Goal: Task Accomplishment & Management: Complete application form

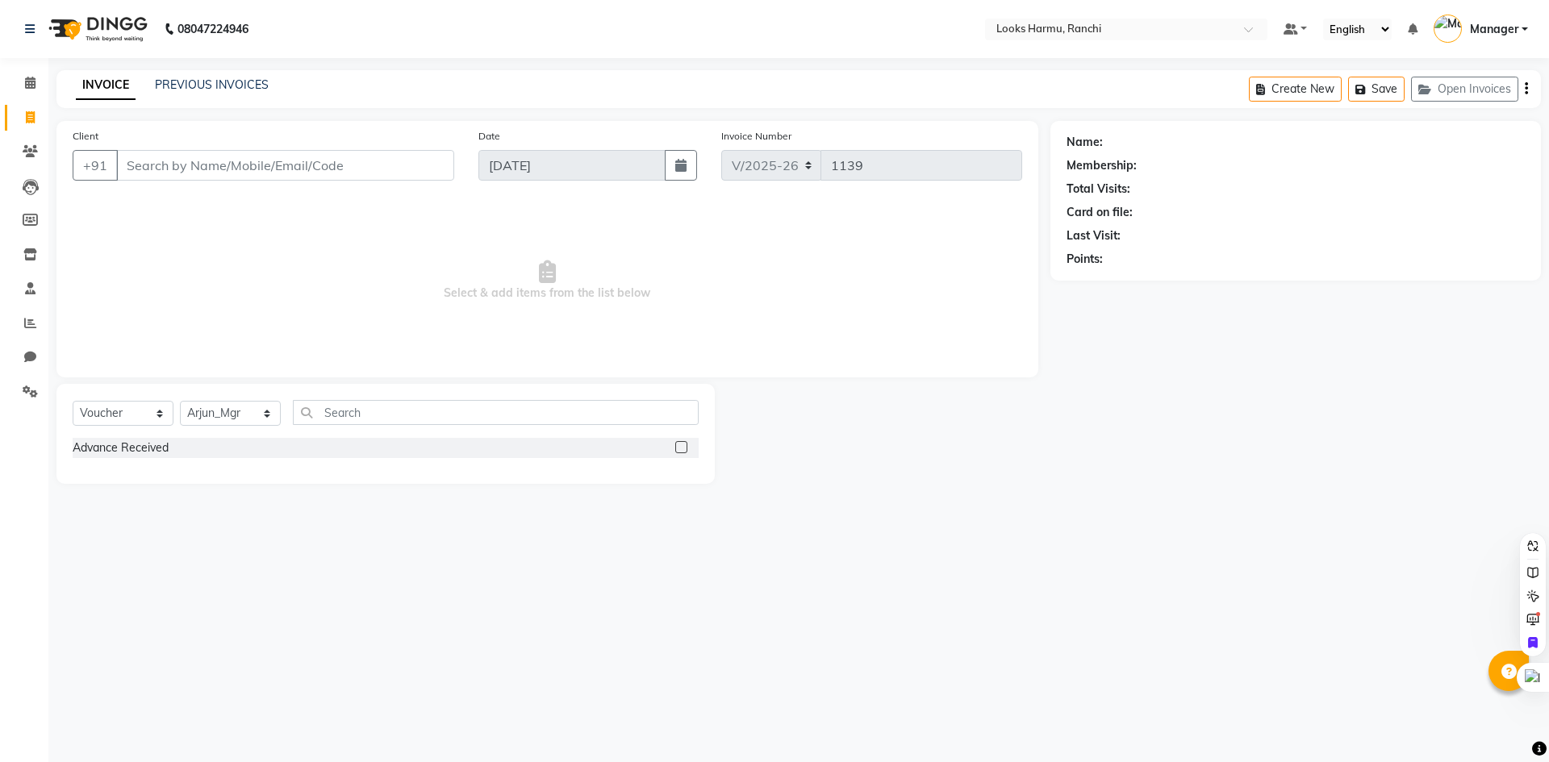
select select "6247"
select select "V"
select select "47538"
click at [1522, 27] on link "Manager" at bounding box center [1481, 29] width 94 height 27
click at [1471, 111] on link "Sign out" at bounding box center [1445, 115] width 148 height 25
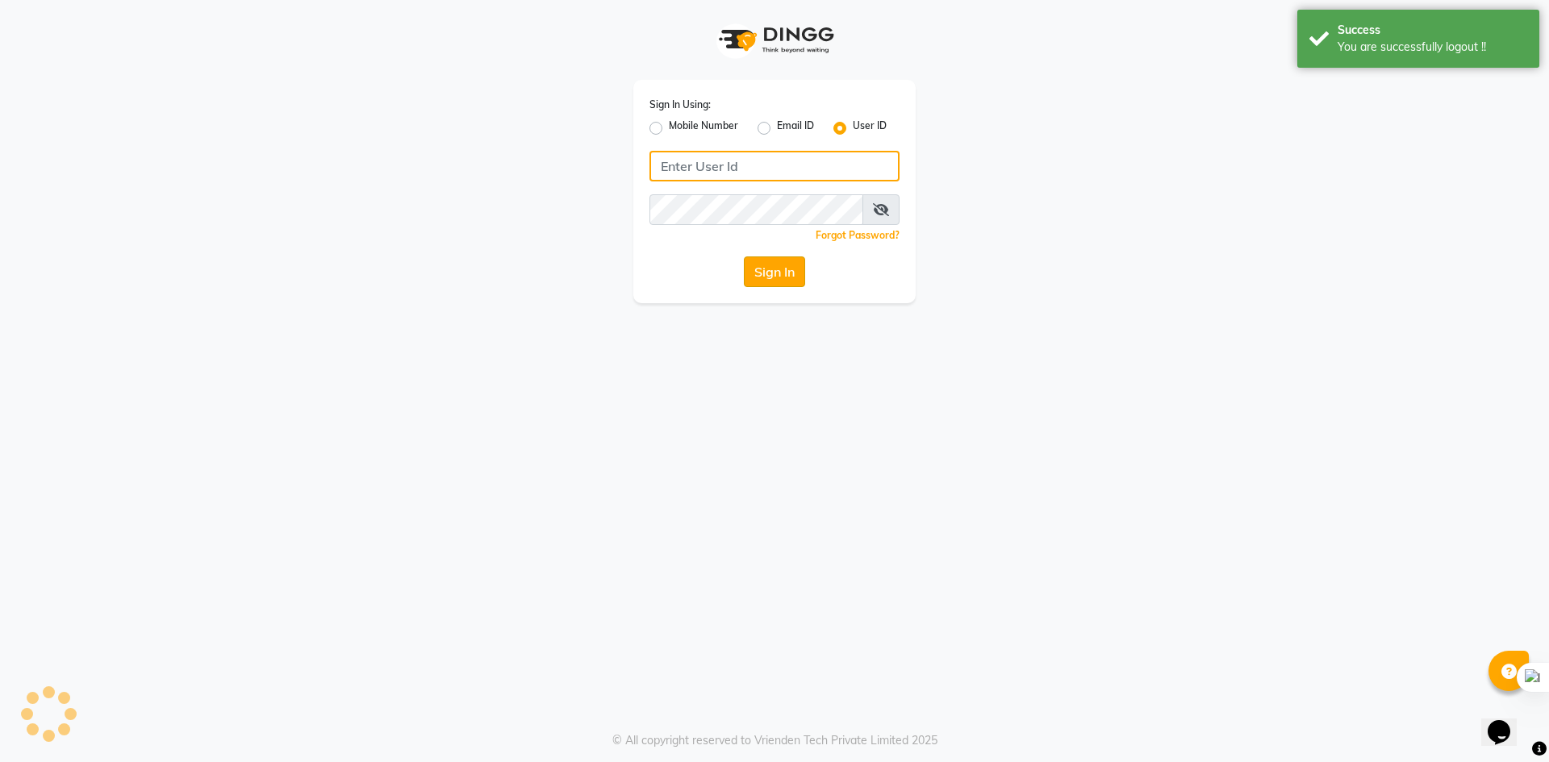
type input "9229828882"
drag, startPoint x: 770, startPoint y: 176, endPoint x: 591, endPoint y: 167, distance: 178.5
click at [591, 167] on div "Sign In Using: Mobile Number Email ID User ID 9229828882 Remember me Forgot Pas…" at bounding box center [775, 151] width 920 height 303
type input "E"
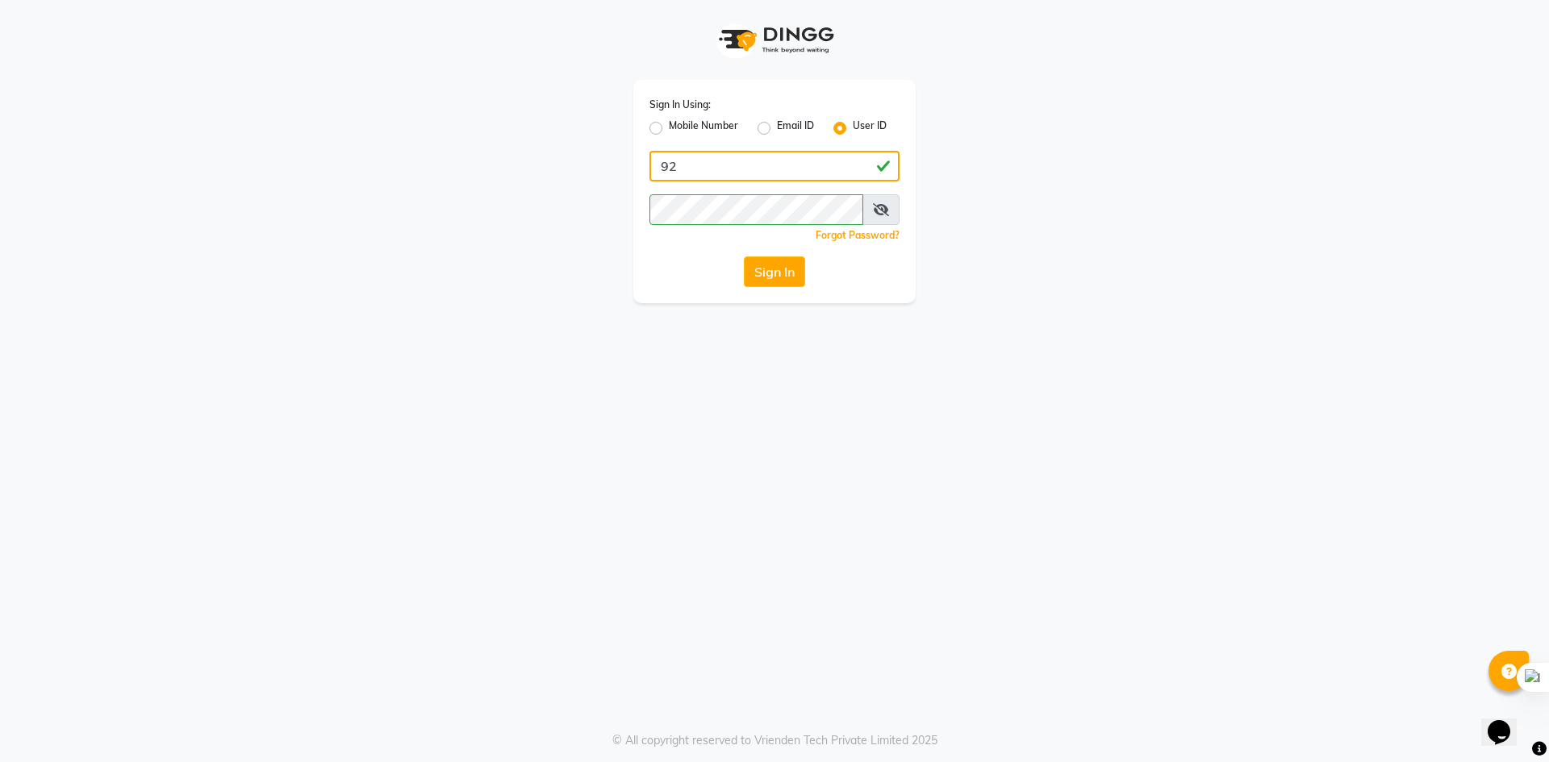
type input "9"
type input "e2710-19"
click at [638, 322] on div "Sign In Using: Mobile Number Email ID User ID e2710-19 Remember me Forgot Passw…" at bounding box center [774, 381] width 1549 height 762
click at [774, 277] on button "Sign In" at bounding box center [774, 272] width 61 height 31
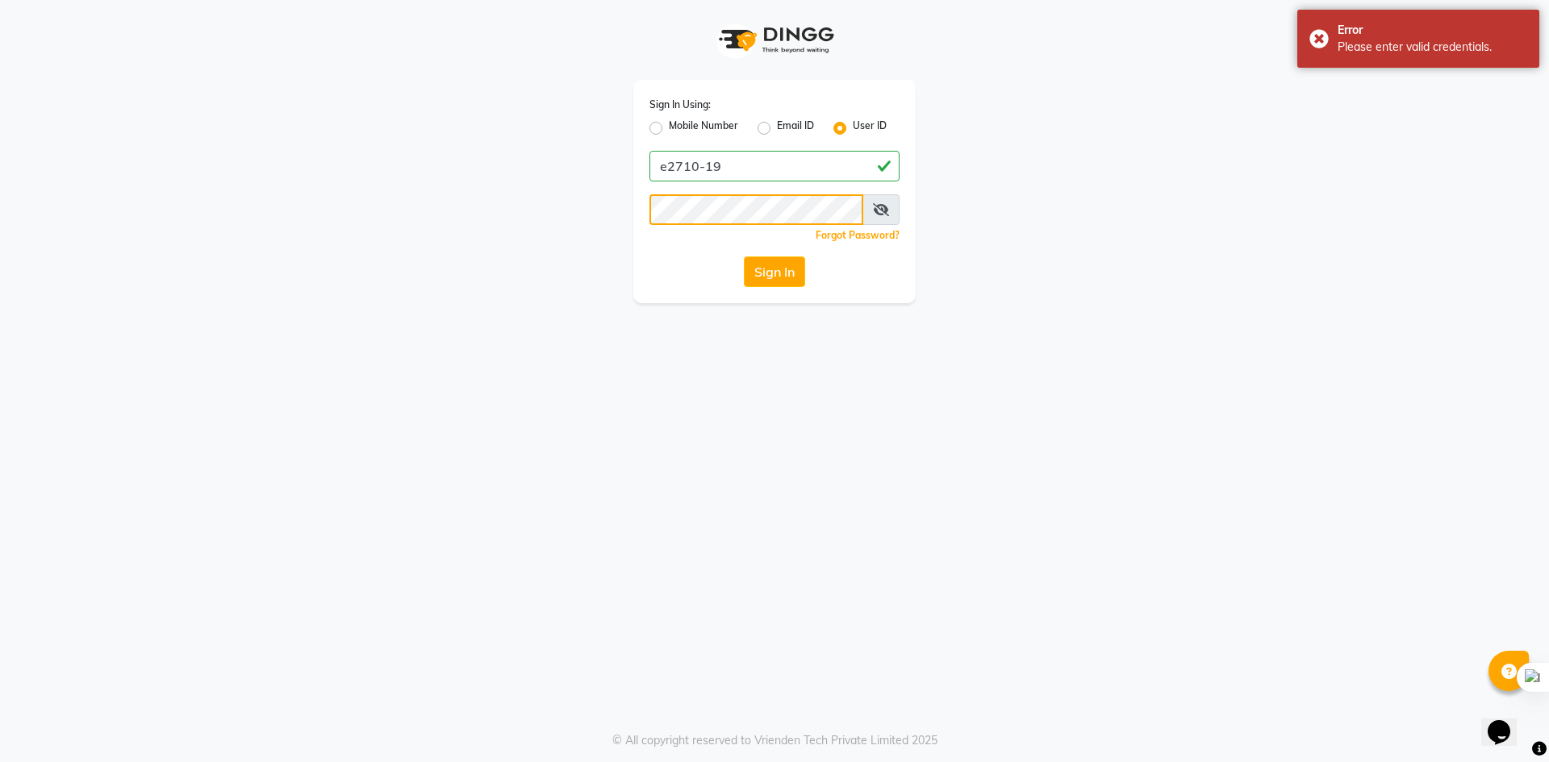
click at [543, 202] on div "Sign In Using: Mobile Number Email ID User ID e2710-19 Remember me Forgot Passw…" at bounding box center [775, 151] width 920 height 303
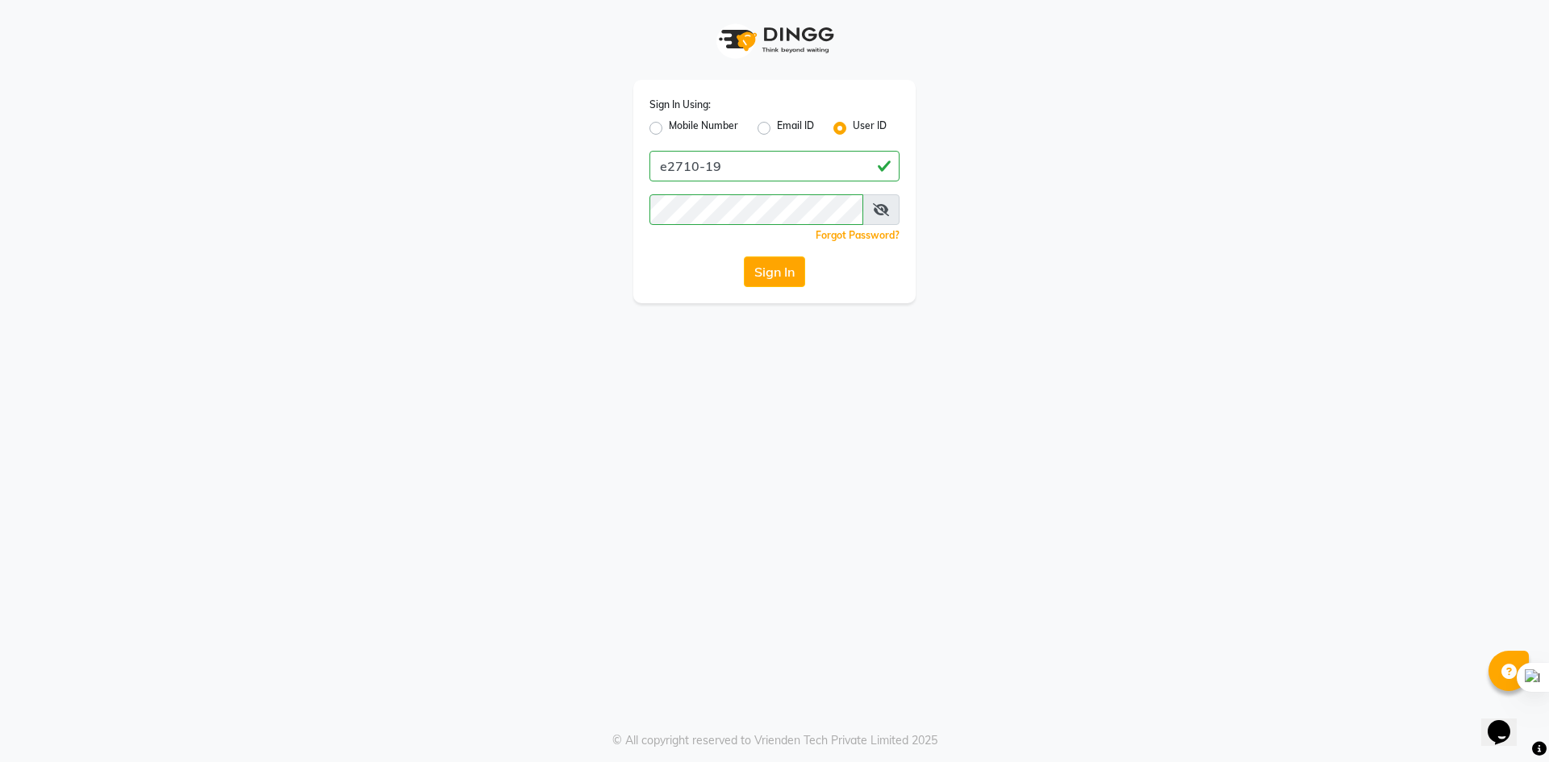
drag, startPoint x: 555, startPoint y: 331, endPoint x: 612, endPoint y: 335, distance: 56.6
click at [558, 332] on div "Sign In Using: Mobile Number Email ID User ID e2710-19 Remember me Forgot Passw…" at bounding box center [774, 381] width 1549 height 762
click at [775, 279] on button "Sign In" at bounding box center [774, 272] width 61 height 31
click at [761, 247] on div "Sign In Using: Mobile Number Email ID User ID 9229828882 Remember me Forgot Pas…" at bounding box center [774, 191] width 282 height 223
click at [669, 132] on label "Mobile Number" at bounding box center [703, 128] width 69 height 19
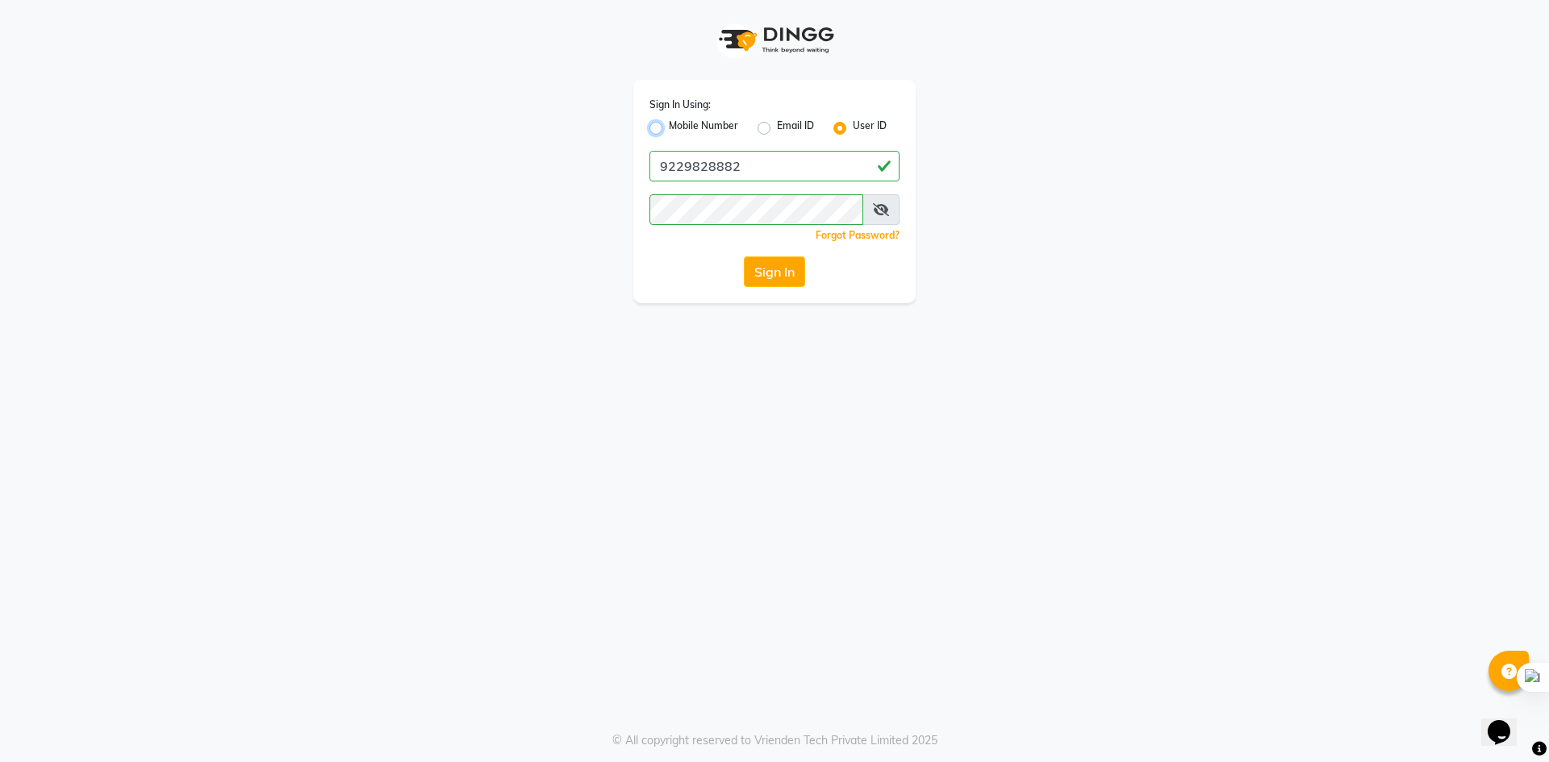
click at [669, 129] on input "Mobile Number" at bounding box center [674, 124] width 10 height 10
radio input "true"
radio input "false"
click at [749, 270] on button "Sign In" at bounding box center [774, 272] width 61 height 31
click at [730, 154] on input "Username" at bounding box center [801, 166] width 196 height 31
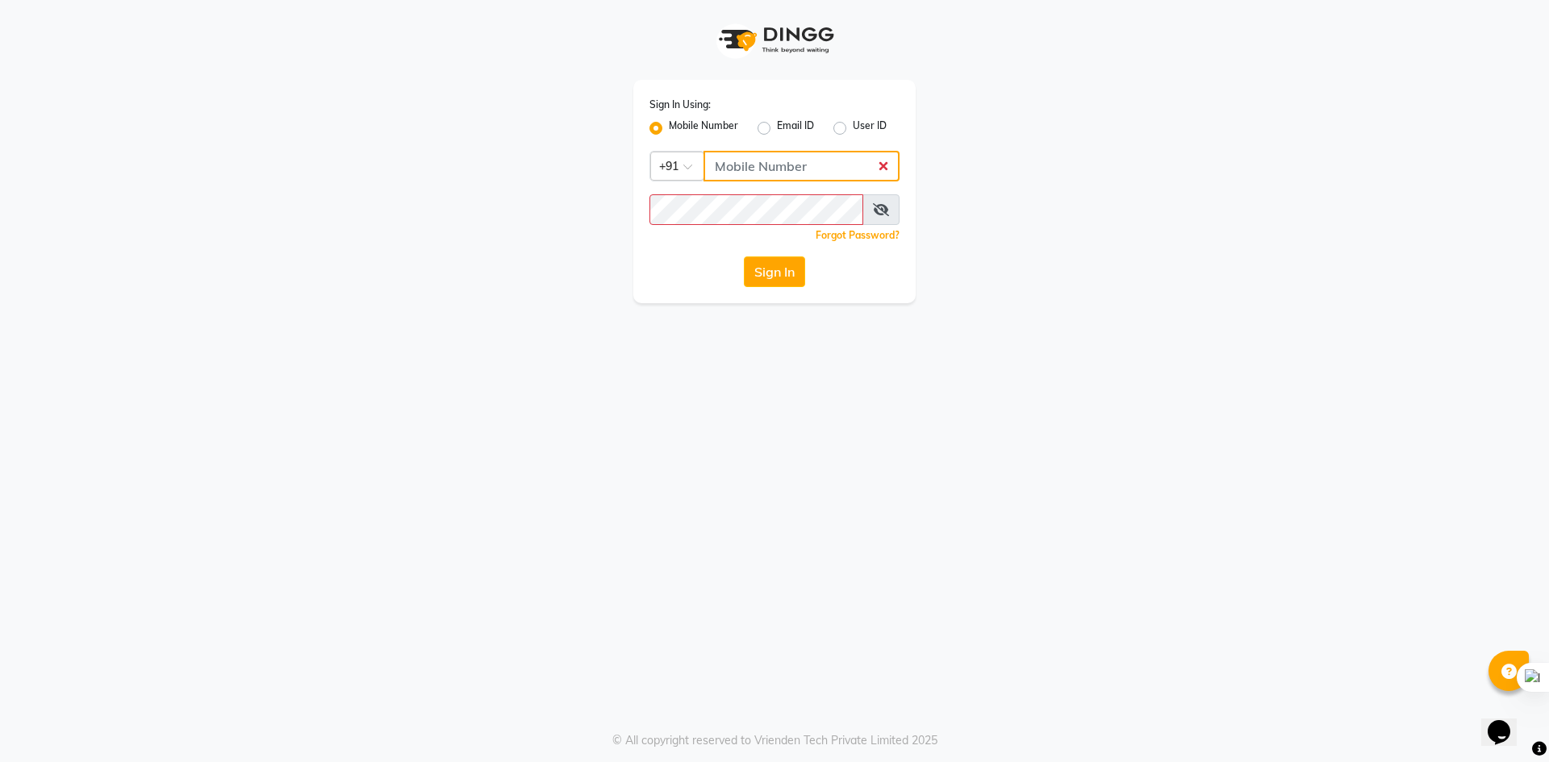
type input "9229828882"
click at [798, 271] on button "Sign In" at bounding box center [774, 272] width 61 height 31
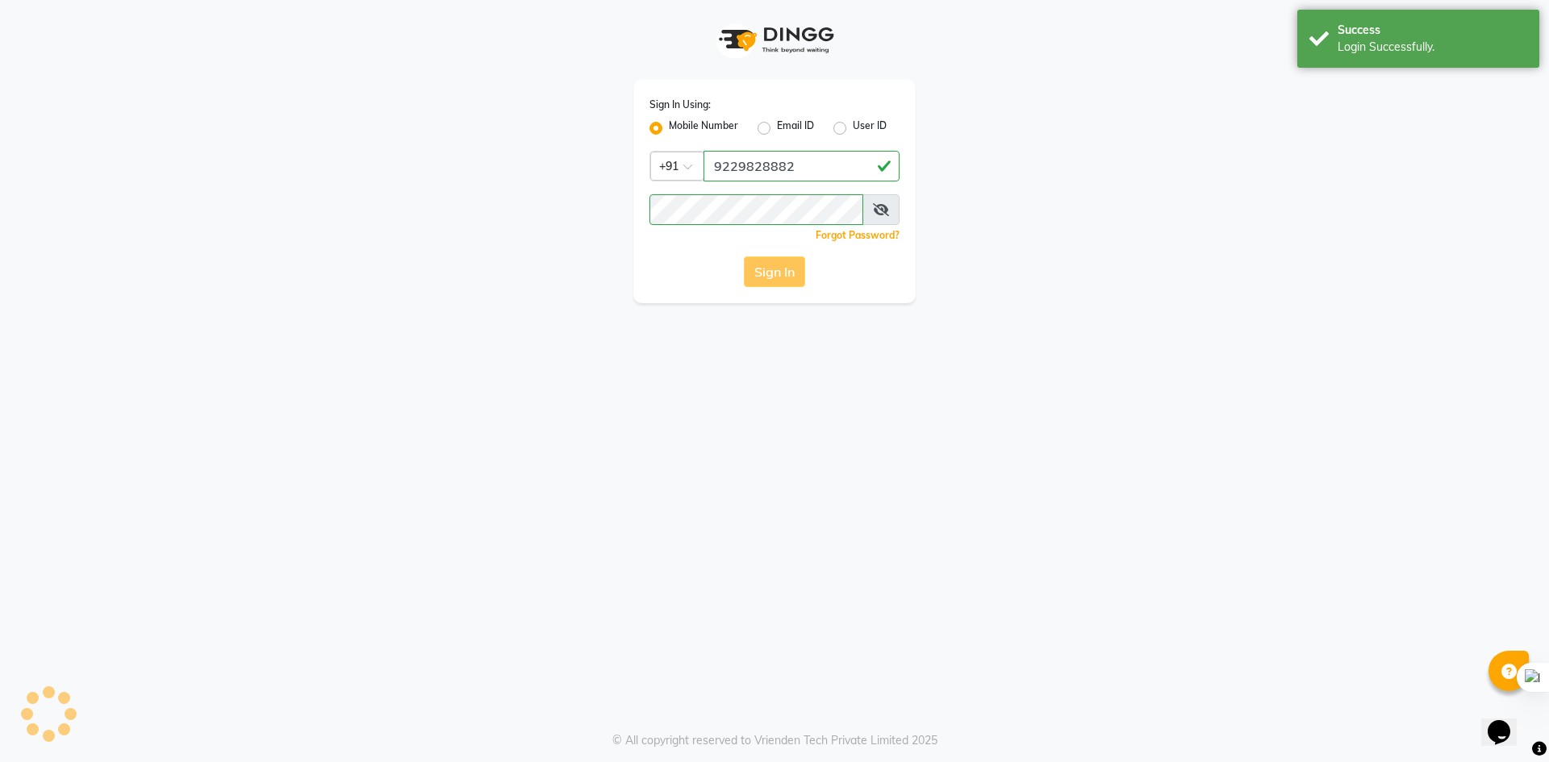
click at [798, 276] on div "Sign In" at bounding box center [774, 272] width 250 height 31
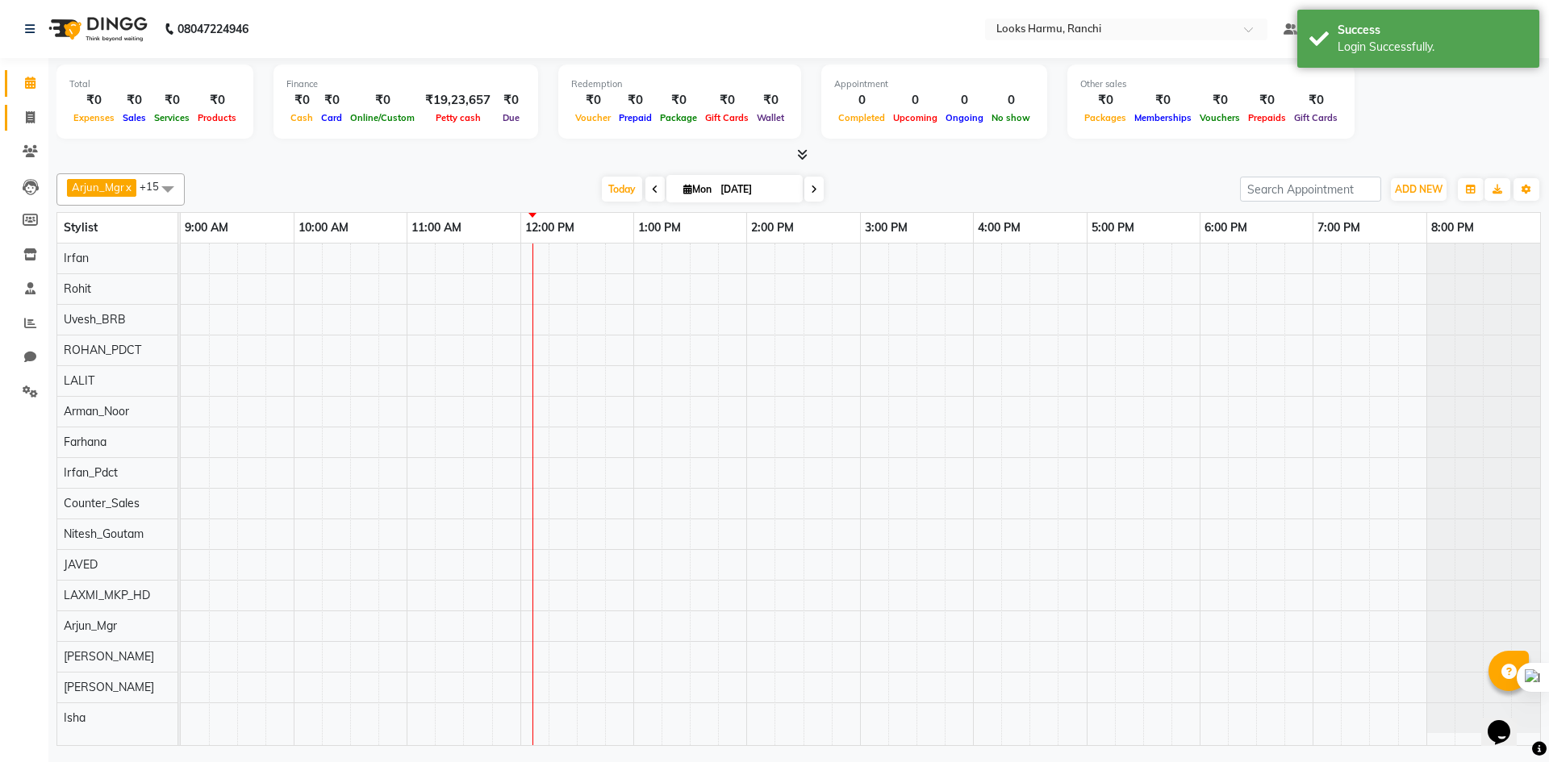
click at [27, 113] on icon at bounding box center [30, 117] width 9 height 12
select select "service"
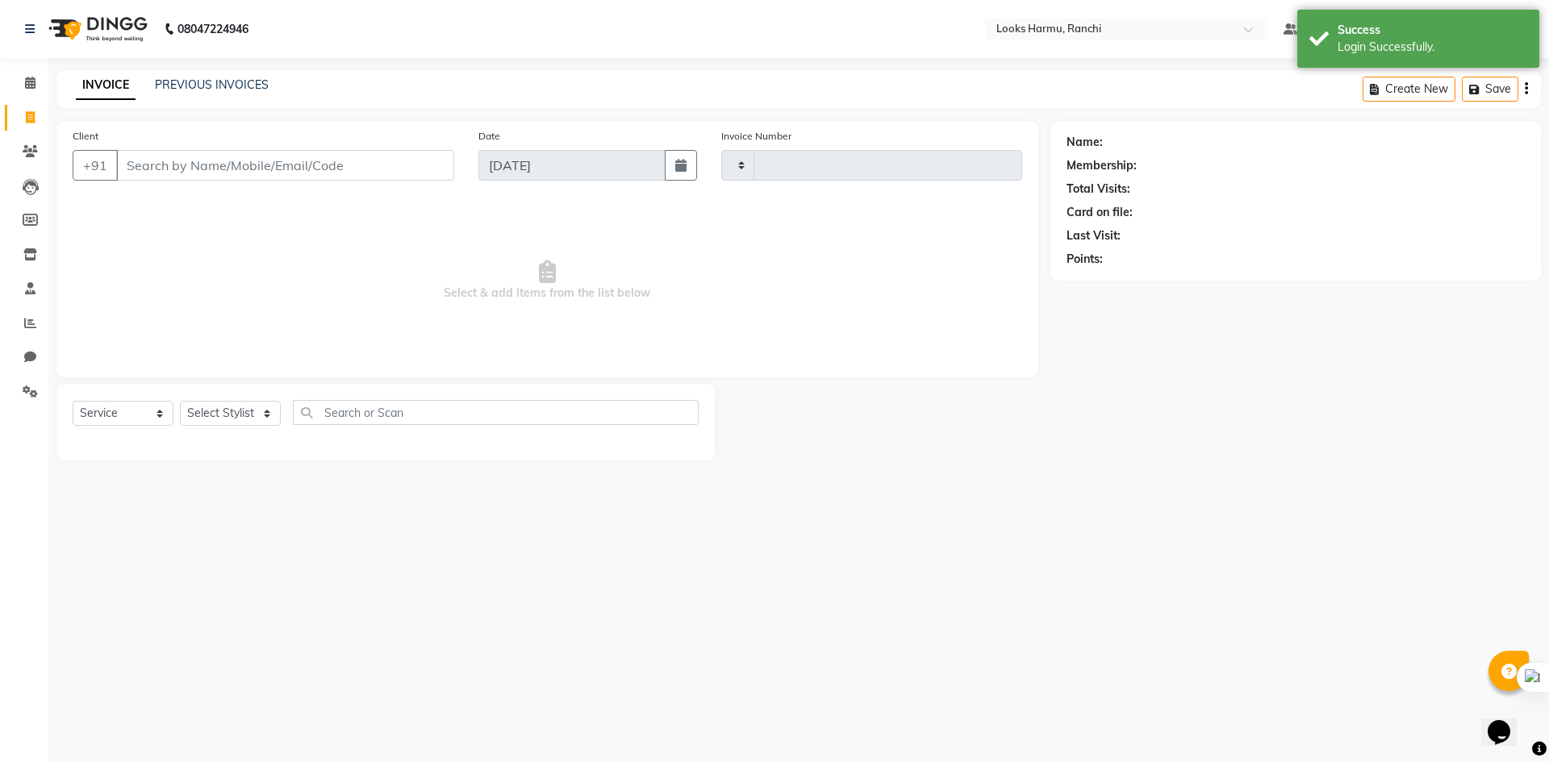
click at [177, 162] on input "Client" at bounding box center [285, 165] width 338 height 31
select select "6247"
type input "1139"
select select "V"
select select "47538"
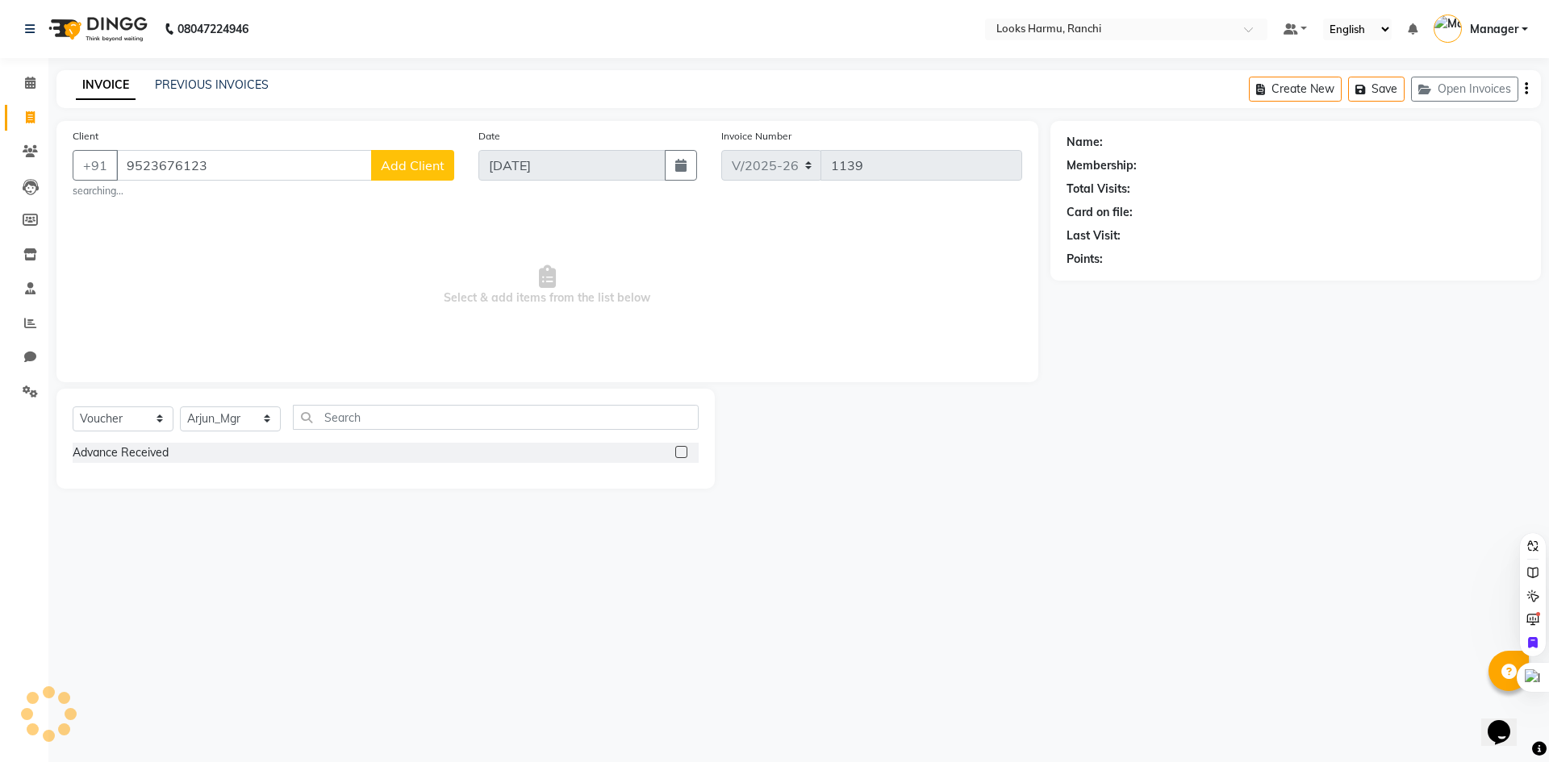
type input "9523676123"
click at [410, 165] on span "Add Client" at bounding box center [413, 165] width 64 height 16
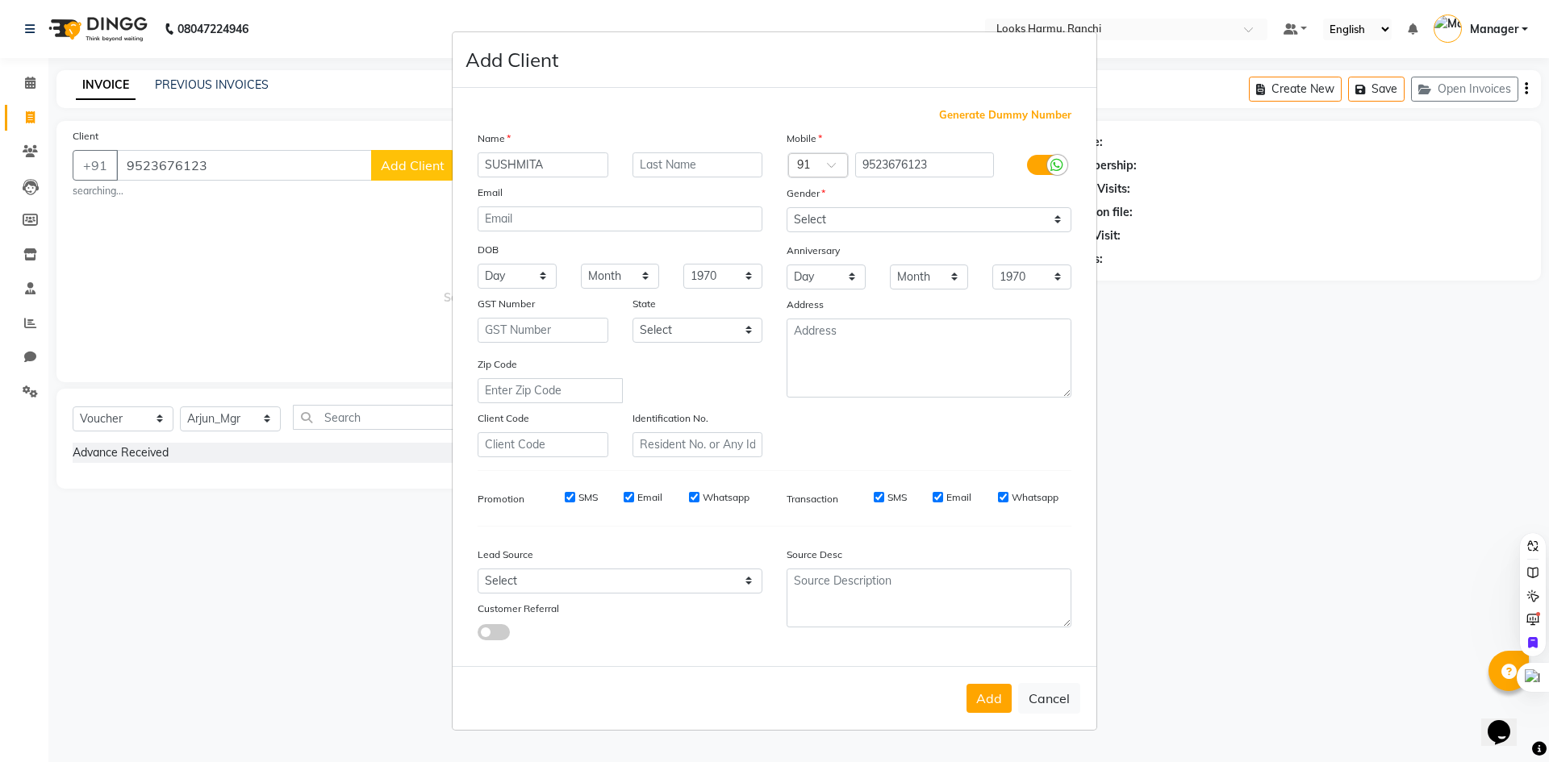
type input "SUSHMITA"
type input "JI"
click at [1033, 170] on label at bounding box center [1045, 165] width 36 height 20
click at [0, 0] on input "checkbox" at bounding box center [0, 0] width 0 height 0
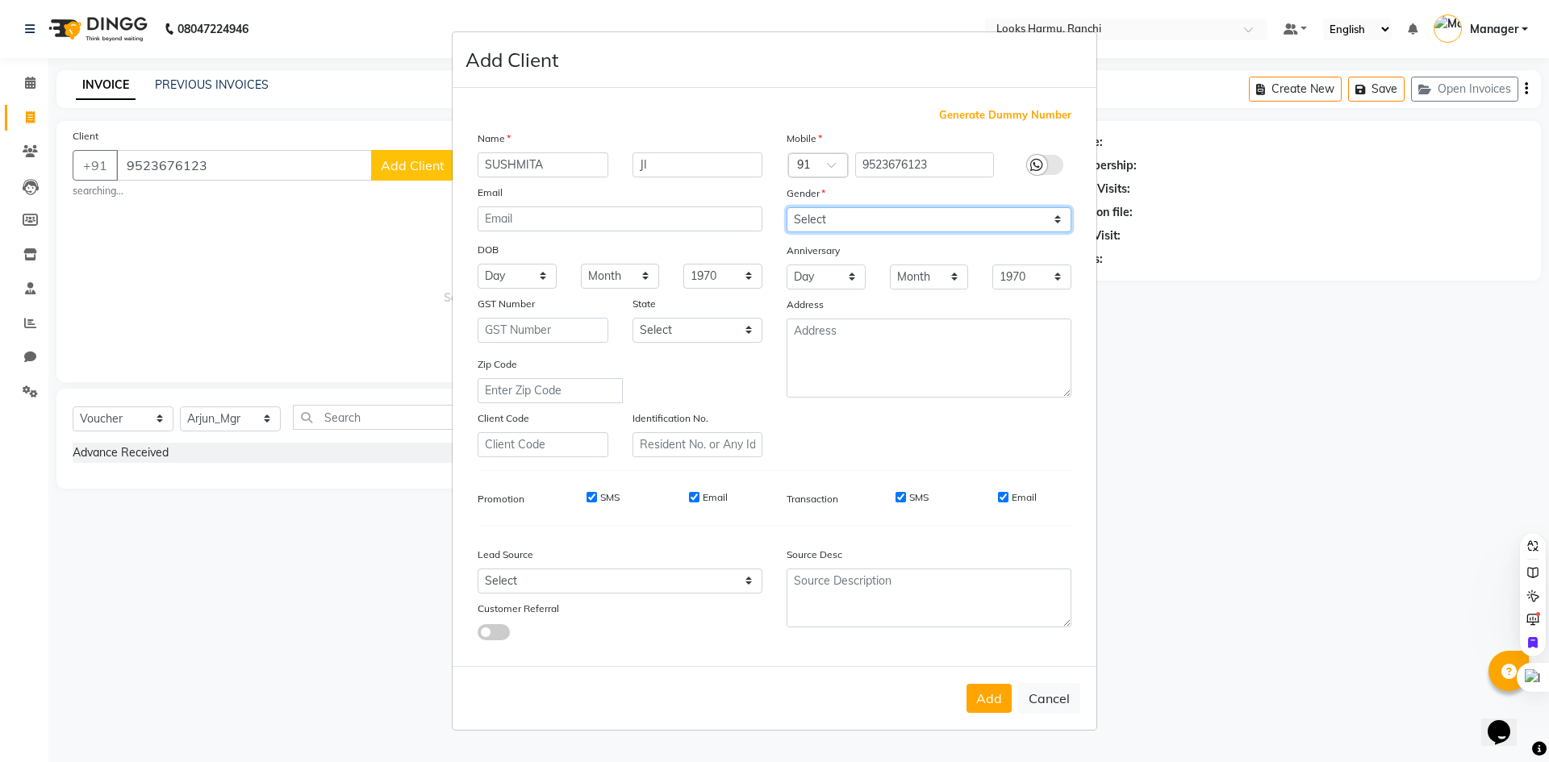
drag, startPoint x: 1034, startPoint y: 214, endPoint x: 1036, endPoint y: 229, distance: 15.4
click at [1034, 214] on select "Select Male Female Other Prefer Not To Say" at bounding box center [929, 219] width 285 height 25
select select "female"
click at [787, 207] on select "Select Male Female Other Prefer Not To Say" at bounding box center [929, 219] width 285 height 25
click at [1004, 699] on button "Add" at bounding box center [988, 698] width 45 height 29
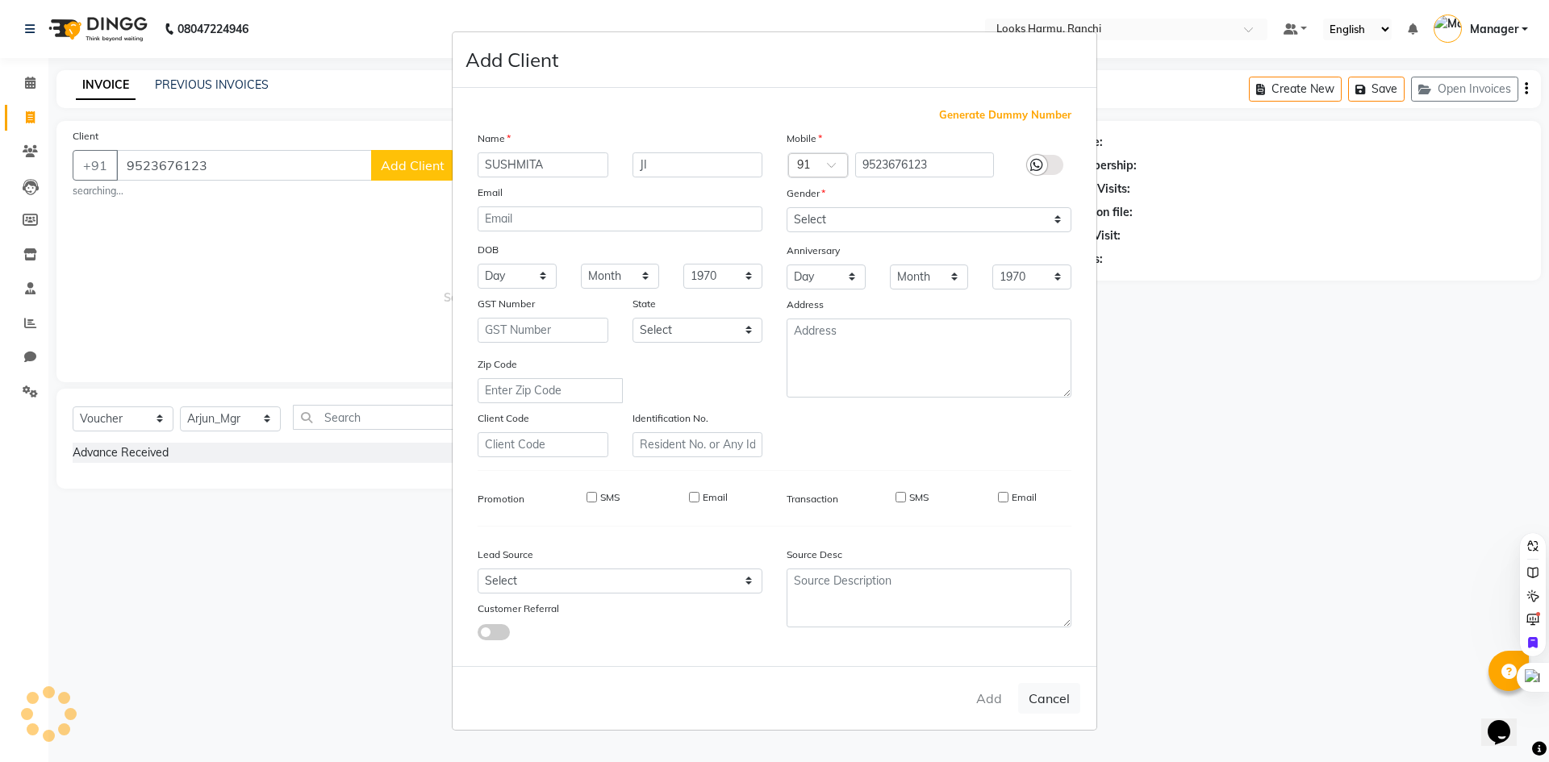
select select
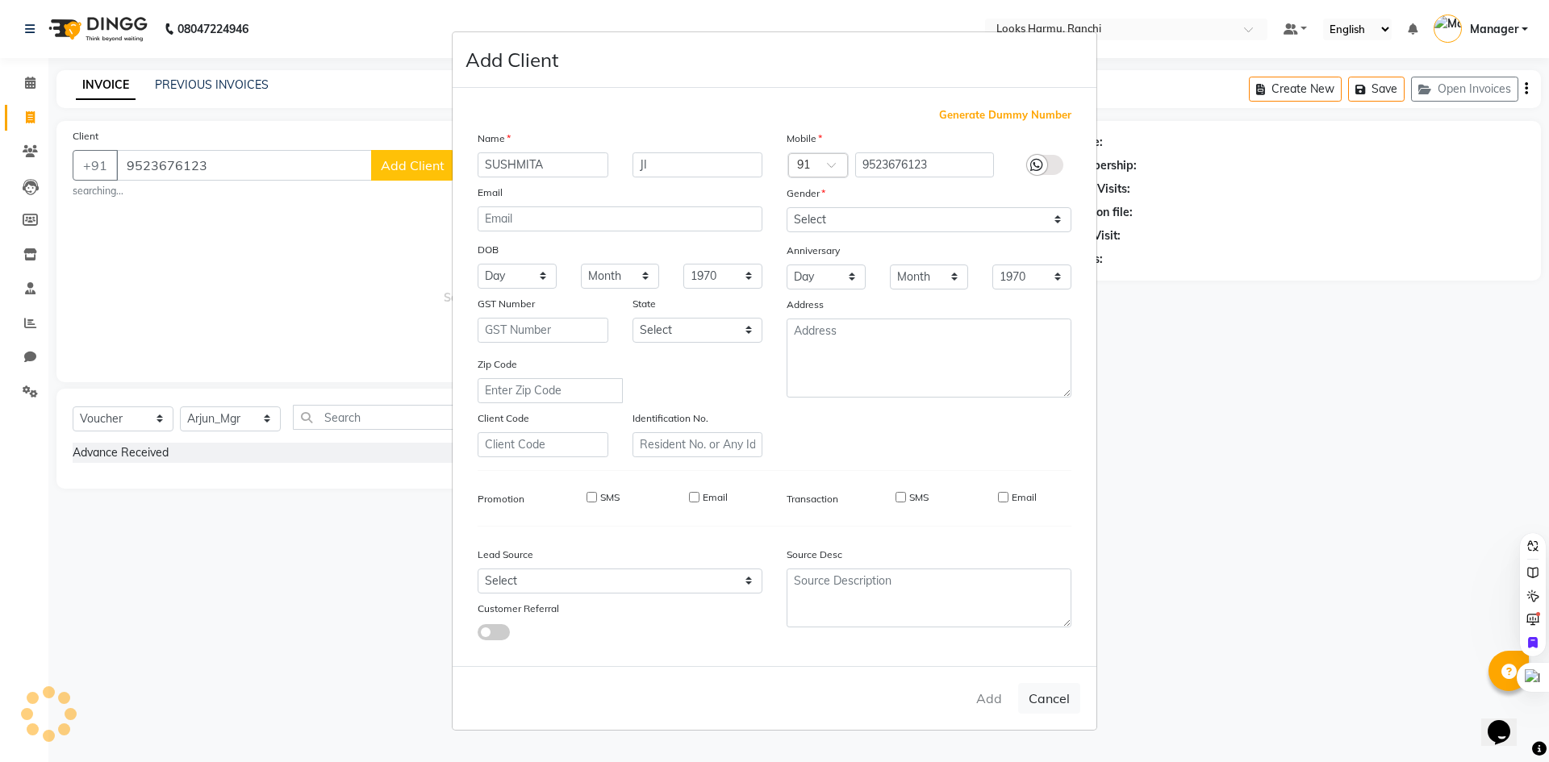
select select
checkbox input "false"
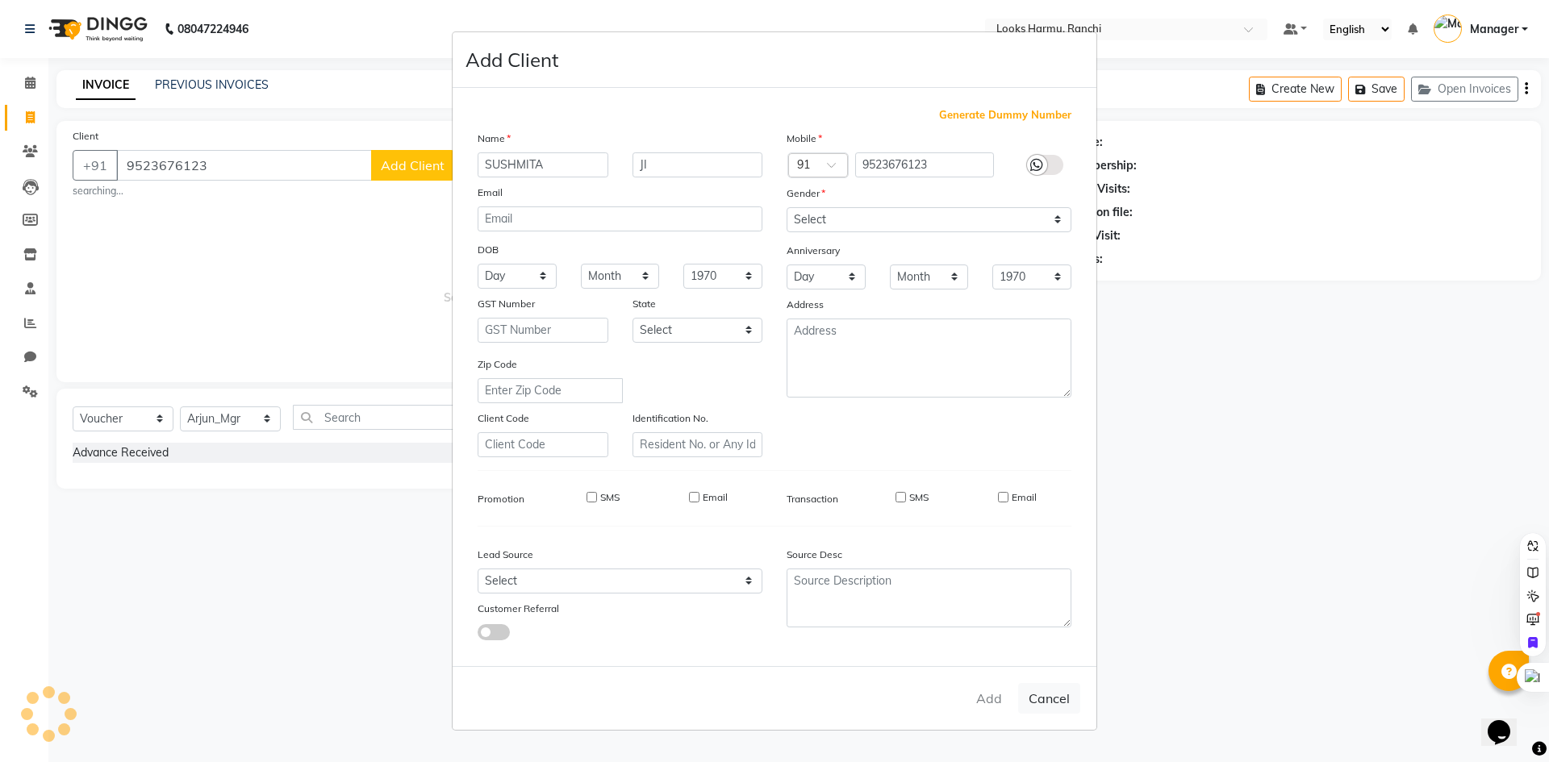
checkbox input "false"
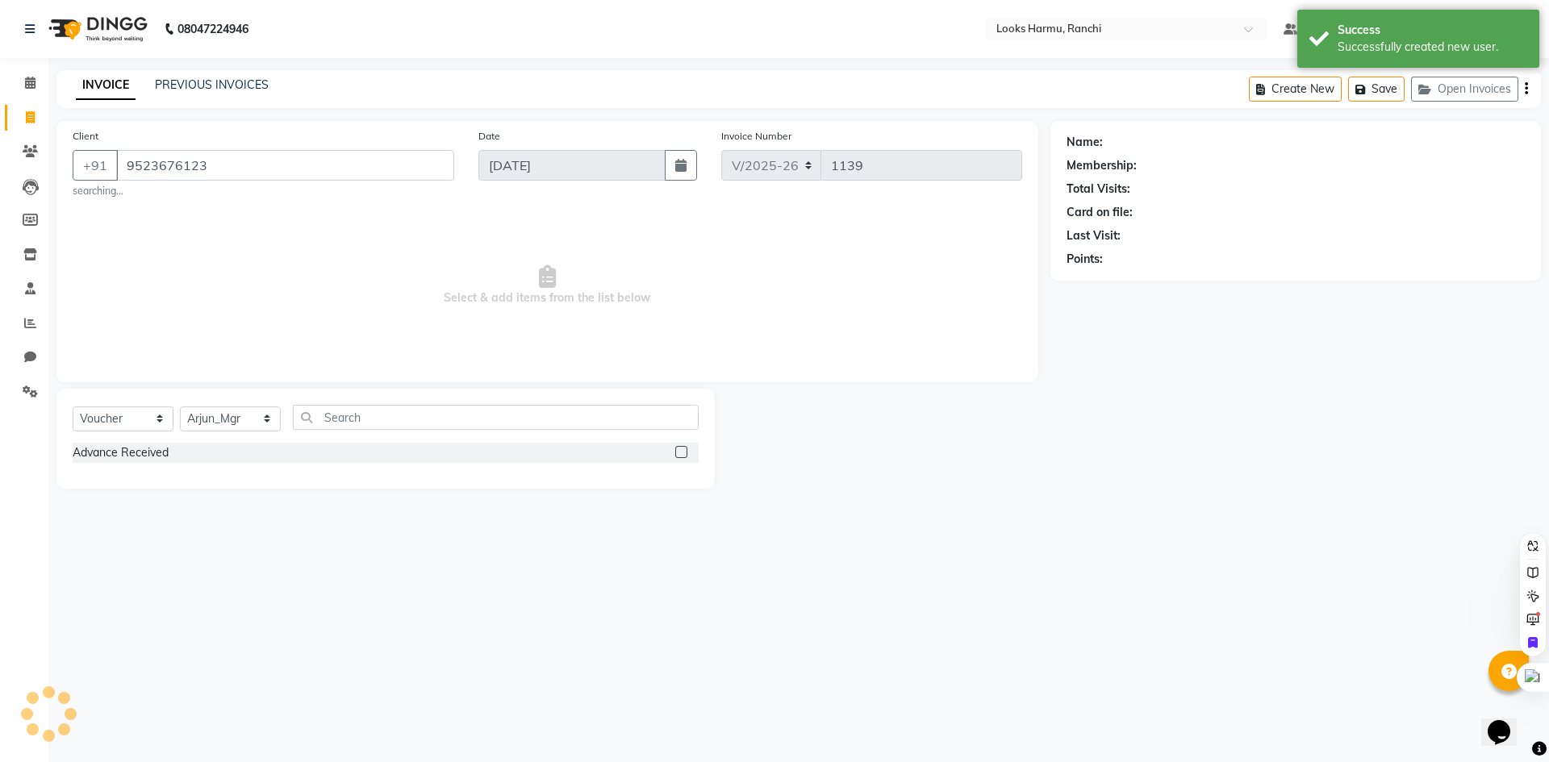
select select "1: Object"
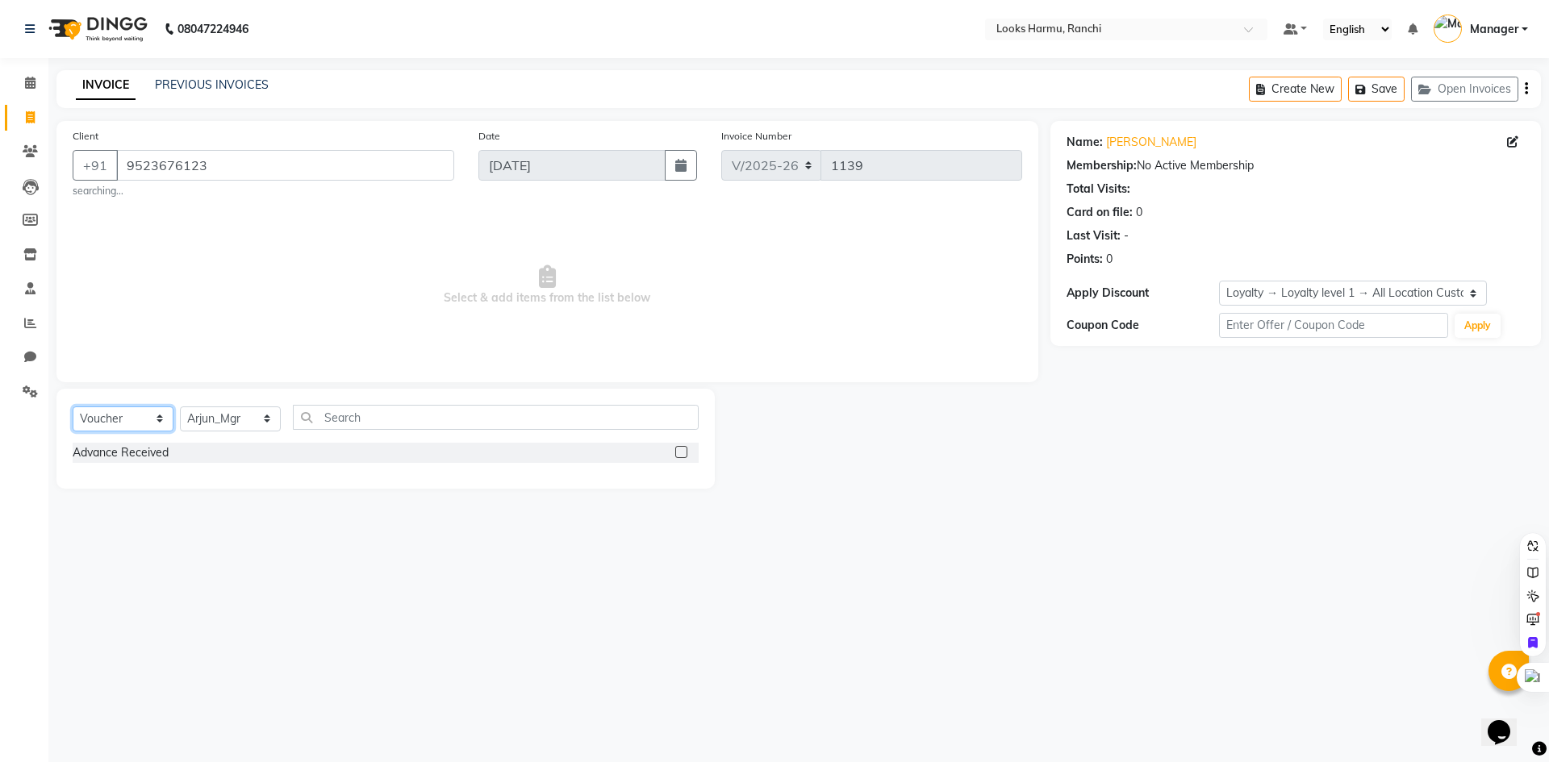
drag, startPoint x: 146, startPoint y: 422, endPoint x: 135, endPoint y: 428, distance: 13.0
click at [146, 422] on select "Select Service Product Membership Package Voucher Prepaid Gift Card" at bounding box center [123, 419] width 101 height 25
select select "service"
click at [73, 407] on select "Select Service Product Membership Package Voucher Prepaid Gift Card" at bounding box center [123, 419] width 101 height 25
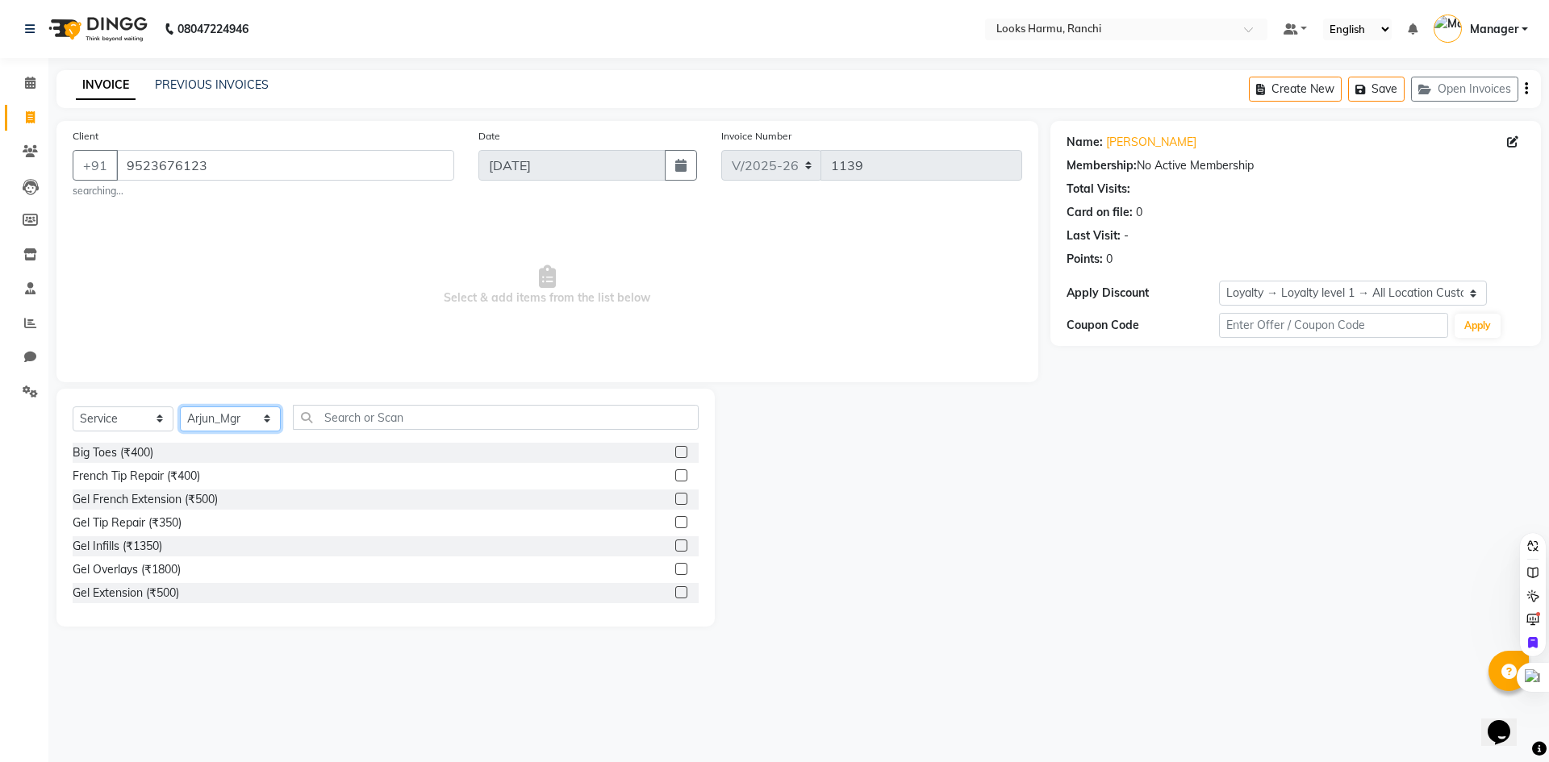
click at [232, 428] on select "Select Stylist Aditya_Singh Aishwarya Gautam Anny Arjun_Mgr Arman_Noor Counter_…" at bounding box center [230, 419] width 101 height 25
select select "47157"
click at [180, 407] on select "Select Stylist Aditya_Singh Aishwarya Gautam Anny Arjun_Mgr Arman_Noor Counter_…" at bounding box center [230, 419] width 101 height 25
click at [321, 417] on input "text" at bounding box center [496, 417] width 406 height 25
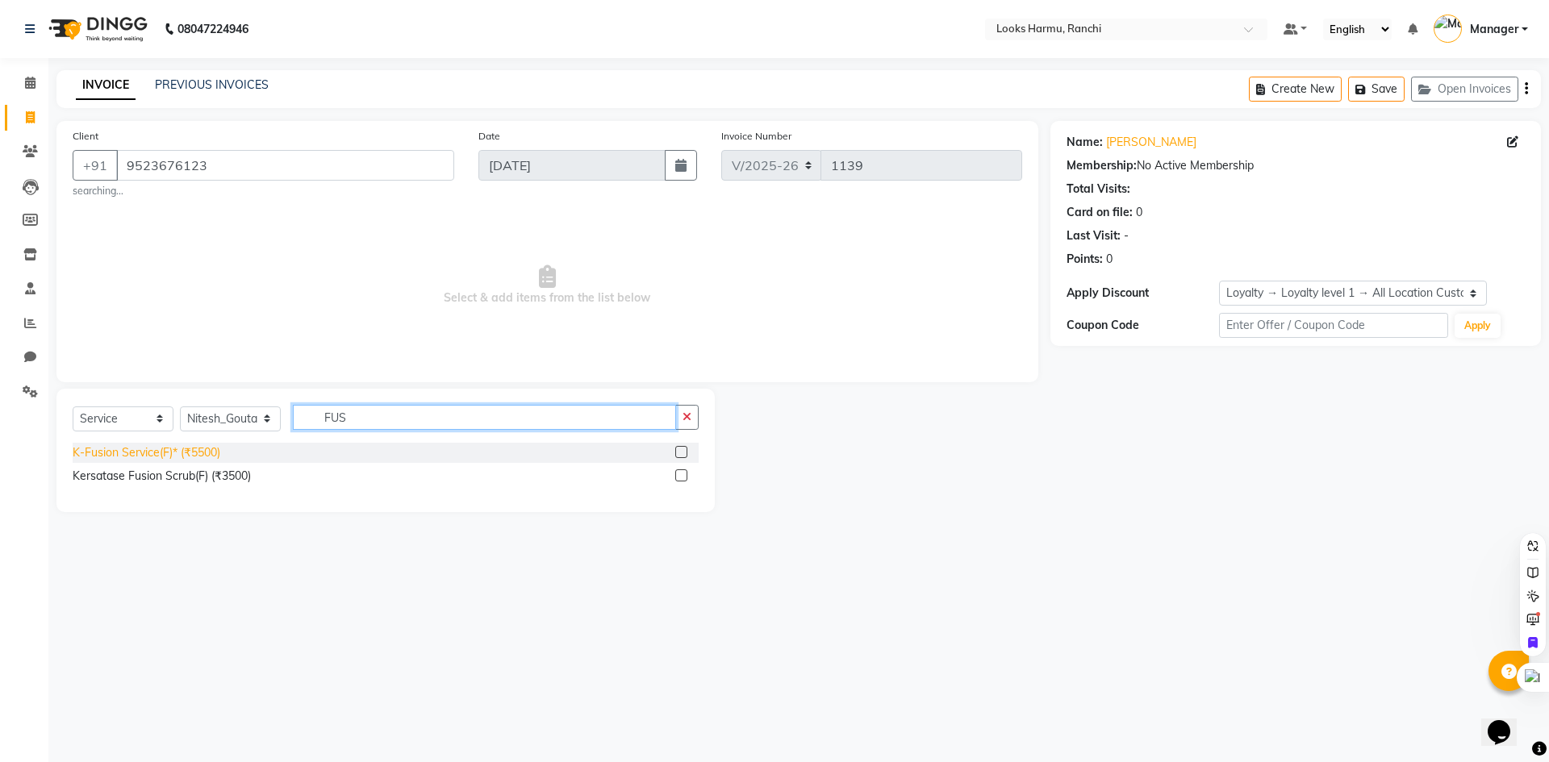
type input "FUS"
click at [183, 448] on div "K-Fusion Service(F)* (₹5500)" at bounding box center [147, 453] width 148 height 17
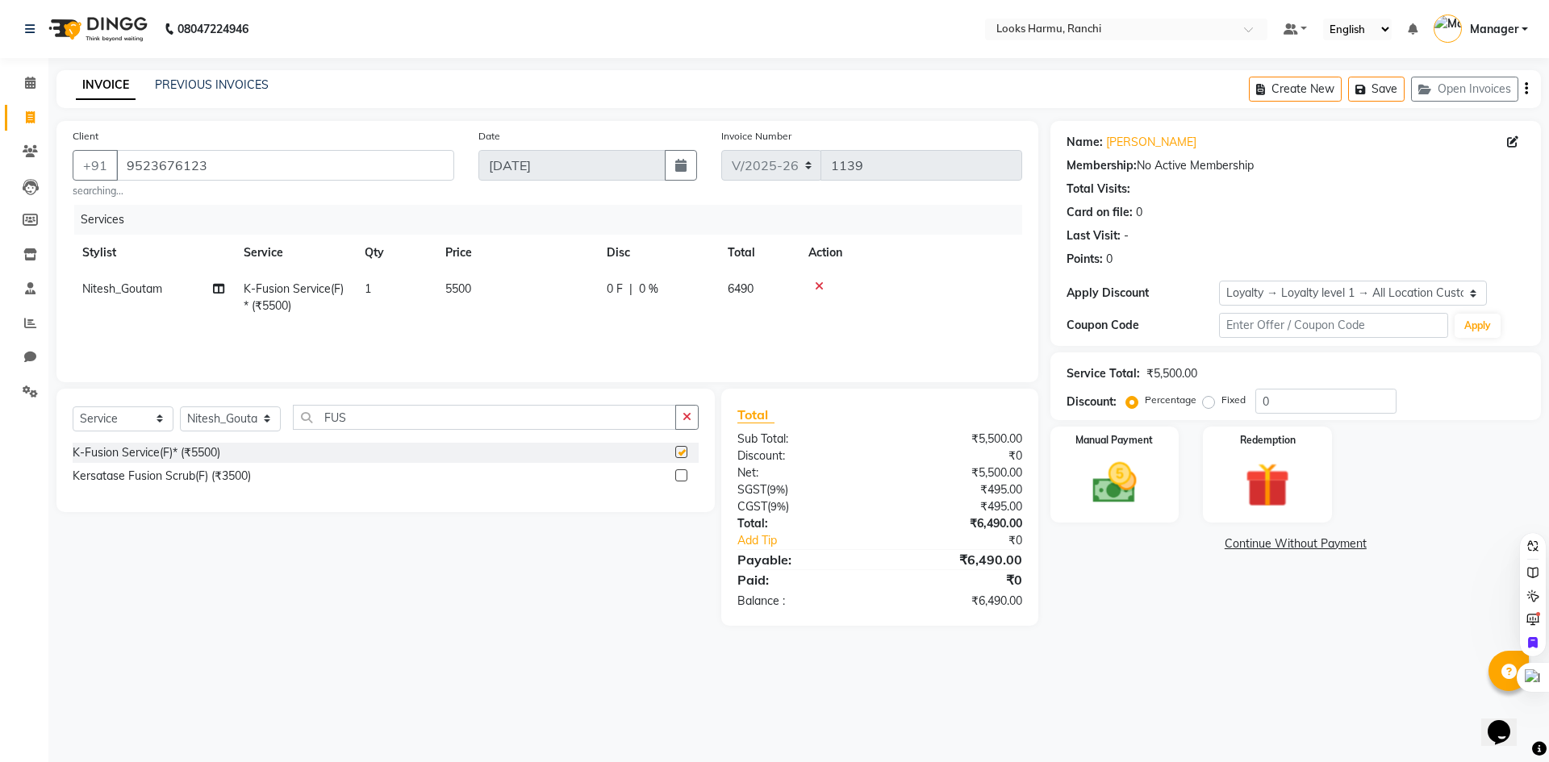
checkbox input "false"
drag, startPoint x: 366, startPoint y: 421, endPoint x: 295, endPoint y: 428, distance: 71.3
click at [295, 428] on input "FUS" at bounding box center [484, 417] width 383 height 25
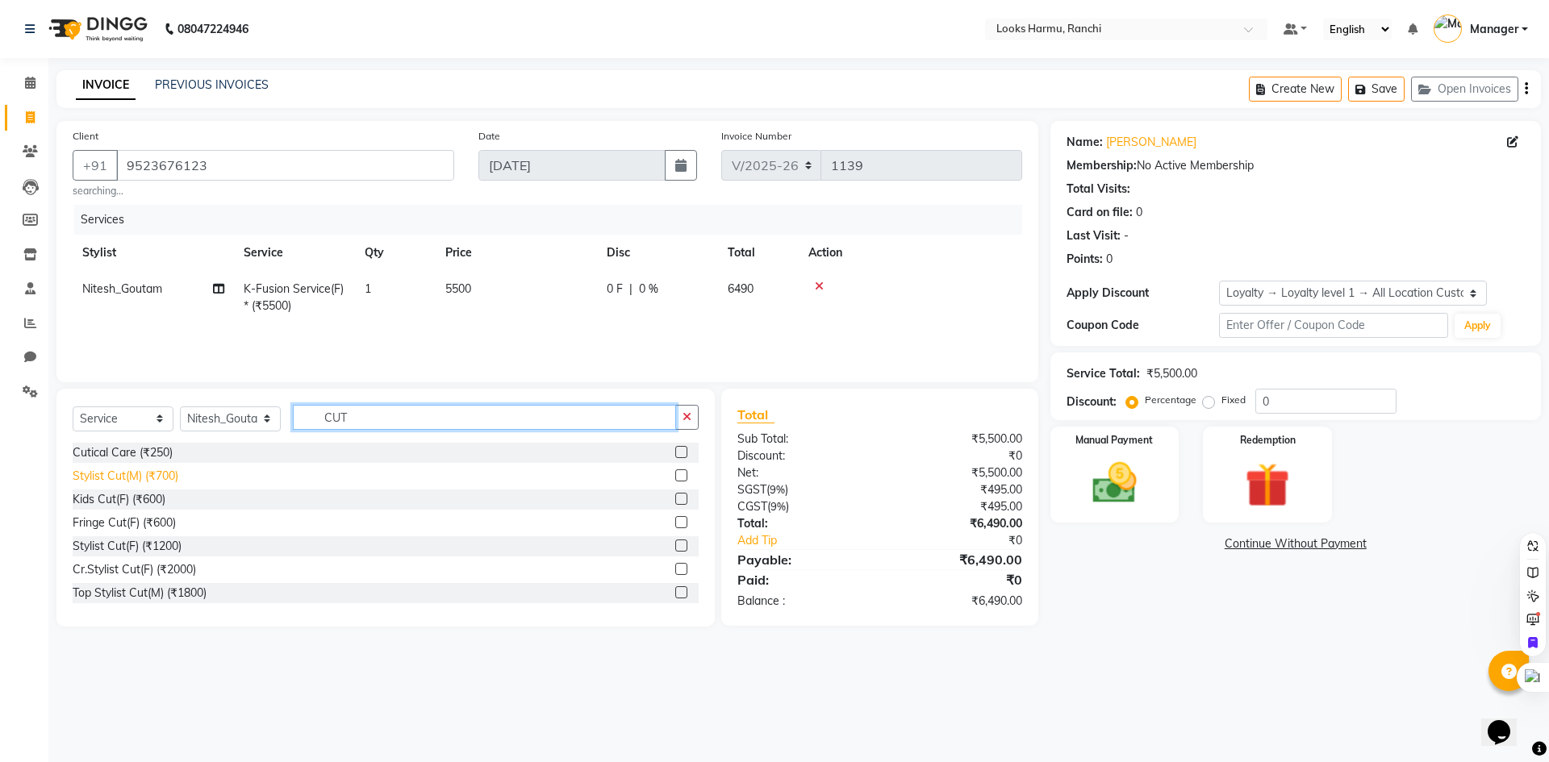
type input "CUT"
click at [150, 477] on div "Stylist Cut(M) (₹700)" at bounding box center [126, 476] width 106 height 17
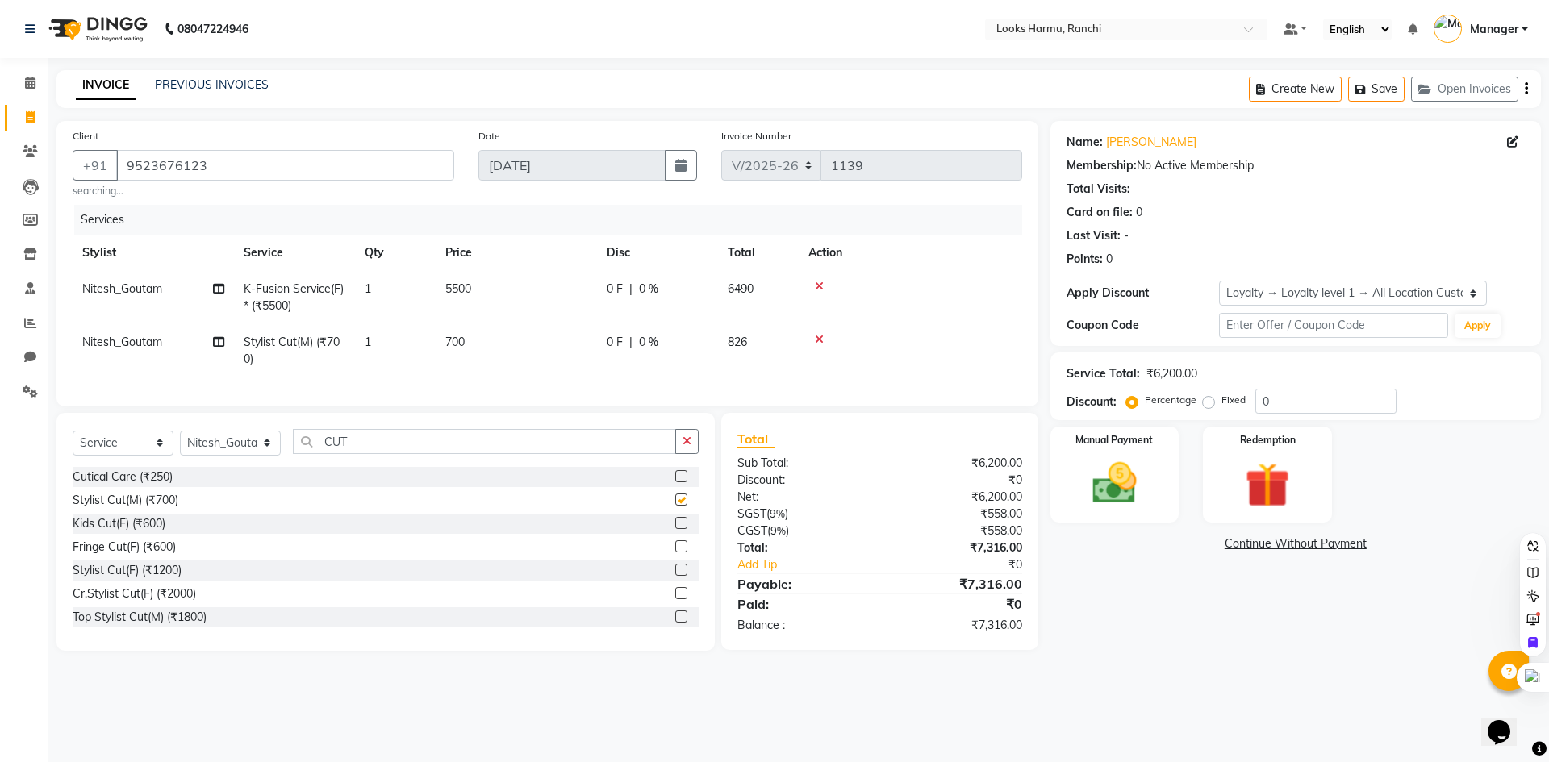
checkbox input "false"
click at [478, 286] on td "5500" at bounding box center [516, 297] width 161 height 53
select select "47157"
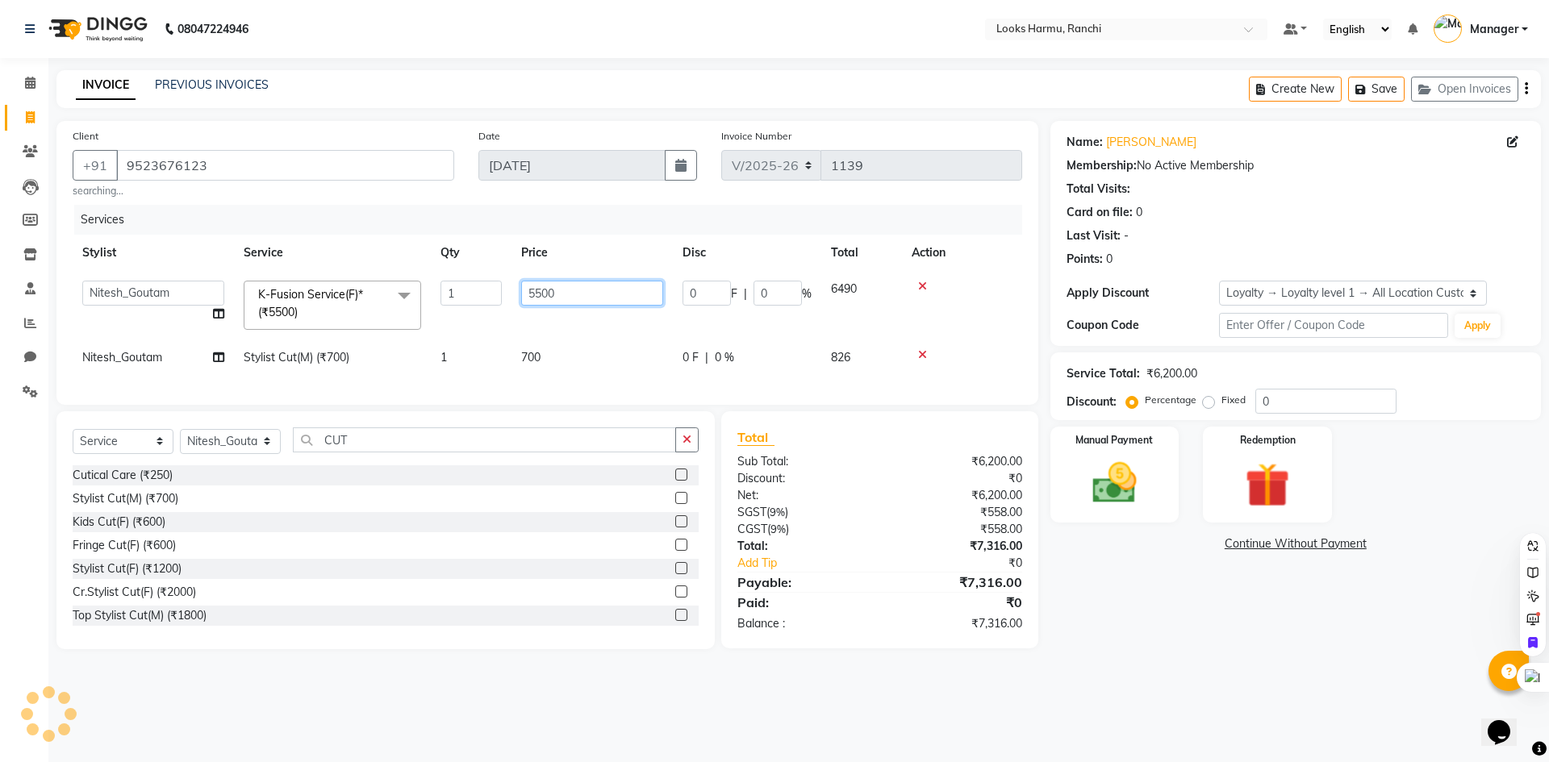
click at [495, 294] on tr "Aditya_Singh Aishwarya Gautam Anny Arjun_Mgr Arman_Noor Counter_Sales Farhana I…" at bounding box center [548, 305] width 950 height 69
type input "2500"
click at [543, 357] on td "700" at bounding box center [591, 358] width 161 height 36
select select "47157"
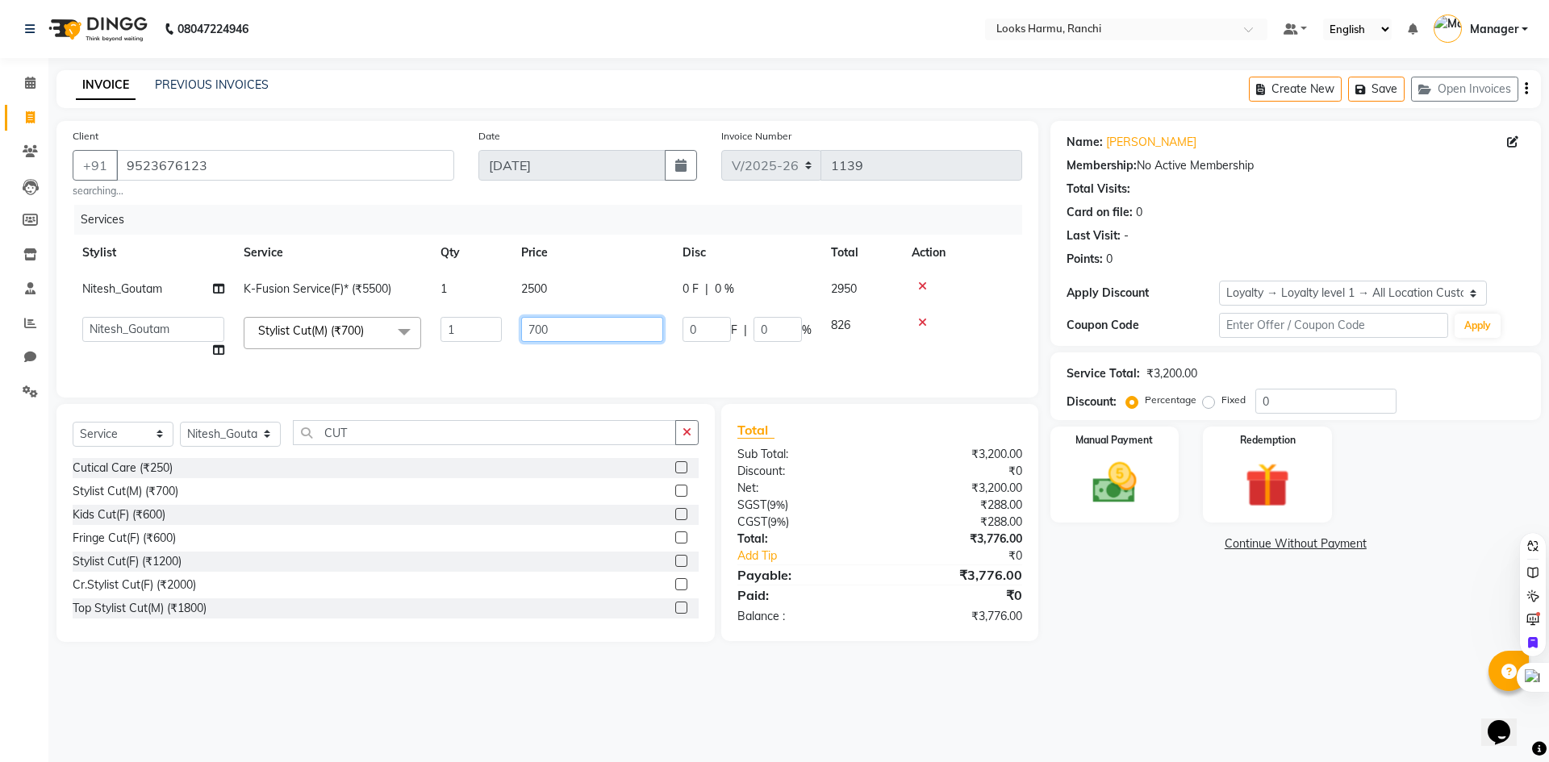
drag, startPoint x: 570, startPoint y: 328, endPoint x: 521, endPoint y: 341, distance: 50.9
click at [525, 340] on input "700" at bounding box center [592, 329] width 142 height 25
type input "1000"
click at [641, 58] on div "08047224946 Select Location × Looks Harmu, Ranchi Default Panel My Panel Englis…" at bounding box center [774, 381] width 1549 height 762
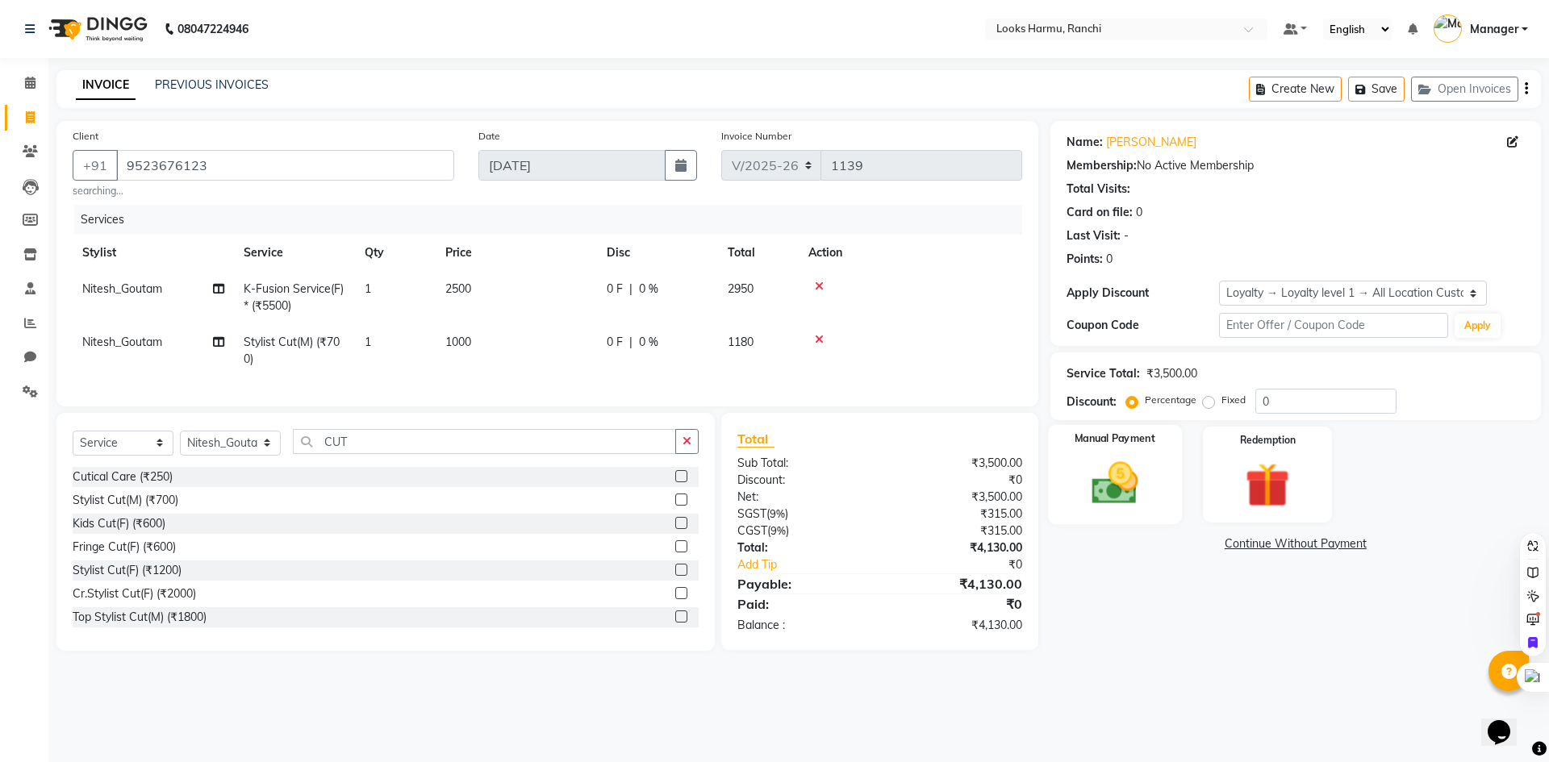
click at [1143, 490] on img at bounding box center [1114, 483] width 75 height 53
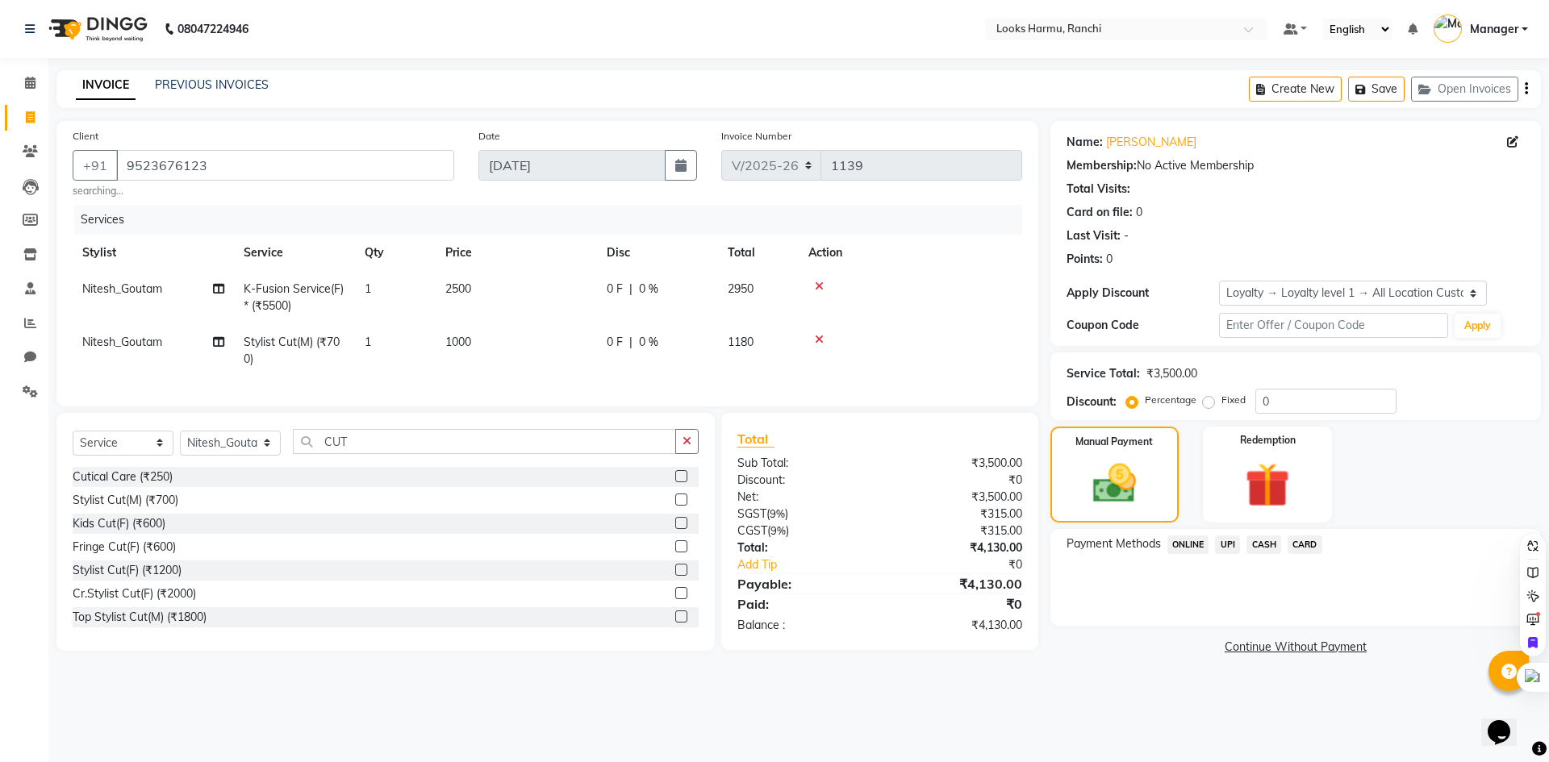
click at [1233, 543] on span "UPI" at bounding box center [1227, 545] width 25 height 19
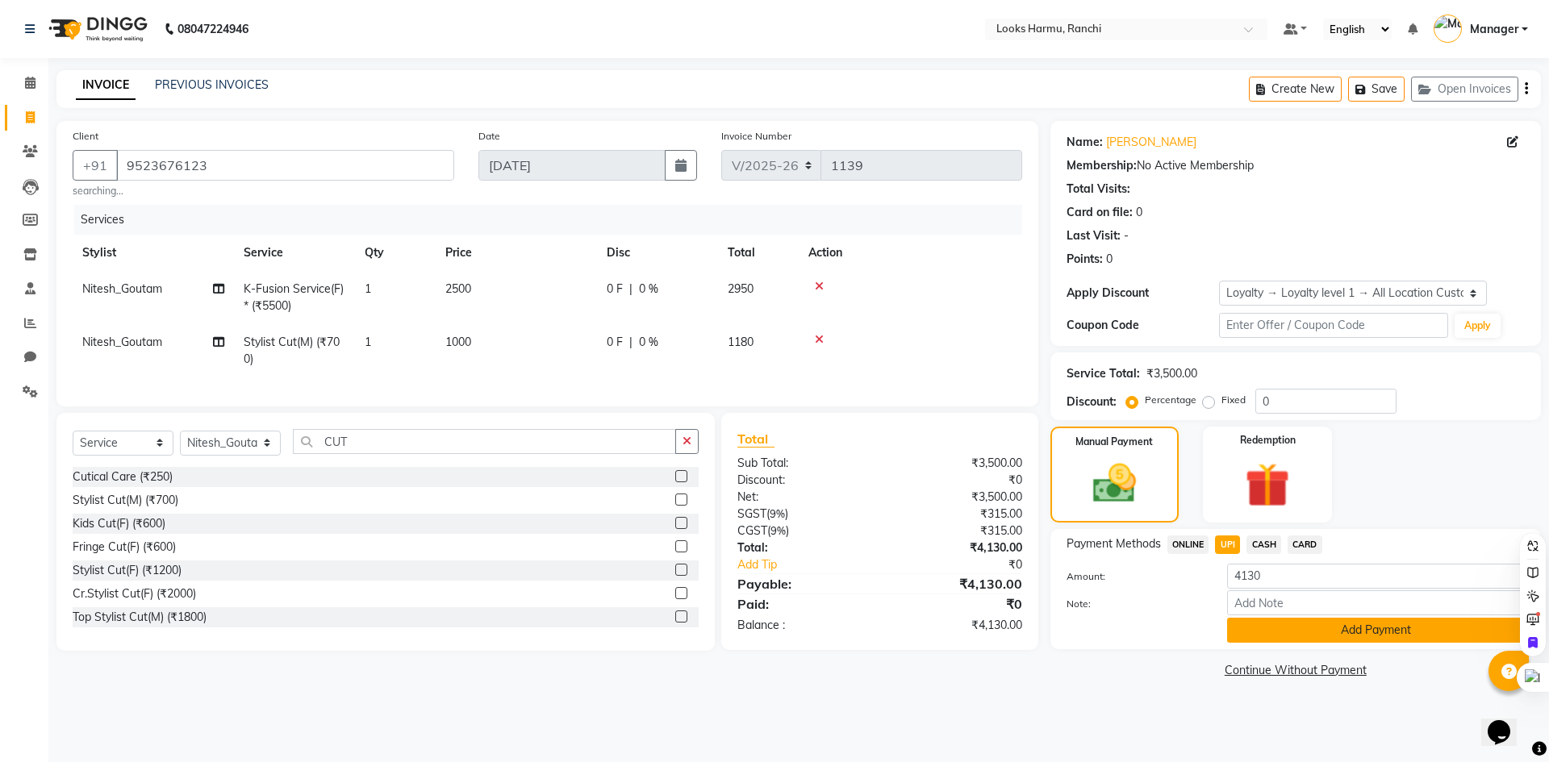
click at [1415, 637] on button "Add Payment" at bounding box center [1376, 630] width 298 height 25
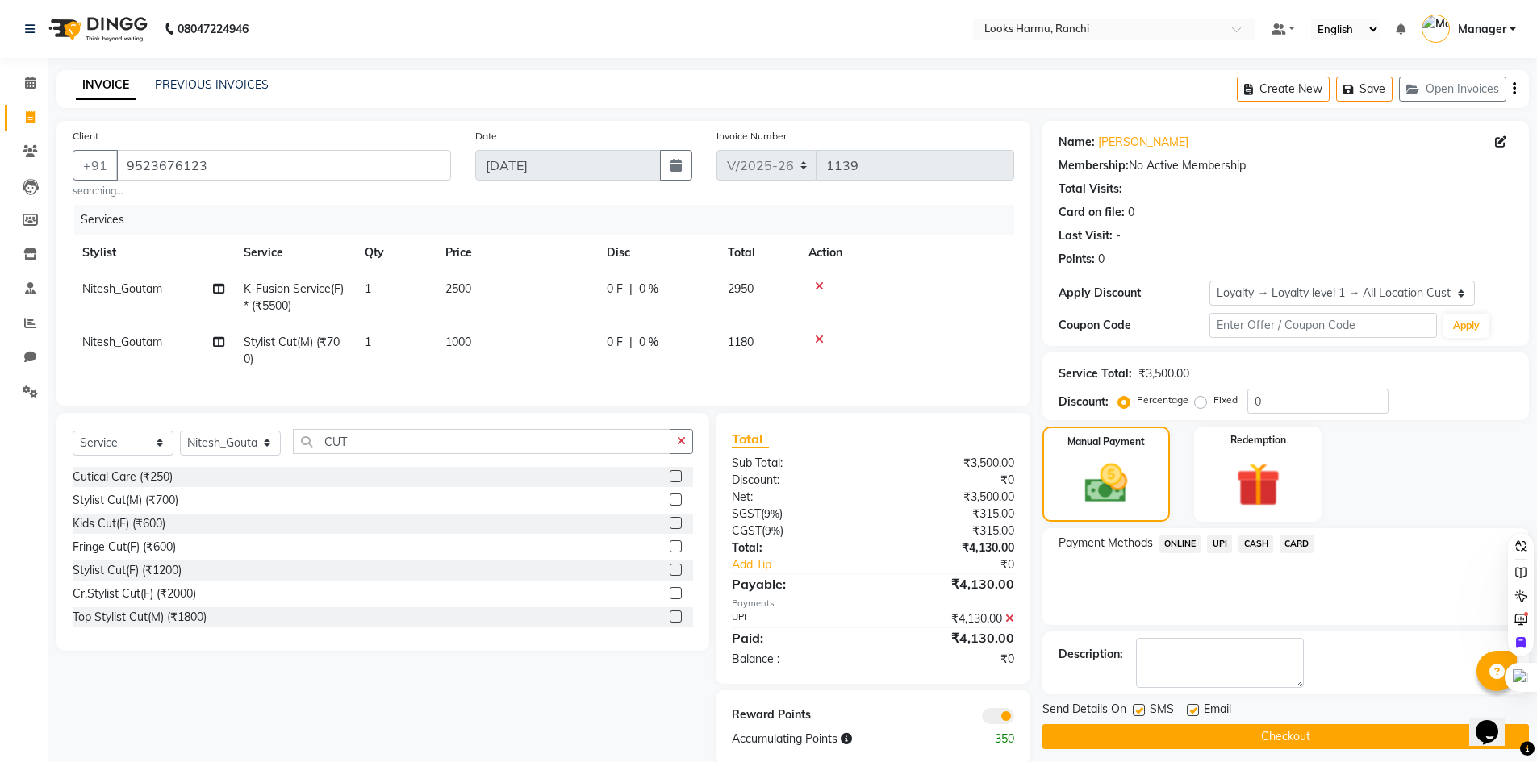
click at [1384, 729] on button "Checkout" at bounding box center [1285, 736] width 486 height 25
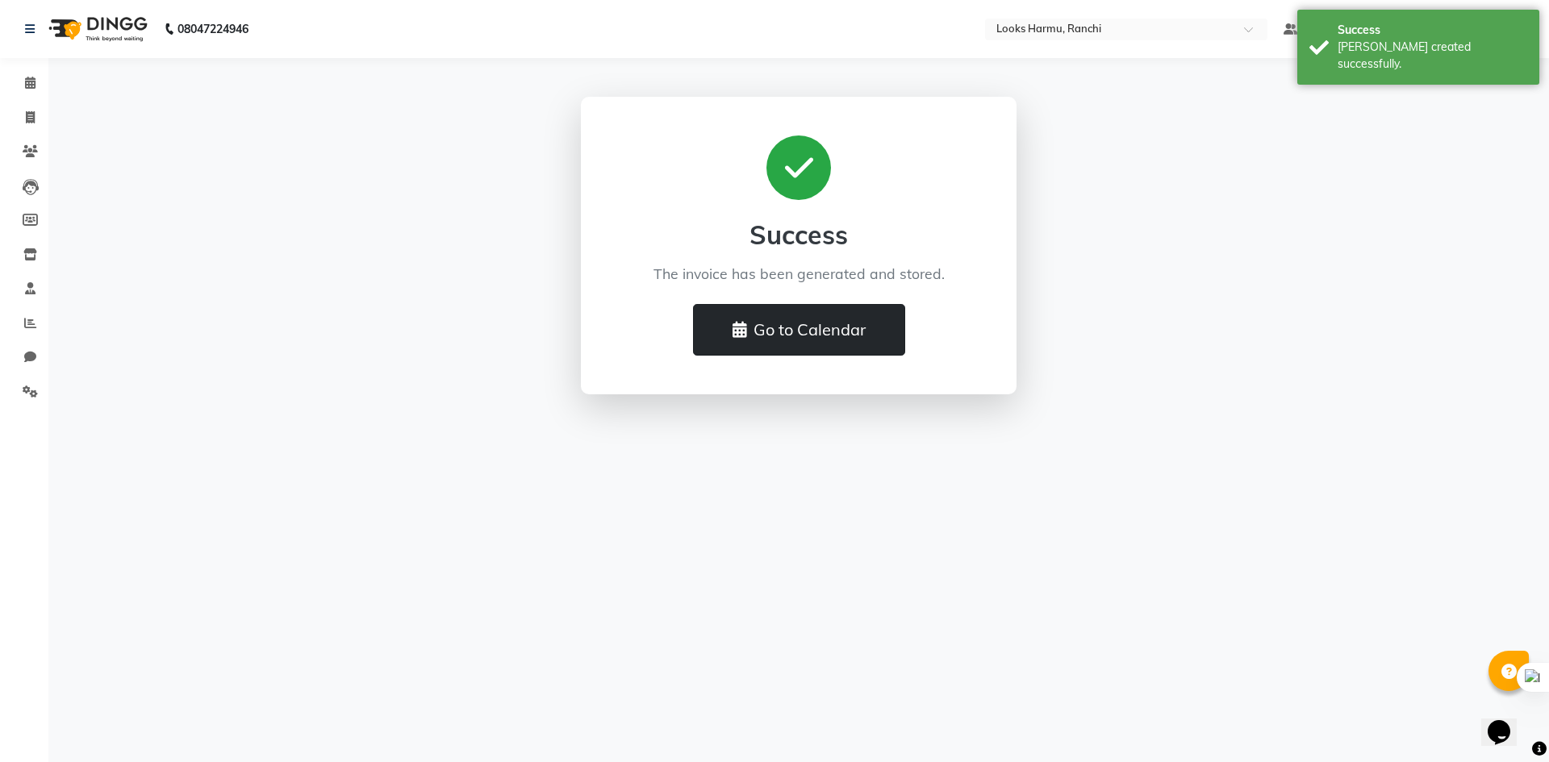
click at [760, 345] on button "Go to Calendar" at bounding box center [799, 330] width 212 height 52
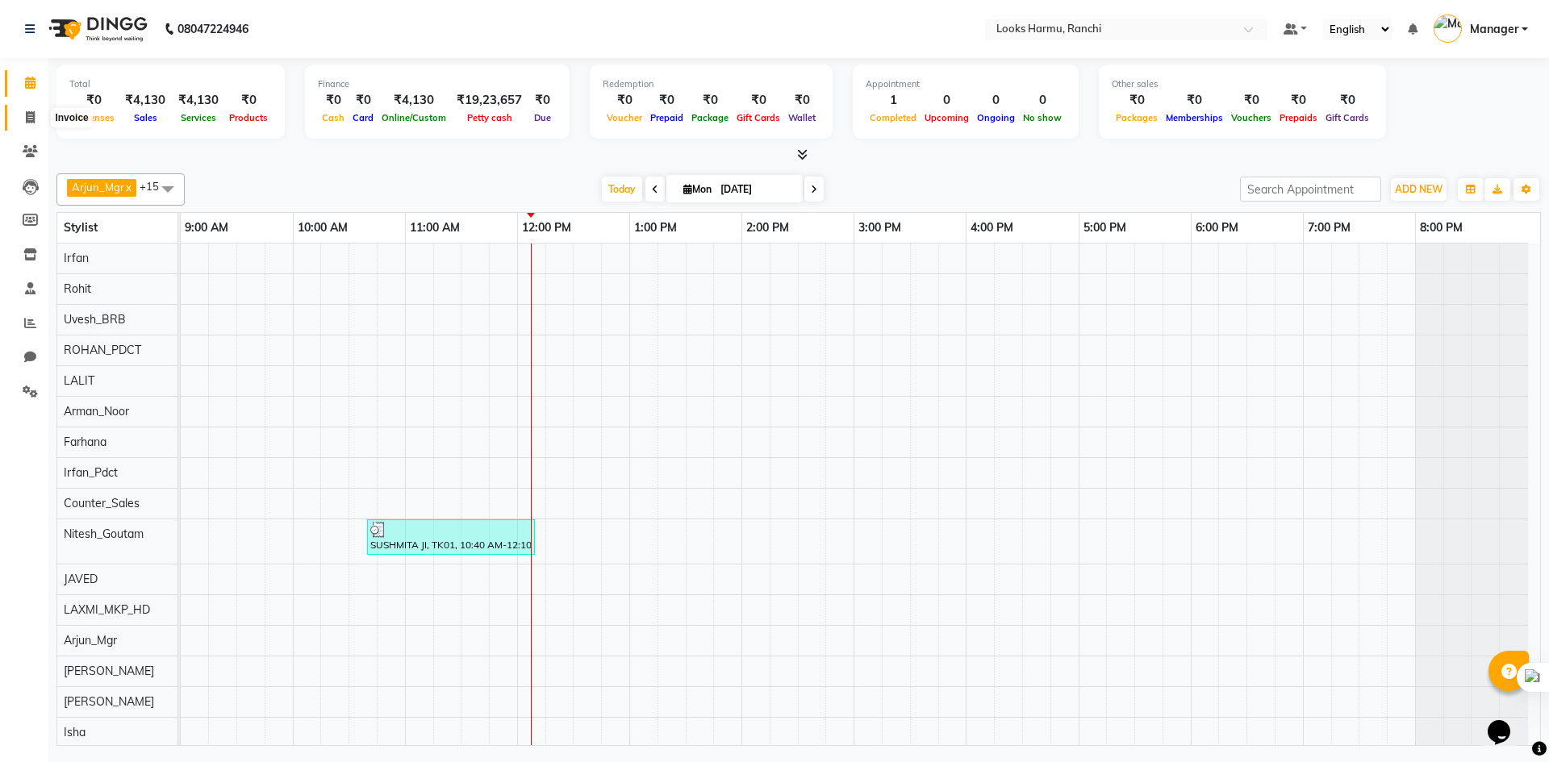
click at [31, 110] on span at bounding box center [30, 118] width 28 height 19
select select "service"
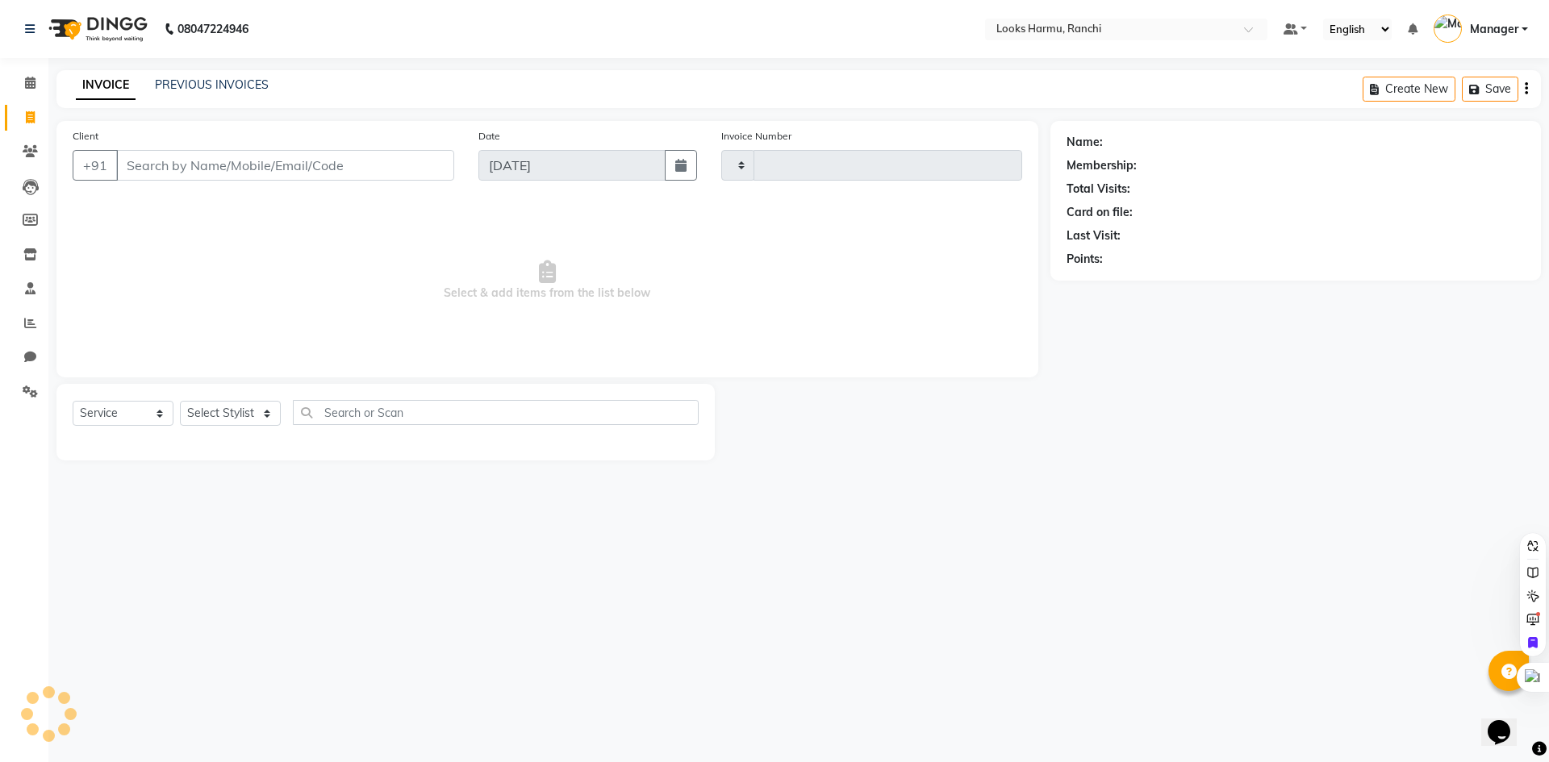
type input "1140"
select select "6247"
click at [136, 419] on select "Select Service Product Membership Package Voucher Prepaid Gift Card" at bounding box center [123, 413] width 101 height 25
select select "V"
select select "47538"
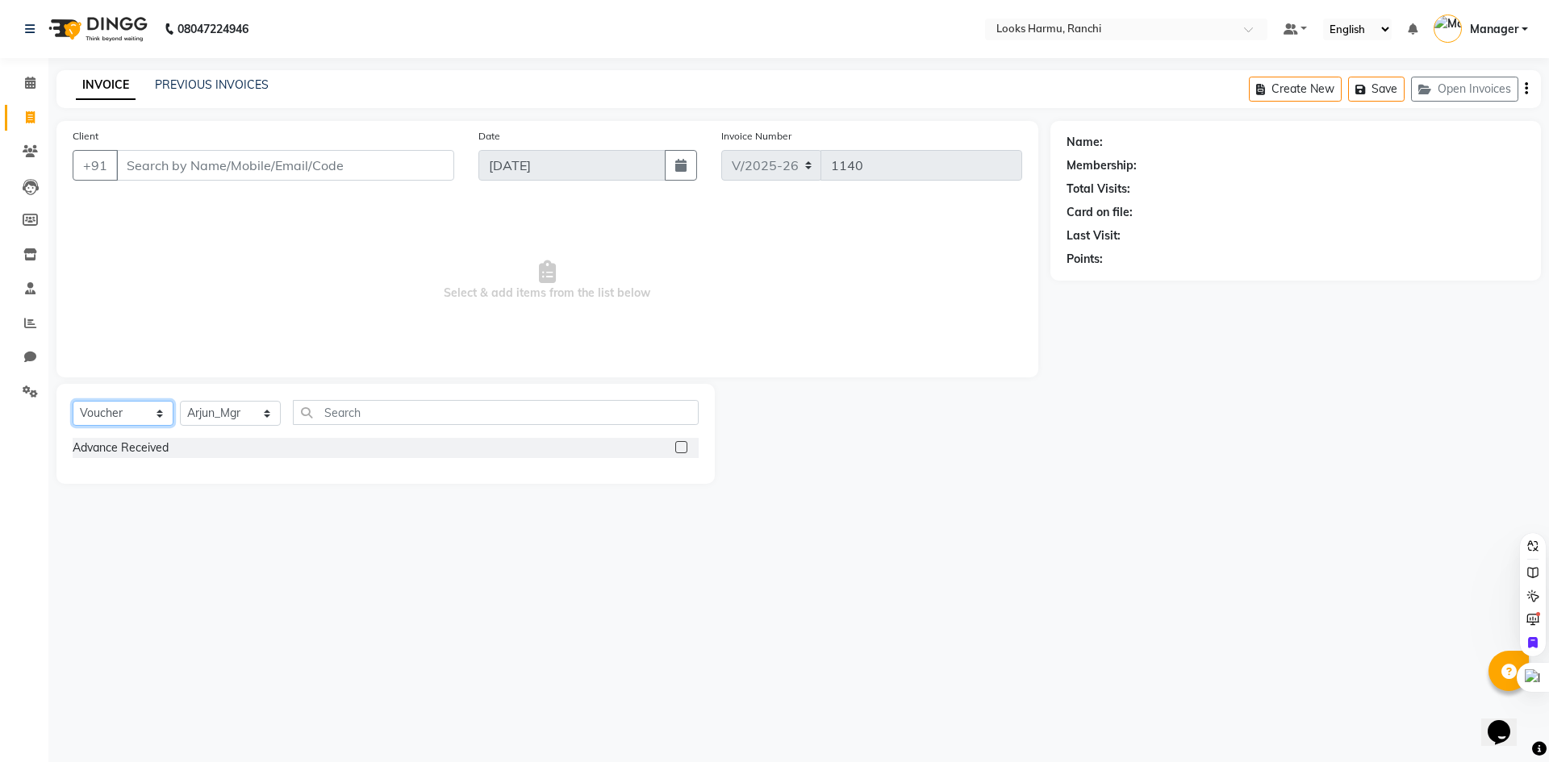
select select "service"
click at [73, 401] on select "Select Service Product Membership Package Voucher Prepaid Gift Card" at bounding box center [123, 413] width 101 height 25
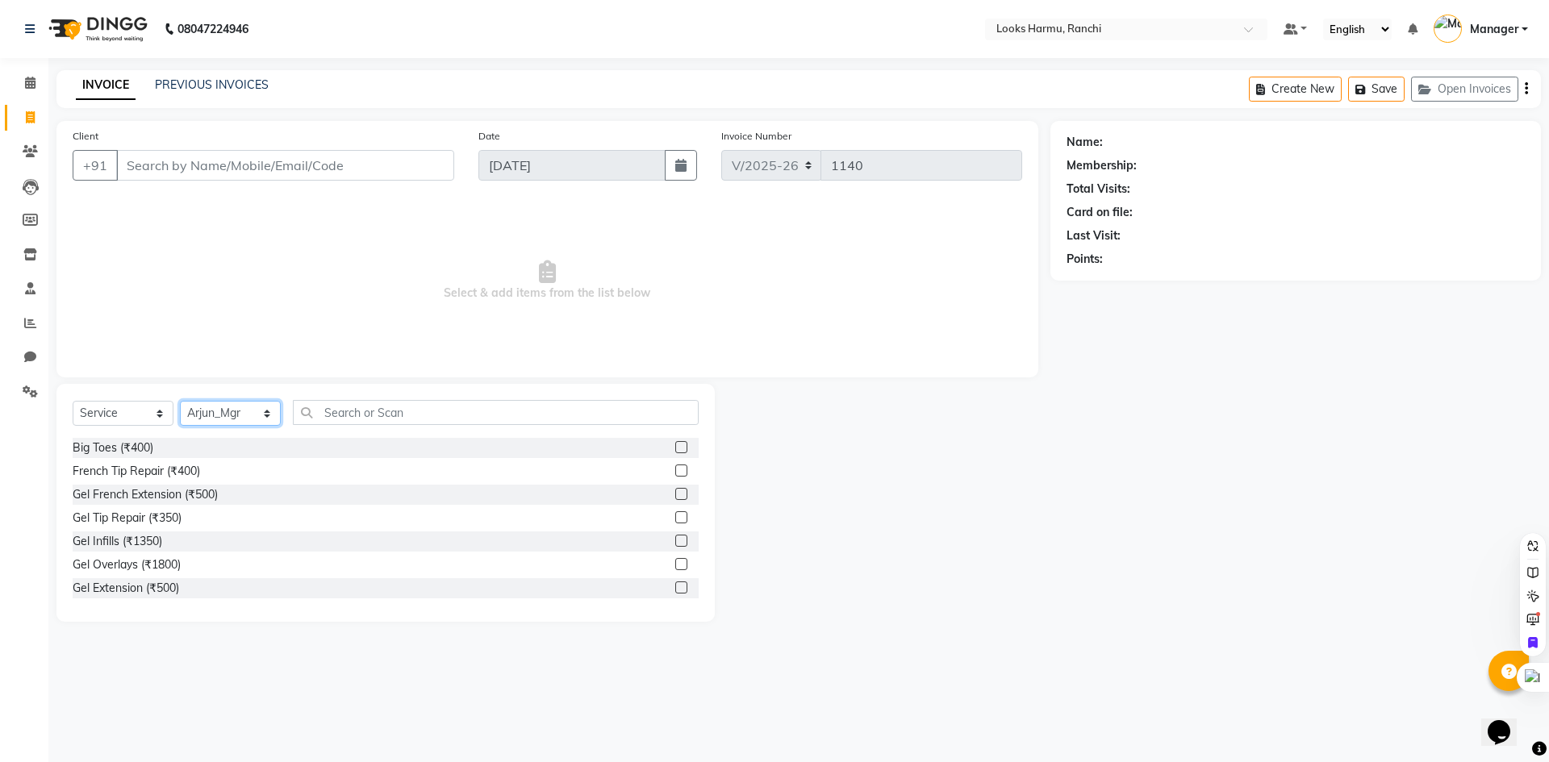
click at [221, 404] on select "Select Stylist Aditya_Singh Aishwarya Gautam Anny Arjun_Mgr Arman_Noor Counter_…" at bounding box center [230, 413] width 101 height 25
select select "47147"
click at [180, 401] on select "Select Stylist Aditya_Singh Aishwarya Gautam Anny Arjun_Mgr Arman_Noor Counter_…" at bounding box center [230, 413] width 101 height 25
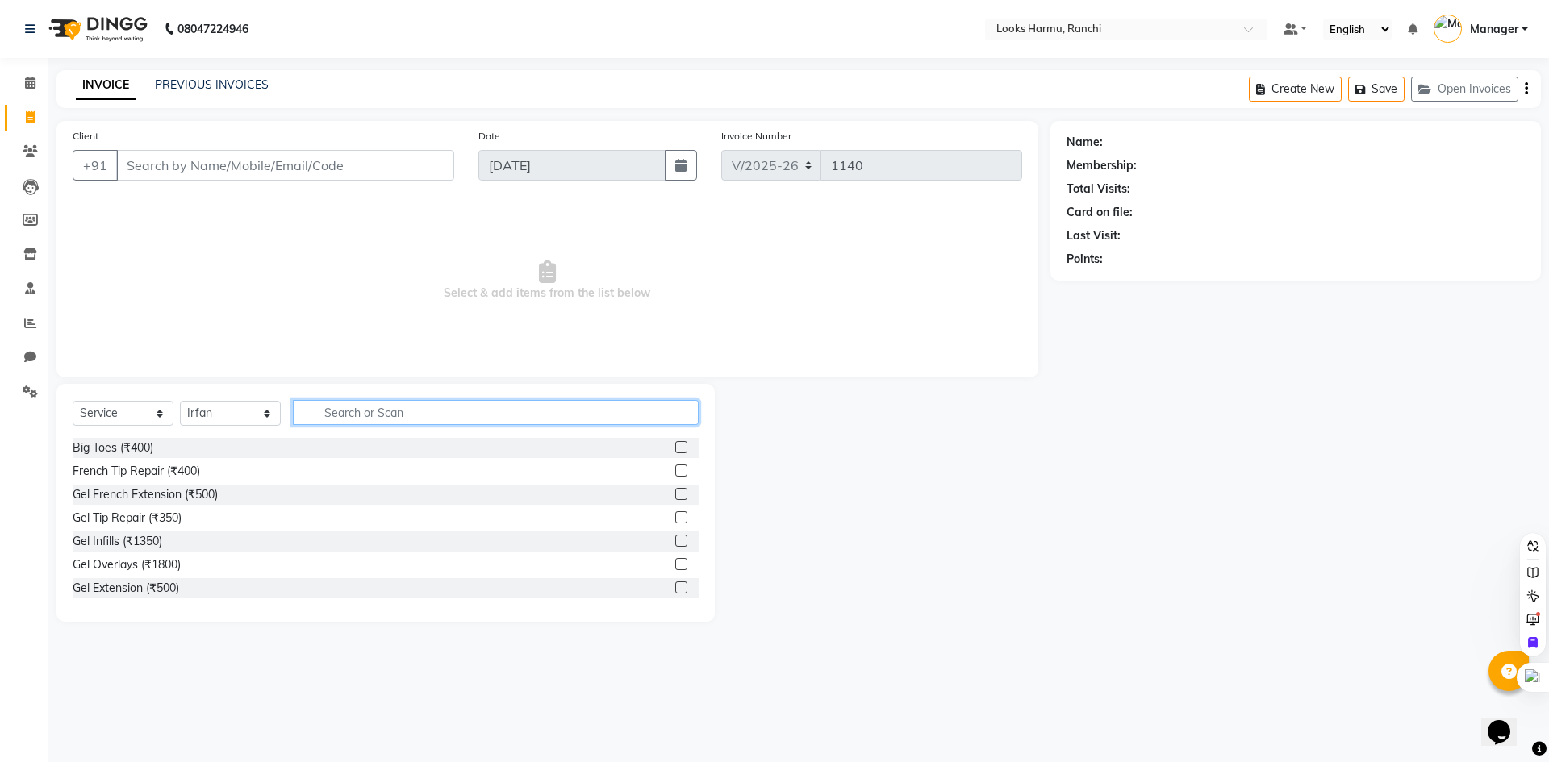
click at [343, 404] on input "text" at bounding box center [496, 412] width 406 height 25
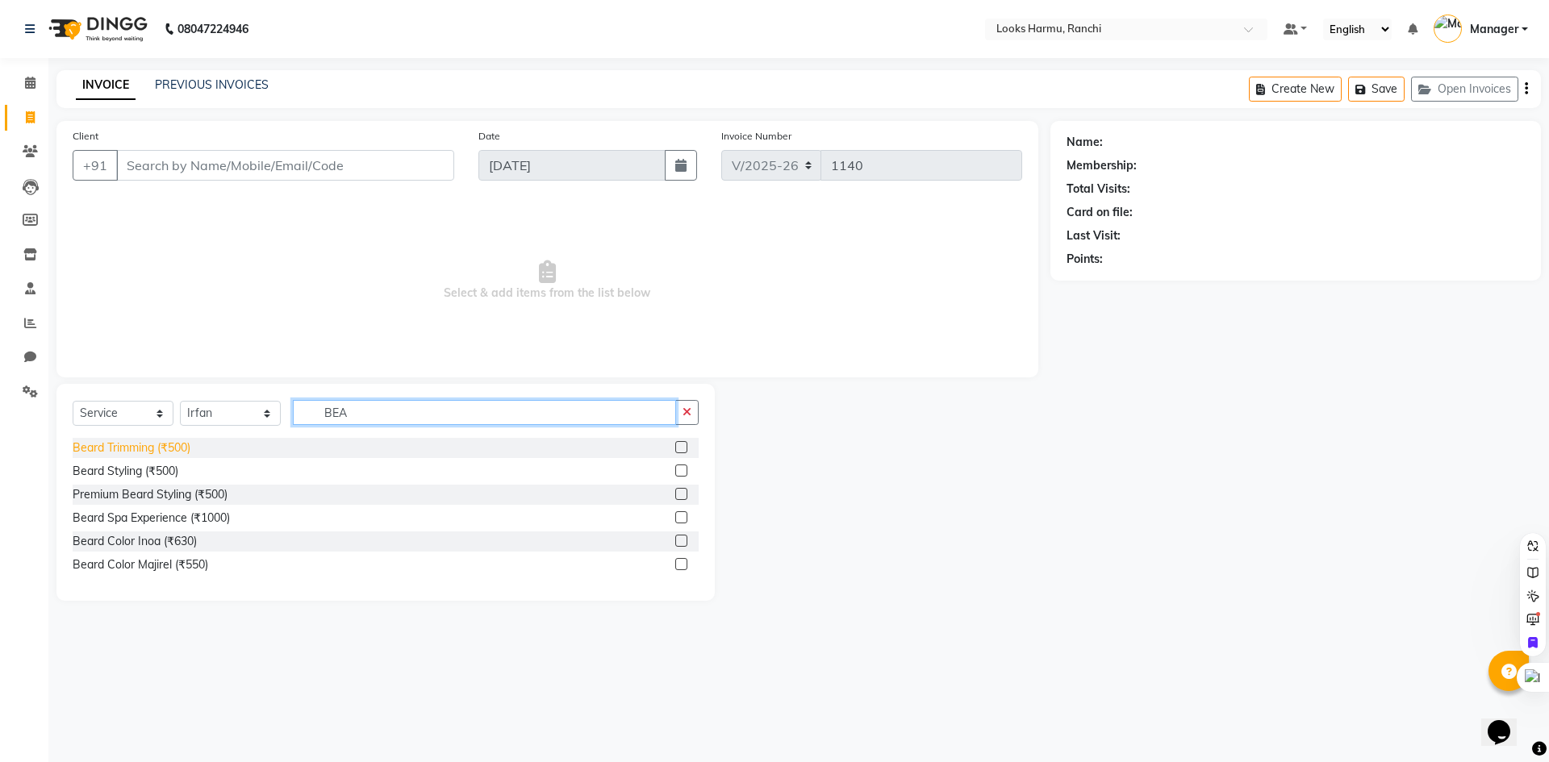
type input "BEA"
click at [100, 456] on div "Beard Trimming (₹500)" at bounding box center [132, 448] width 118 height 17
checkbox input "false"
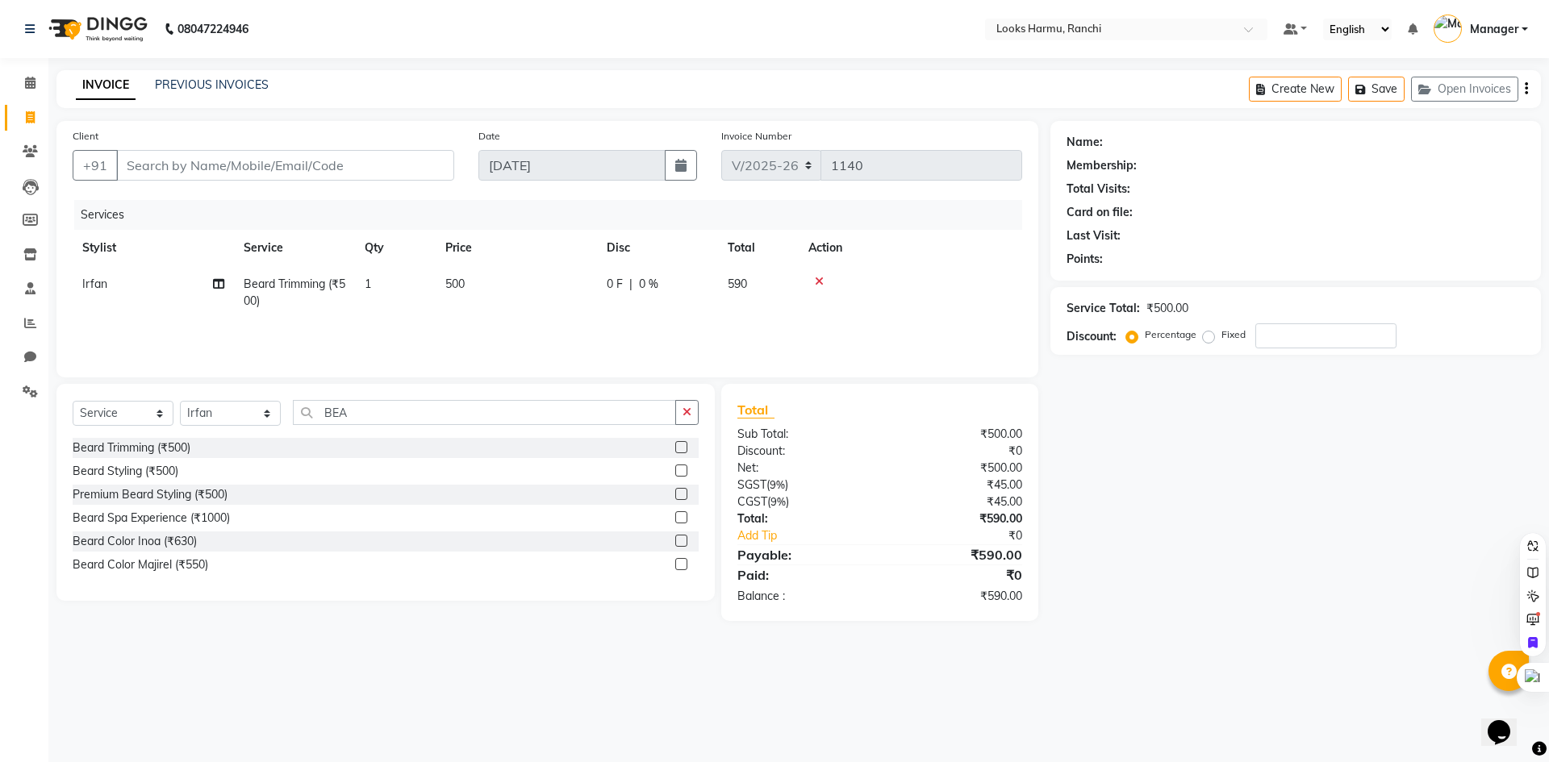
click at [453, 294] on td "500" at bounding box center [516, 292] width 161 height 53
select select "47147"
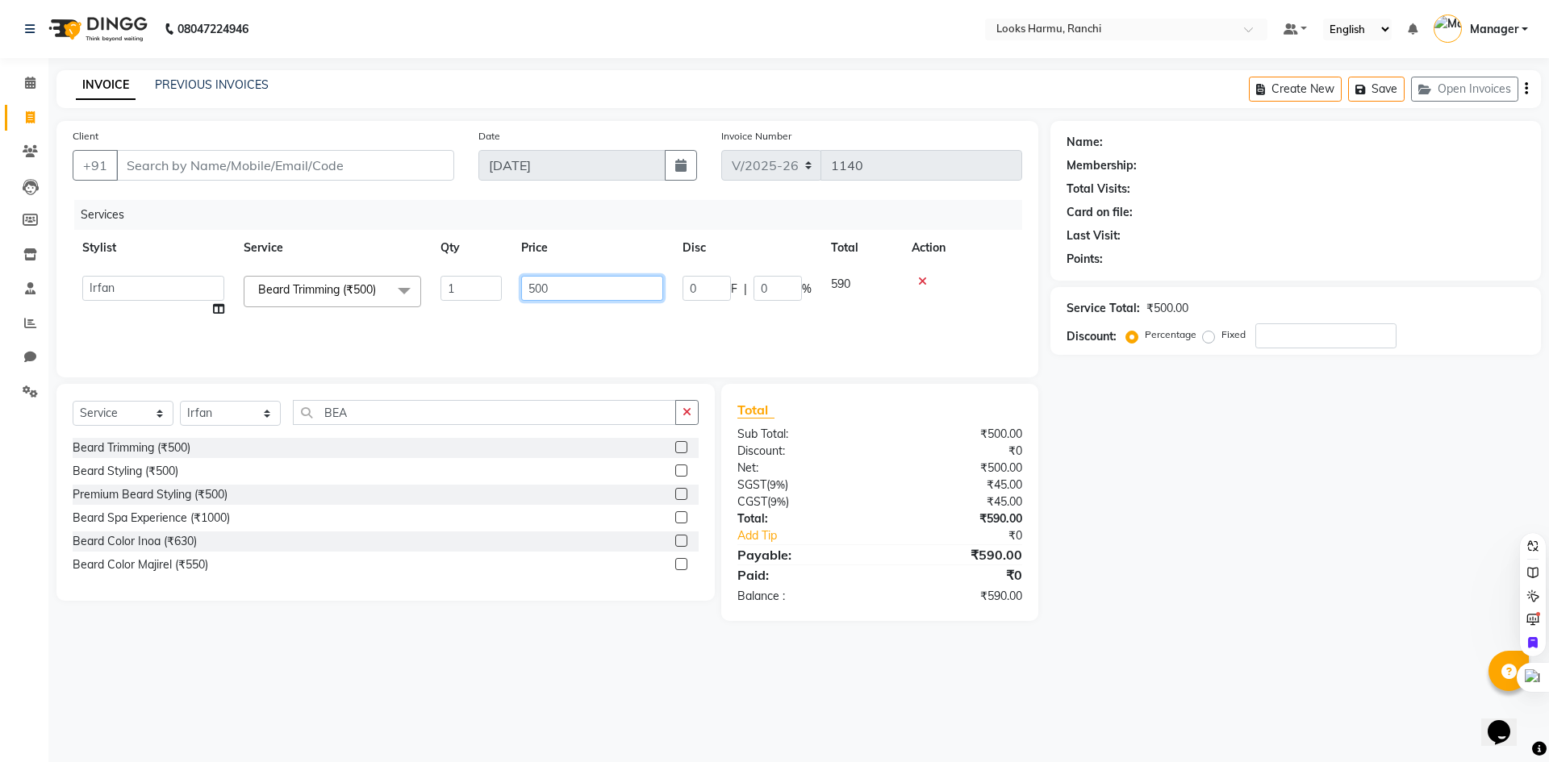
drag, startPoint x: 553, startPoint y: 294, endPoint x: 516, endPoint y: 302, distance: 37.0
click at [516, 302] on td "500" at bounding box center [591, 296] width 161 height 61
type input "350"
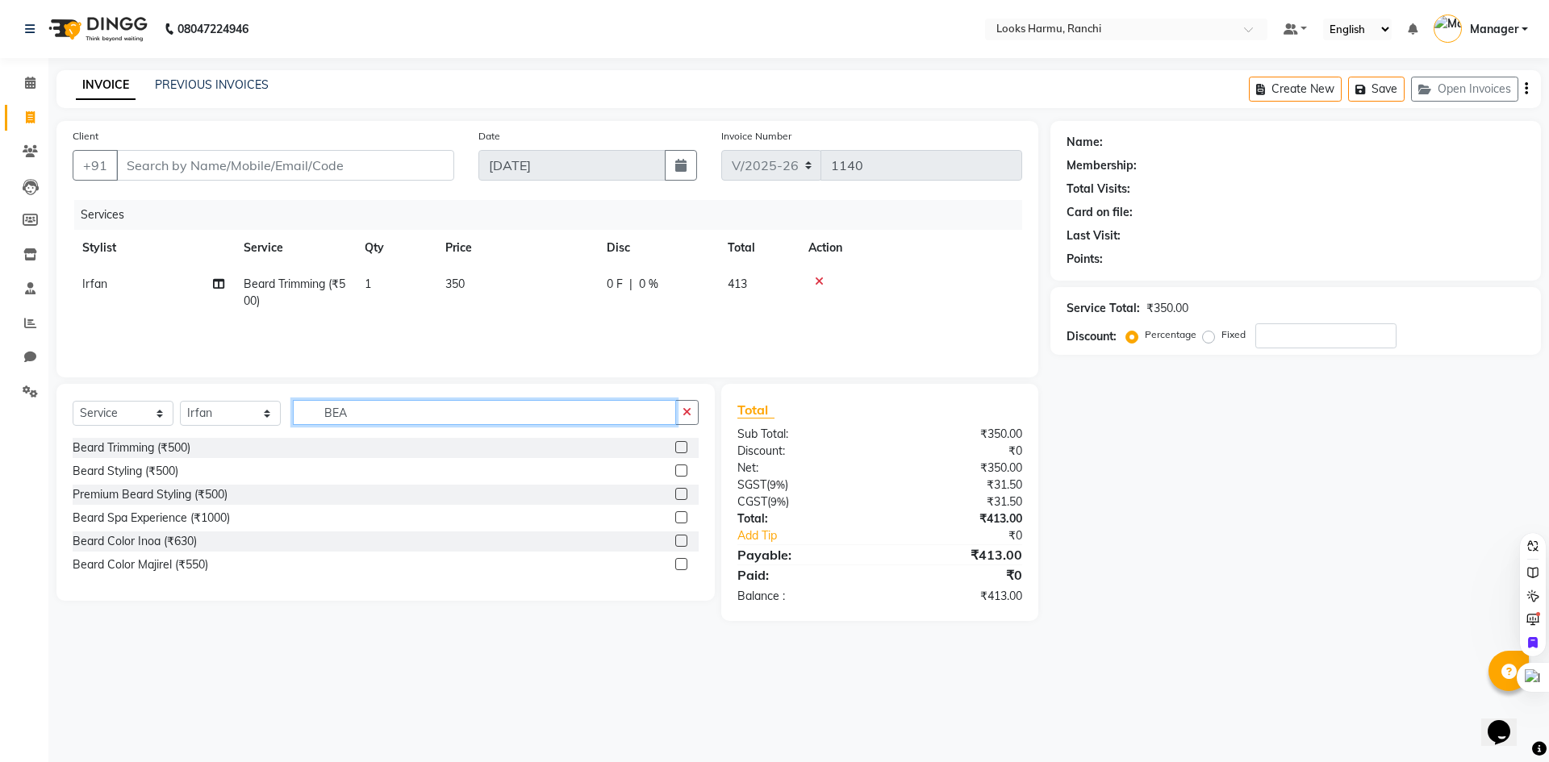
drag, startPoint x: 381, startPoint y: 406, endPoint x: 332, endPoint y: 413, distance: 48.9
click at [332, 413] on input "BEA" at bounding box center [484, 412] width 383 height 25
type input "B"
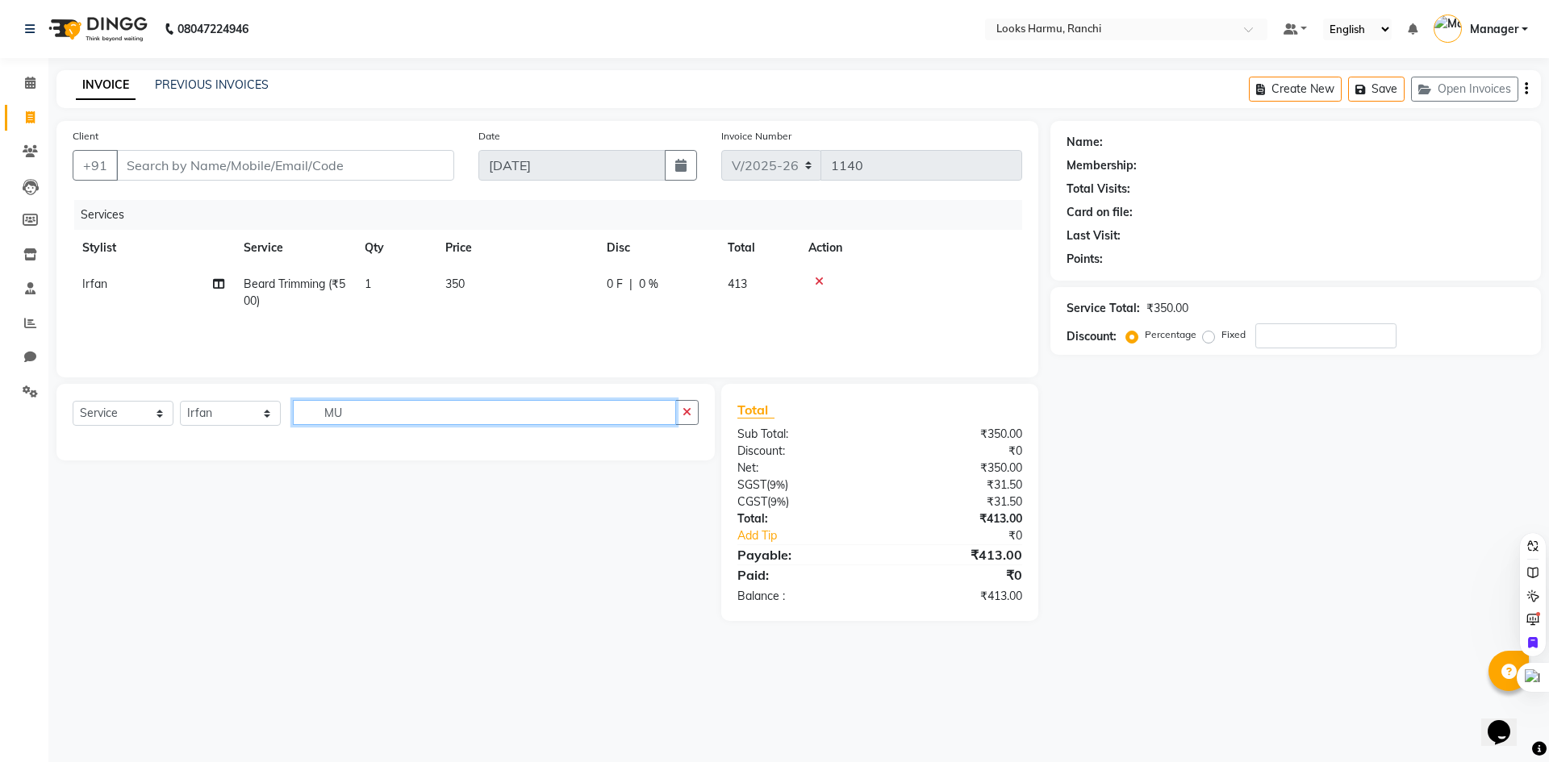
type input "M"
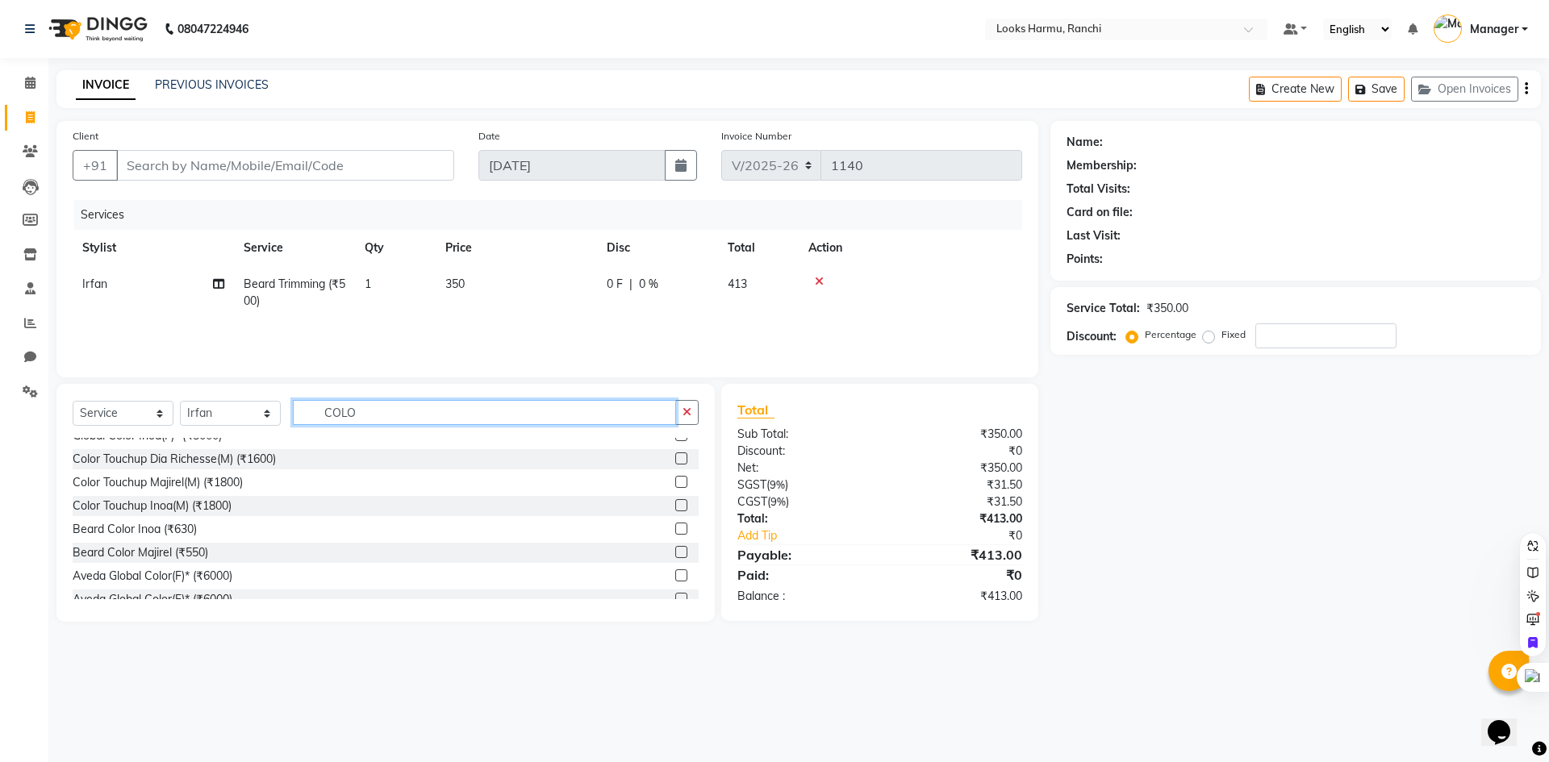
scroll to position [119, 0]
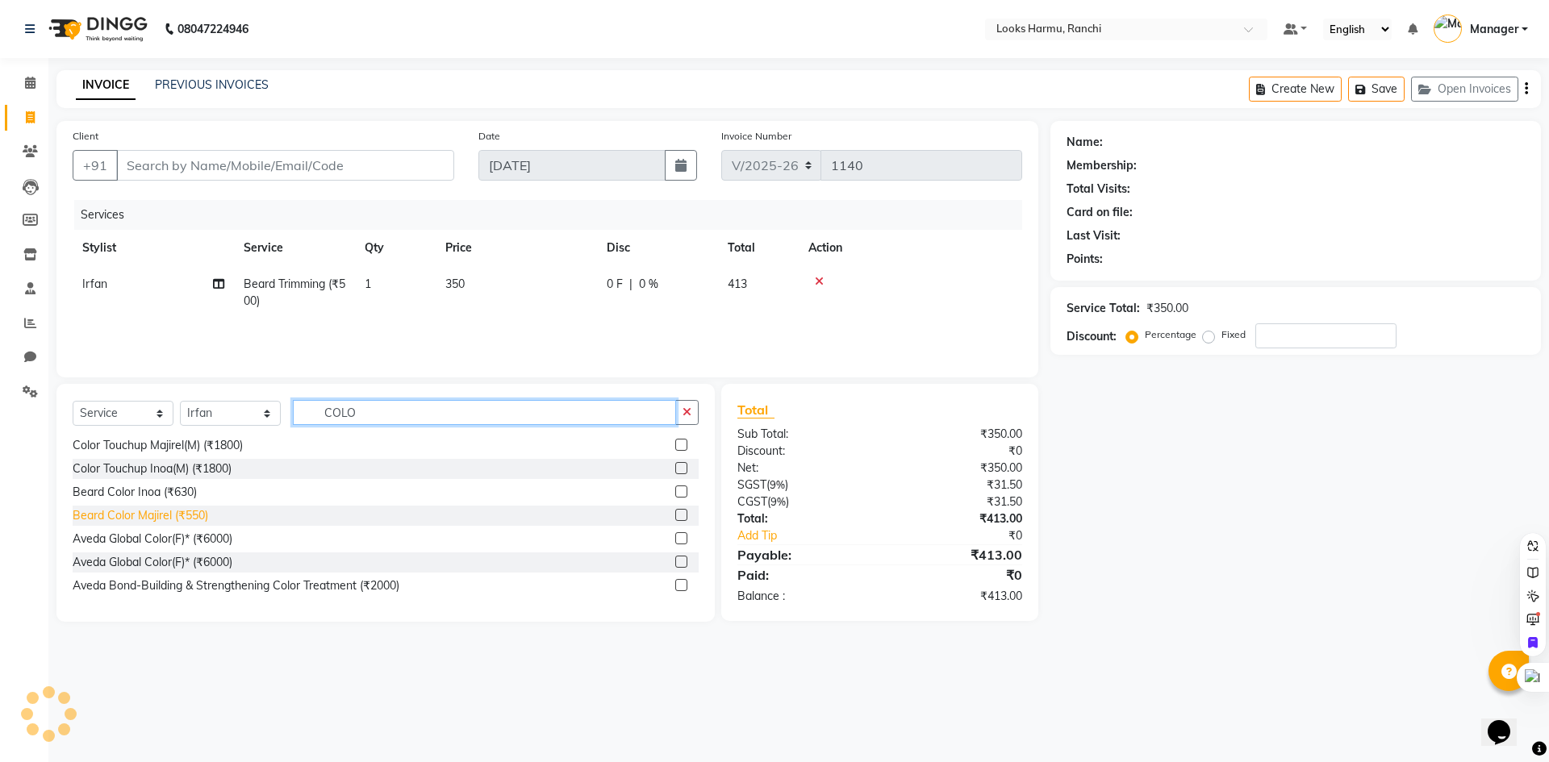
type input "COLO"
click at [195, 516] on div "Beard Color Majirel (₹550)" at bounding box center [141, 515] width 136 height 17
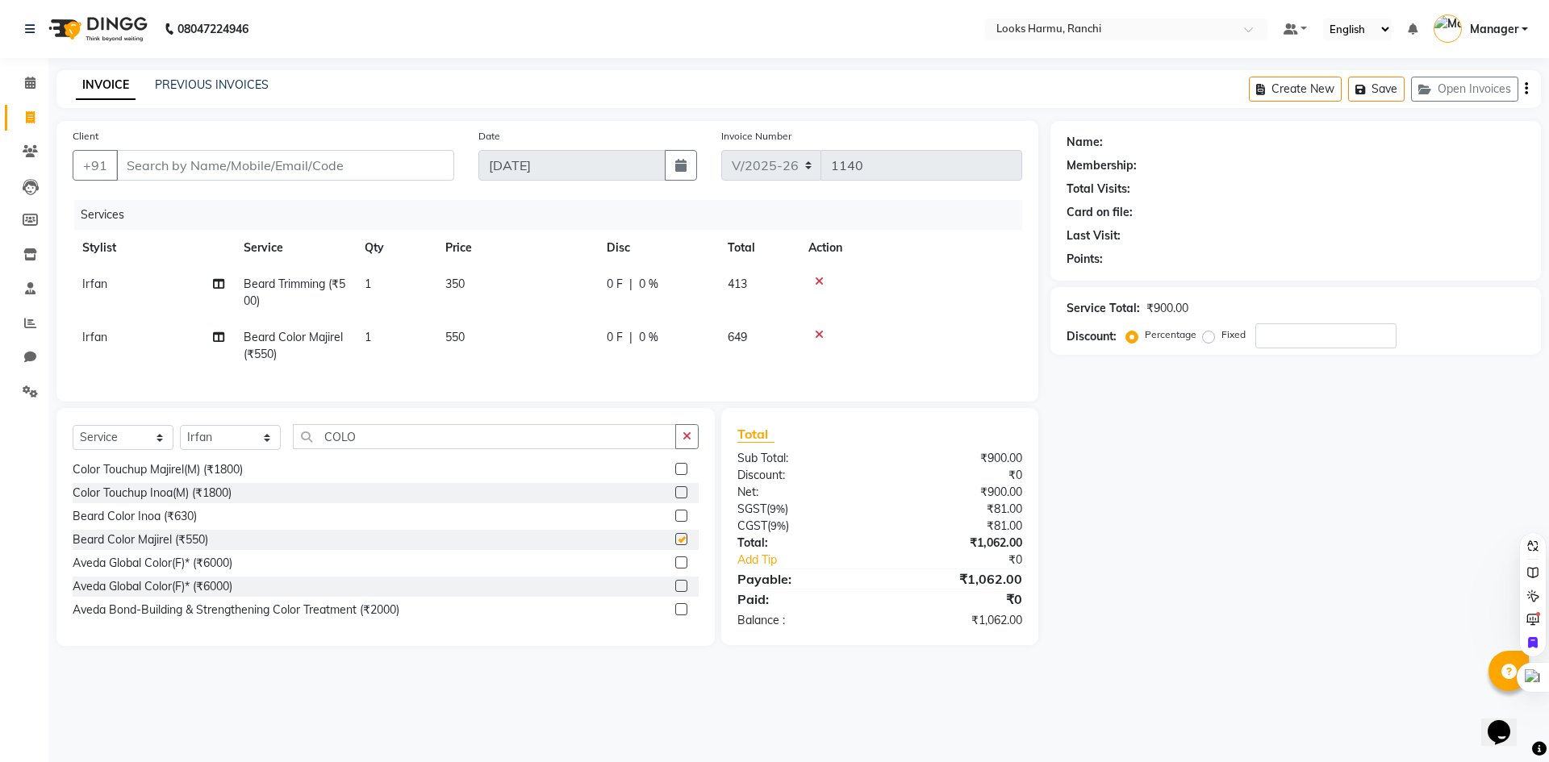
checkbox input "false"
click at [479, 345] on td "550" at bounding box center [516, 345] width 161 height 53
select select "47147"
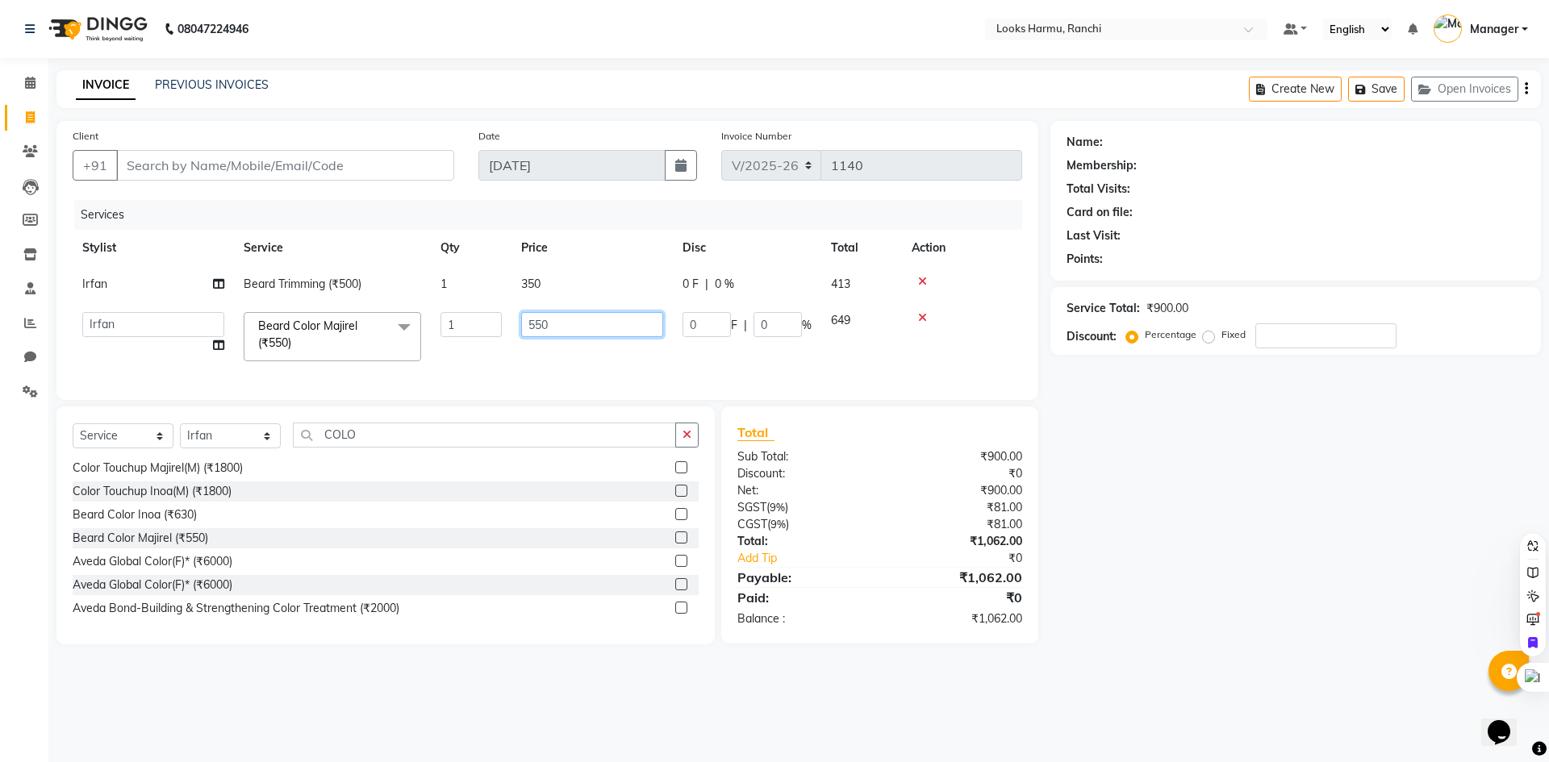
drag, startPoint x: 528, startPoint y: 327, endPoint x: 498, endPoint y: 324, distance: 29.9
click at [498, 324] on tr "Aditya_Singh Aishwarya Gautam Anny Arjun_Mgr Arman_Noor Counter_Sales Farhana I…" at bounding box center [548, 337] width 950 height 69
type input "300"
click at [570, 31] on nav "08047224946 Select Location × Looks Harmu, Ranchi Default Panel My Panel Englis…" at bounding box center [774, 29] width 1549 height 58
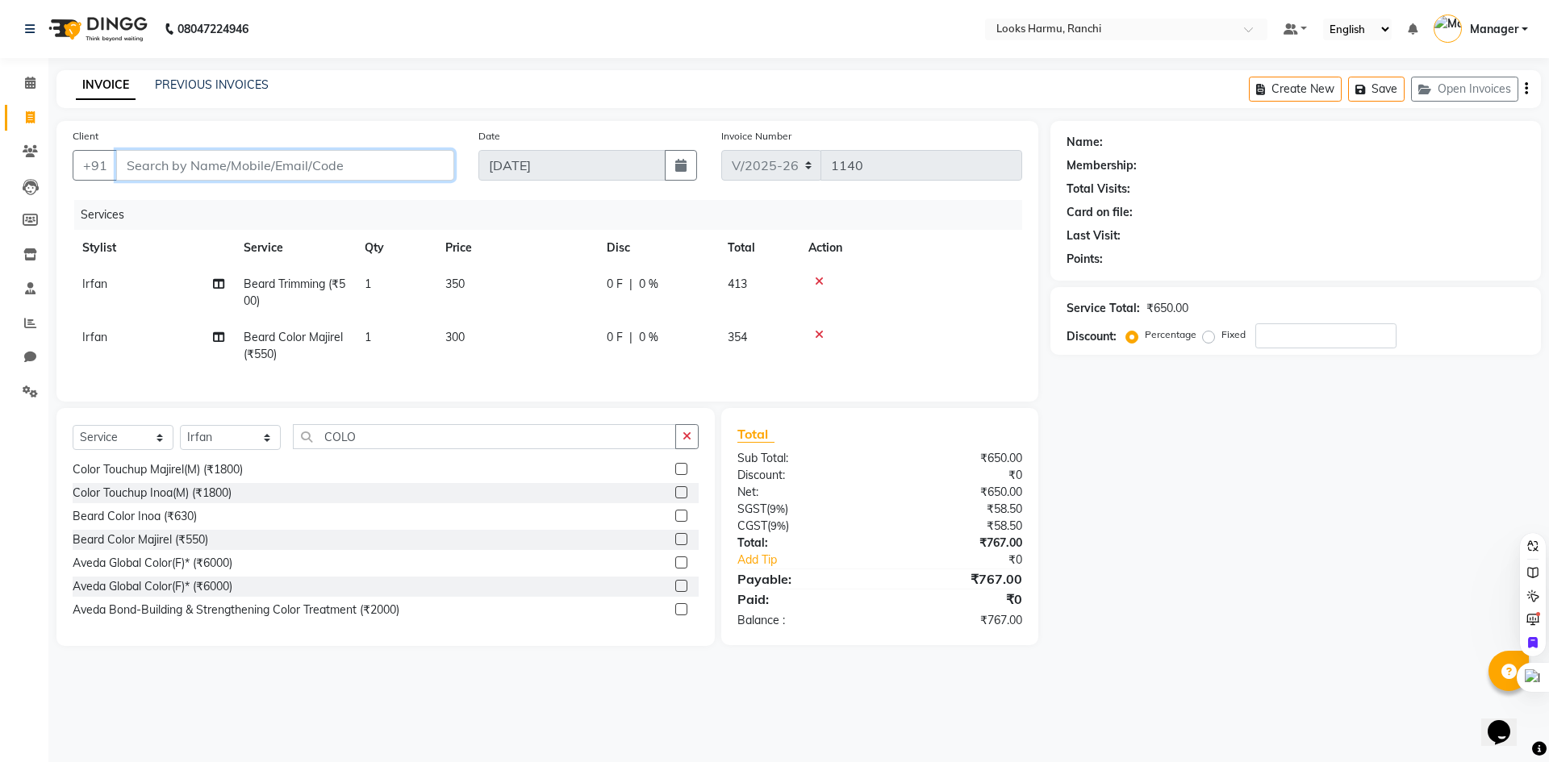
click at [221, 159] on input "Client" at bounding box center [285, 165] width 338 height 31
type input "9"
type input "0"
type input "9006560235"
click at [420, 175] on button "Add Client" at bounding box center [412, 165] width 83 height 31
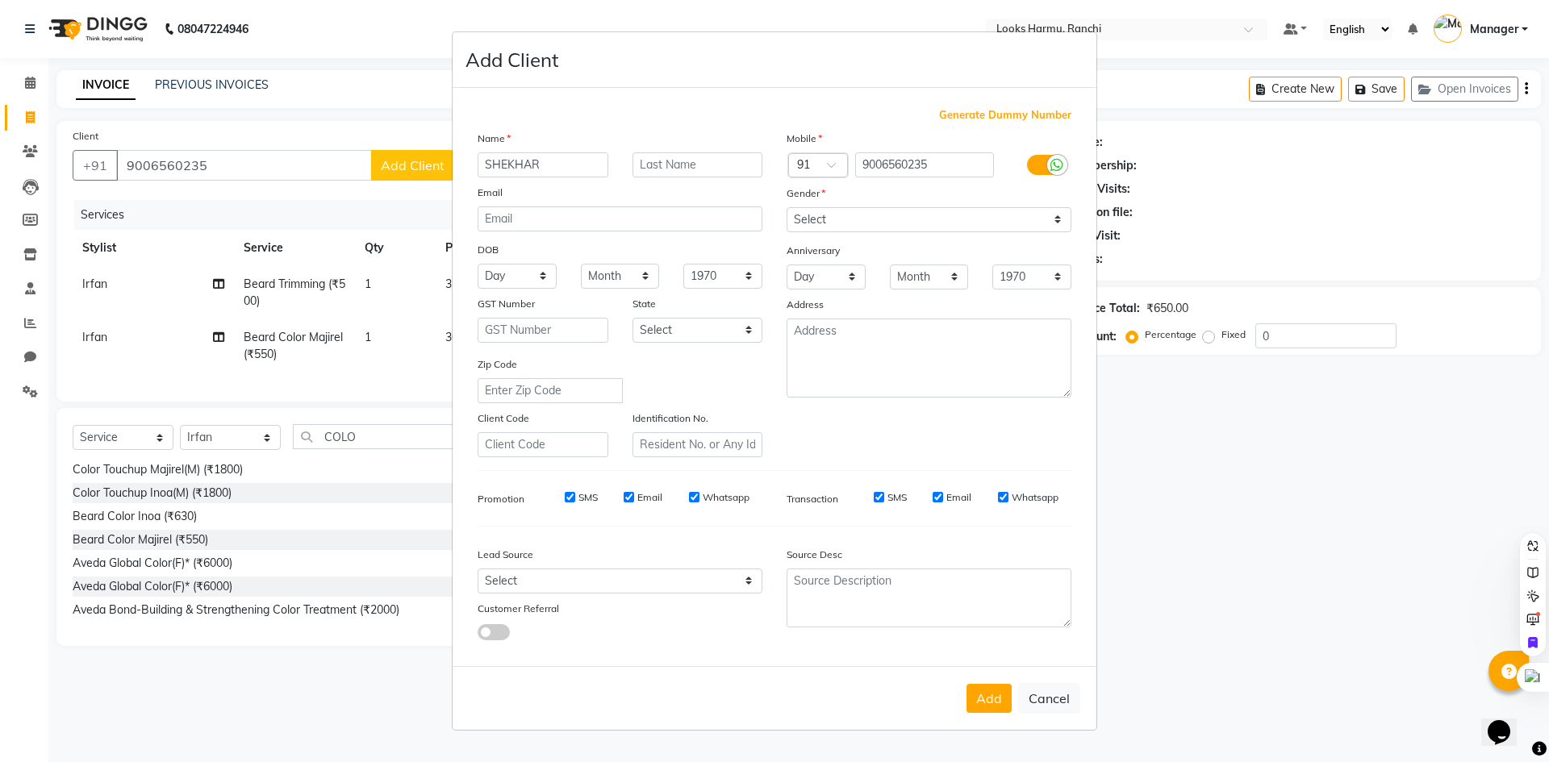
type input "SHEKHAR"
type input "A"
type input "SUMAN"
click at [1061, 163] on icon at bounding box center [1056, 165] width 13 height 15
click at [0, 0] on input "checkbox" at bounding box center [0, 0] width 0 height 0
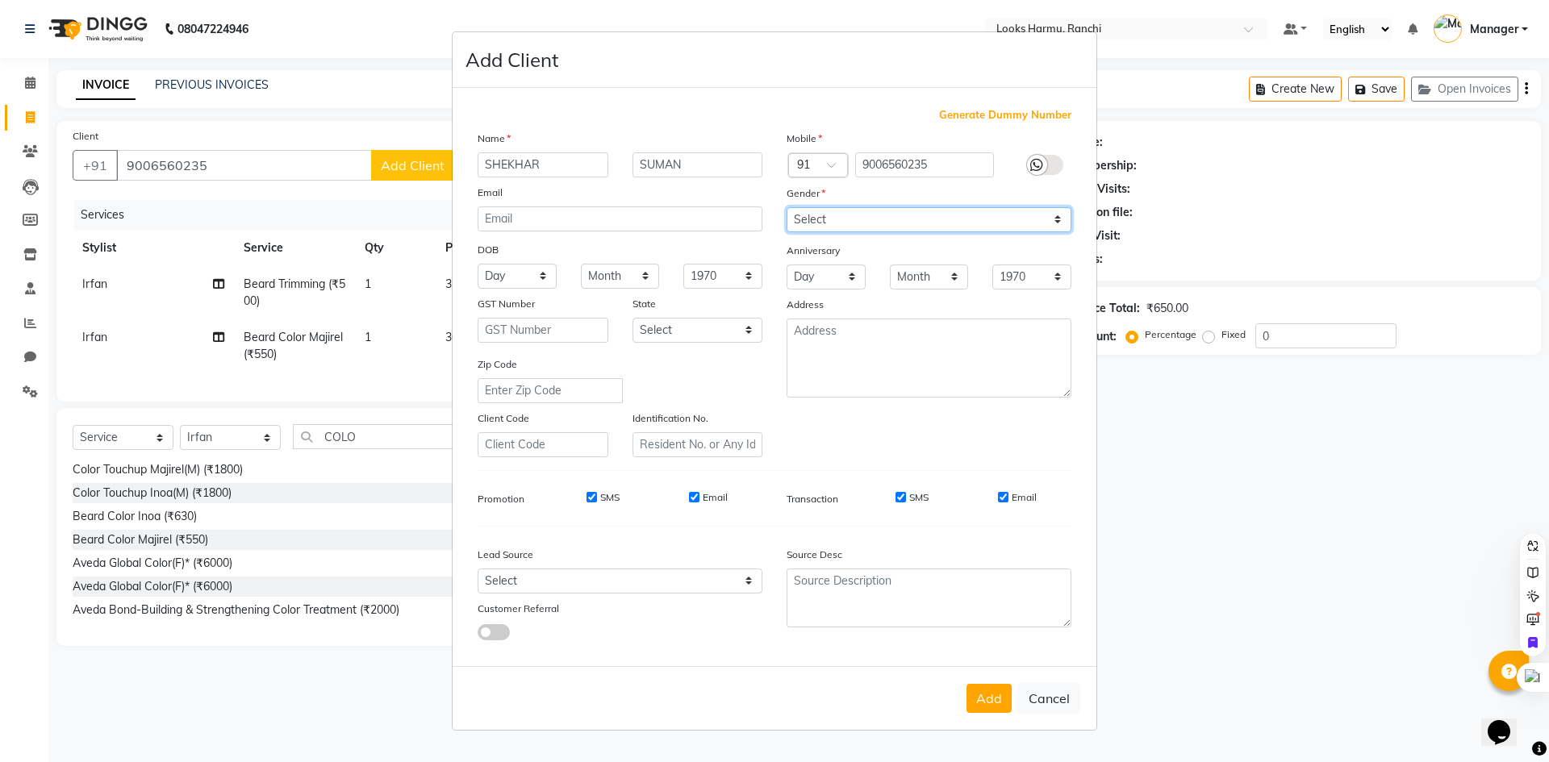
click at [1037, 232] on select "Select Male Female Other Prefer Not To Say" at bounding box center [929, 219] width 285 height 25
select select "male"
click at [787, 207] on select "Select Male Female Other Prefer Not To Say" at bounding box center [929, 219] width 285 height 25
click at [999, 708] on button "Add" at bounding box center [988, 698] width 45 height 29
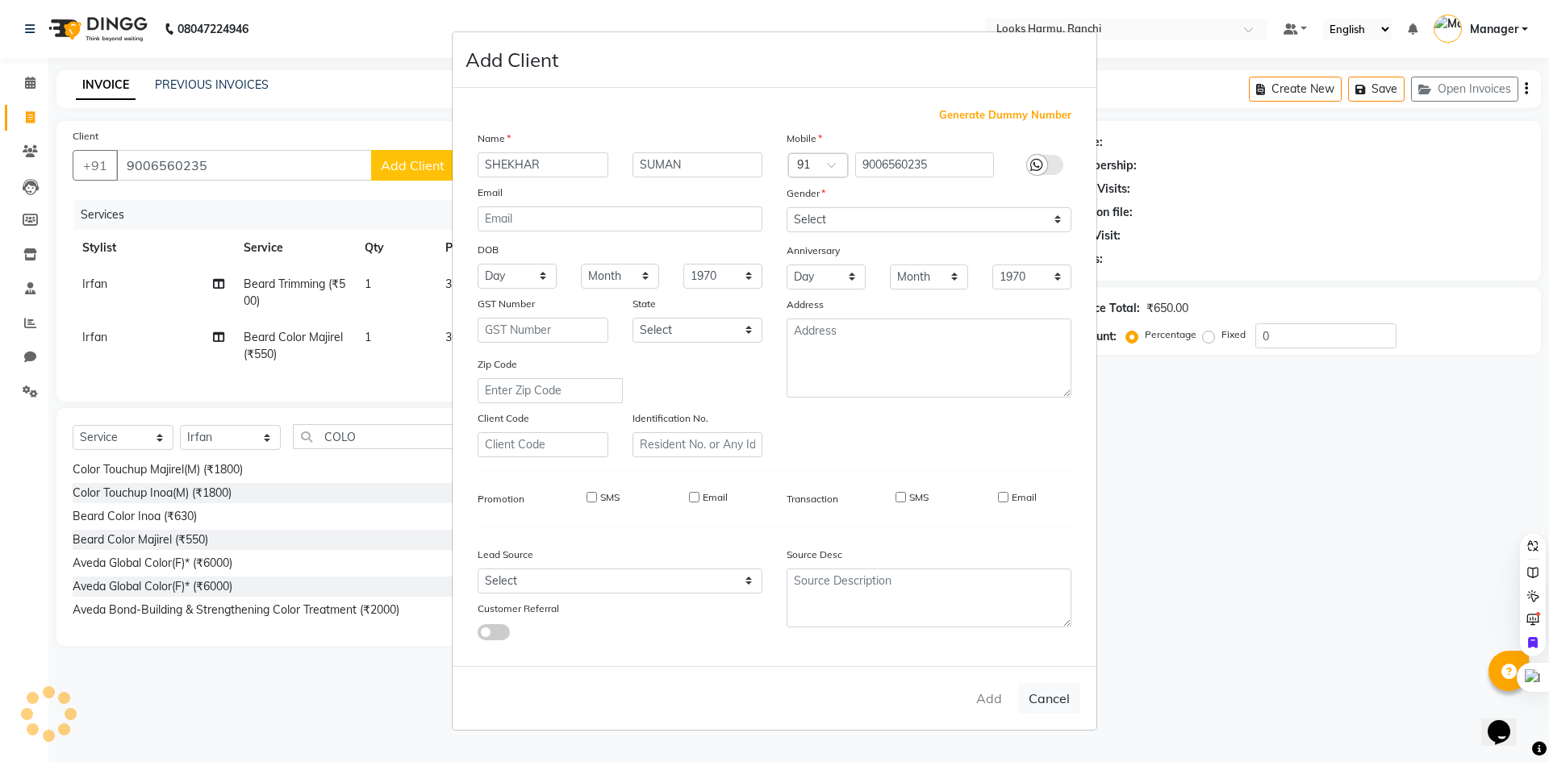
select select
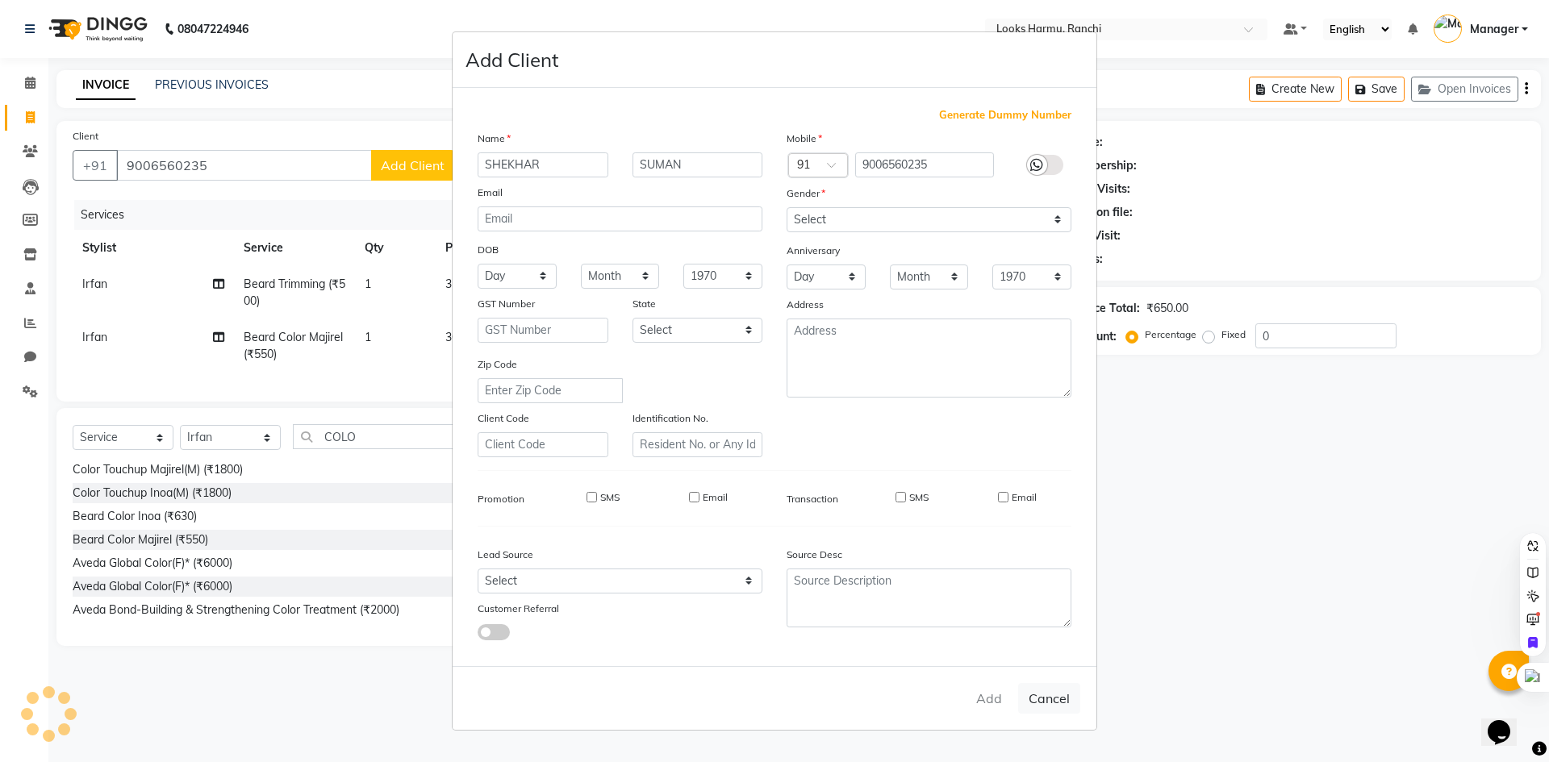
select select
checkbox input "false"
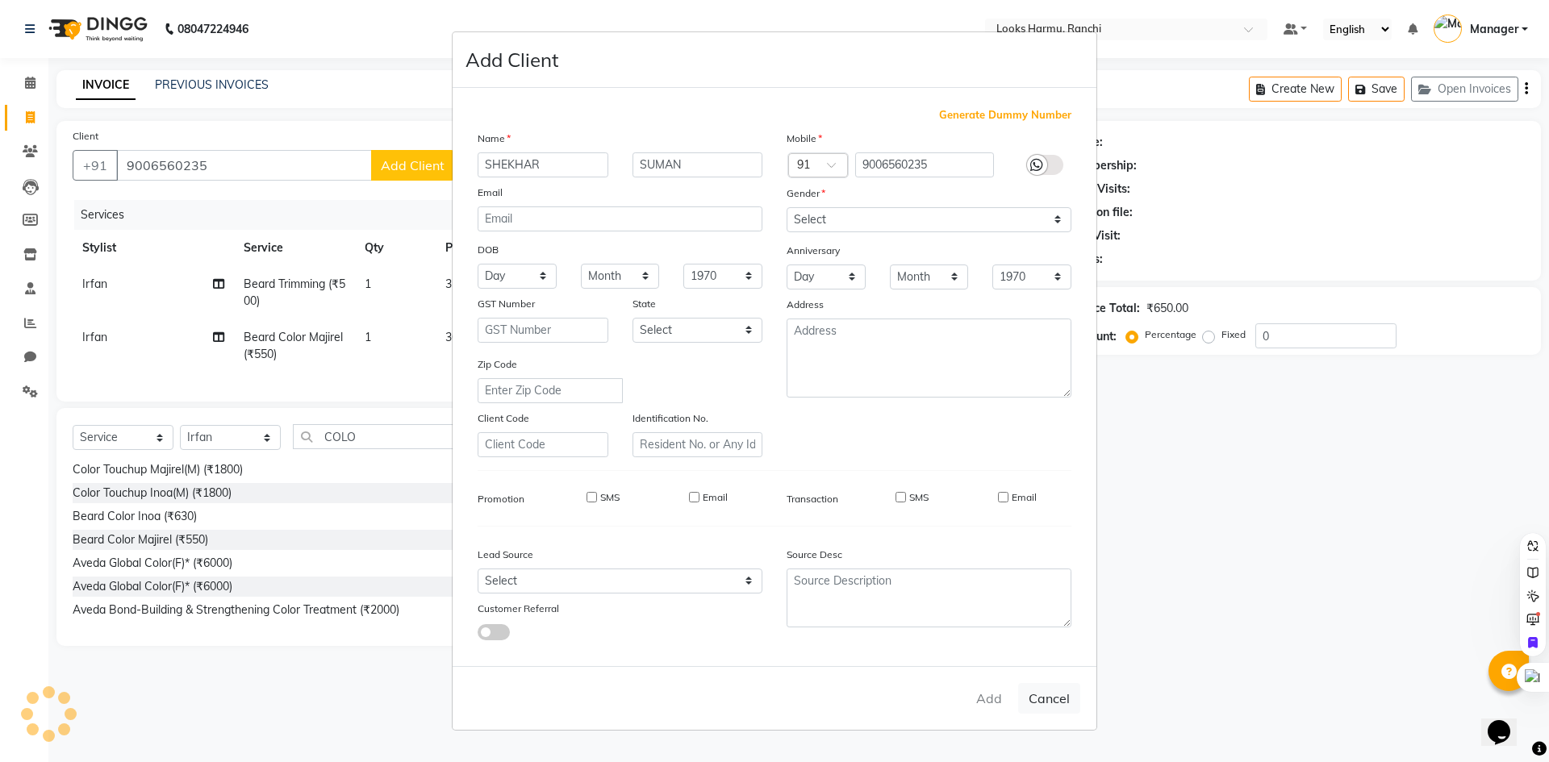
checkbox input "false"
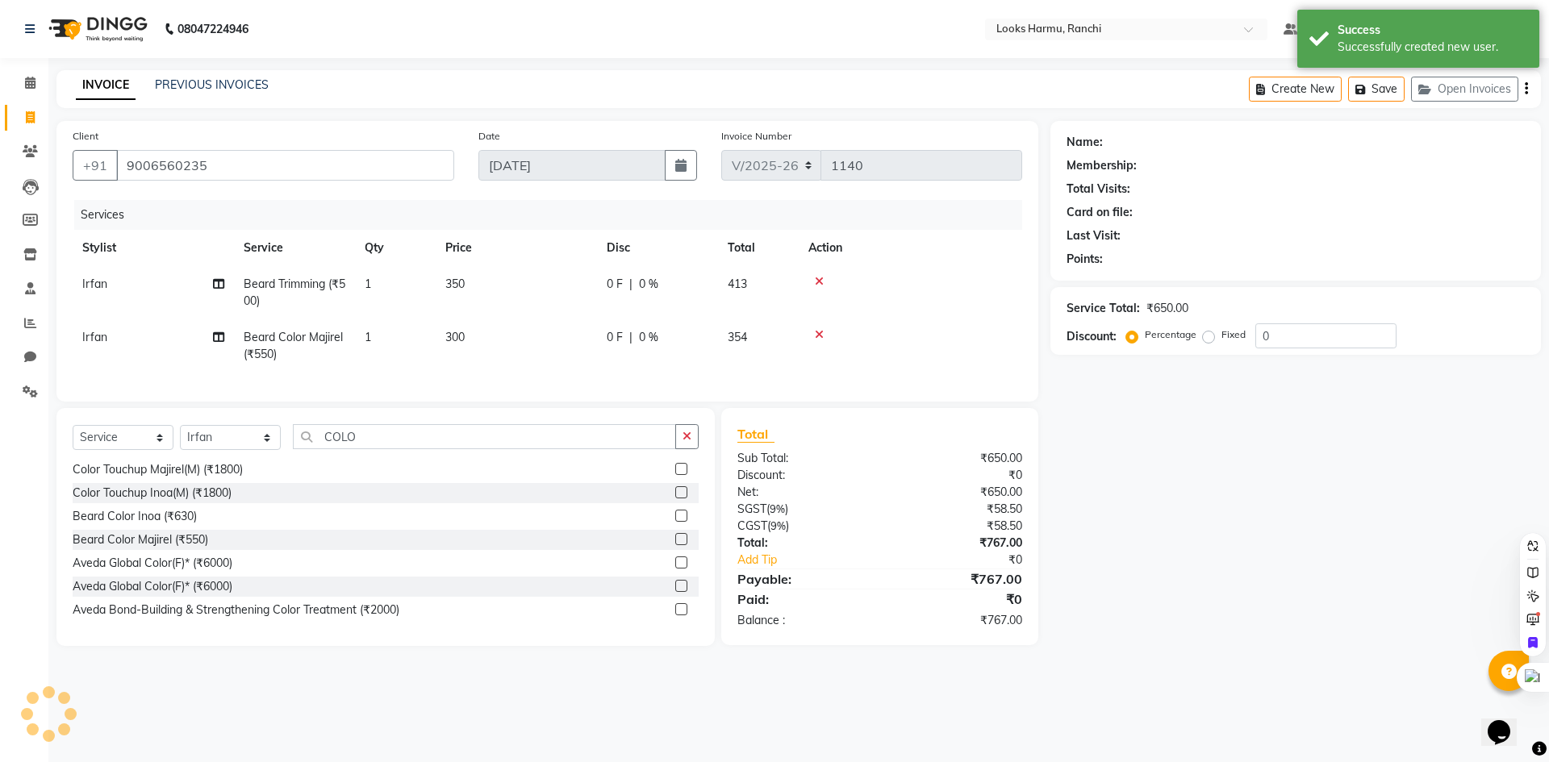
select select "1: Object"
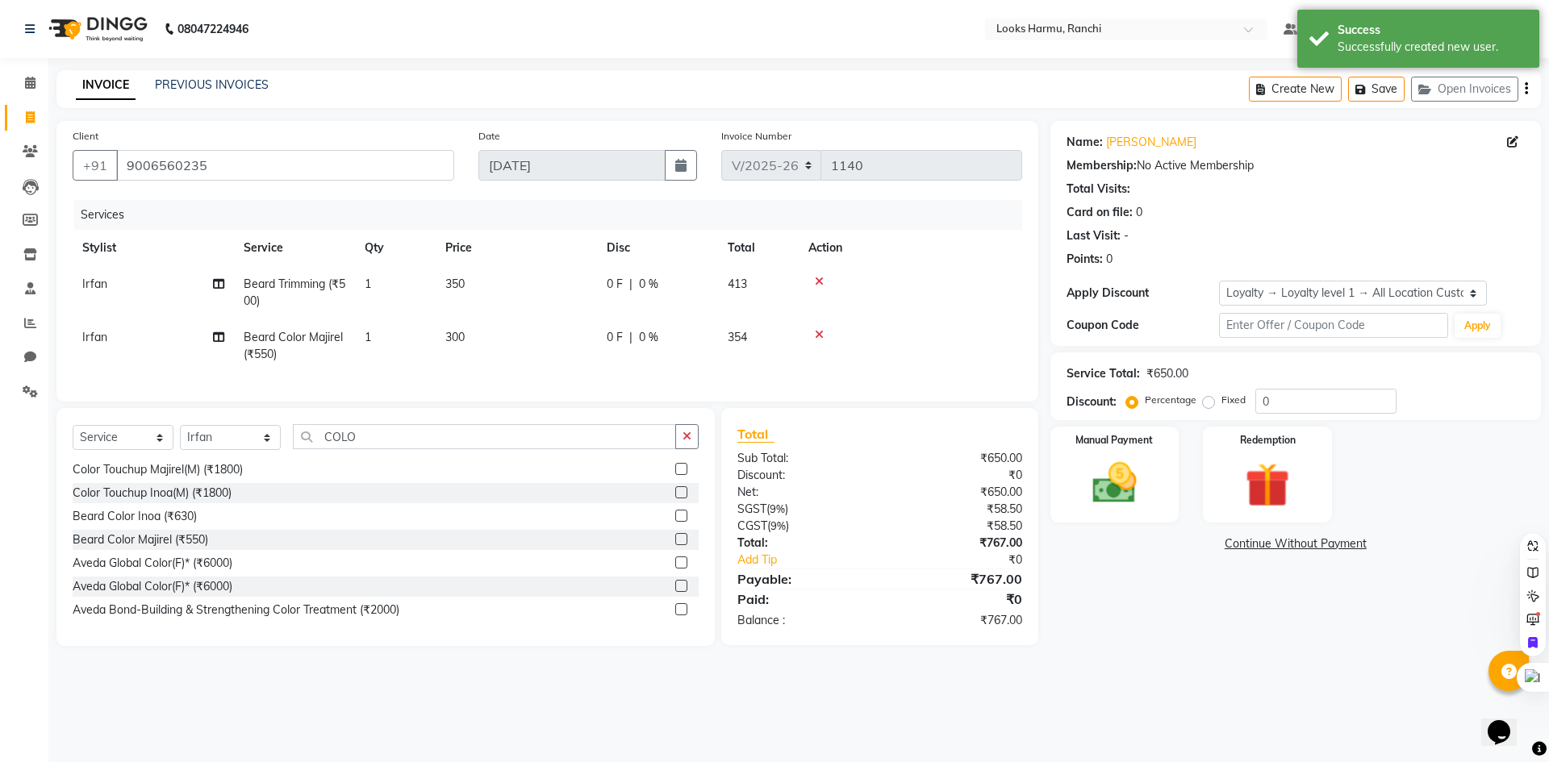
click at [471, 338] on td "300" at bounding box center [516, 345] width 161 height 53
select select "47147"
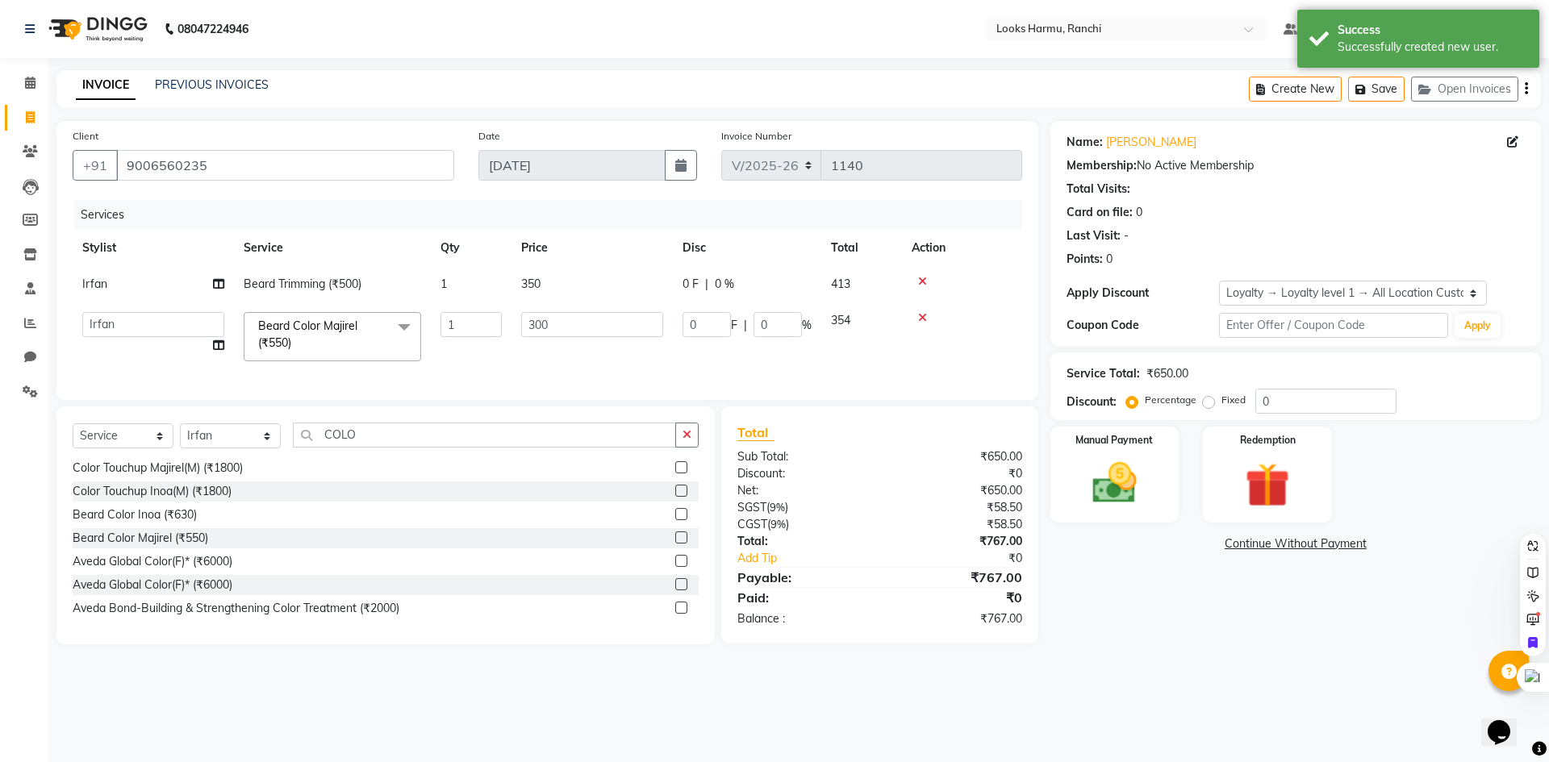
click at [922, 317] on icon at bounding box center [922, 317] width 9 height 11
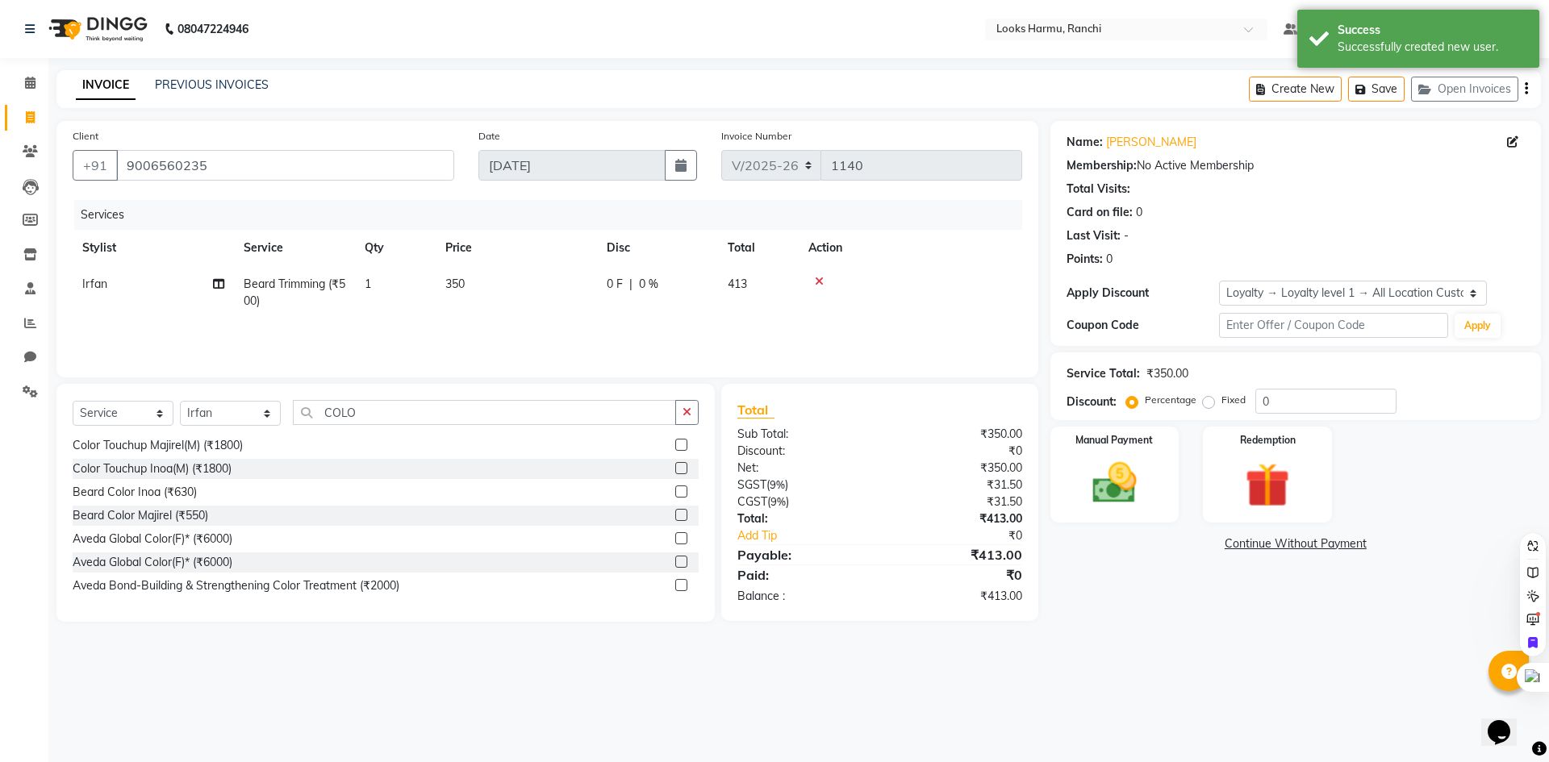
click at [468, 288] on td "350" at bounding box center [516, 292] width 161 height 53
select select "47147"
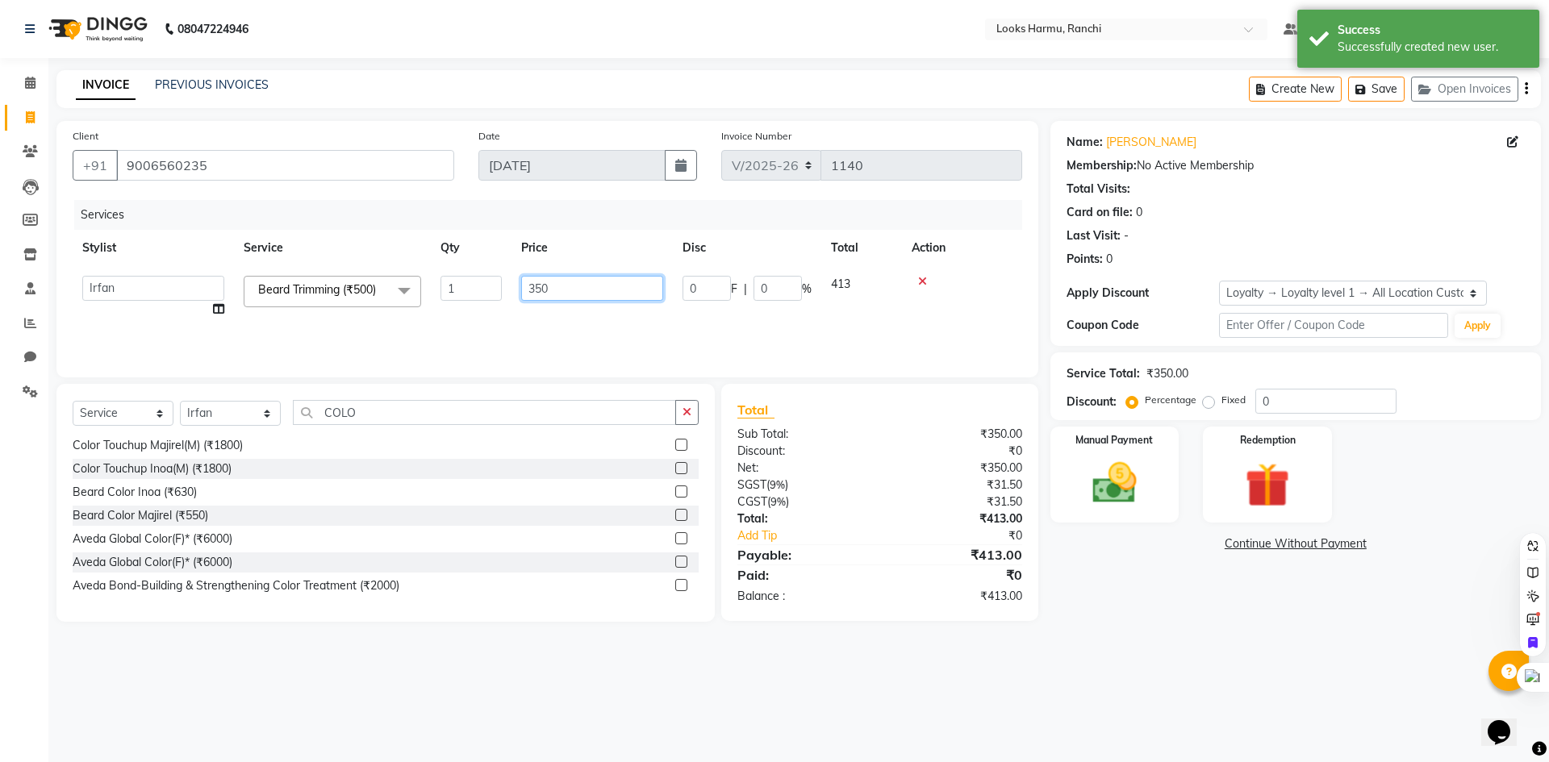
drag, startPoint x: 560, startPoint y: 294, endPoint x: 501, endPoint y: 294, distance: 58.9
click at [502, 294] on tr "Aditya_Singh Aishwarya Gautam Anny Arjun_Mgr Arman_Noor Counter_Sales Farhana I…" at bounding box center [548, 296] width 950 height 61
type input "600"
click at [532, 66] on div "08047224946 Select Location × Looks Harmu, Ranchi Default Panel My Panel Englis…" at bounding box center [774, 381] width 1549 height 762
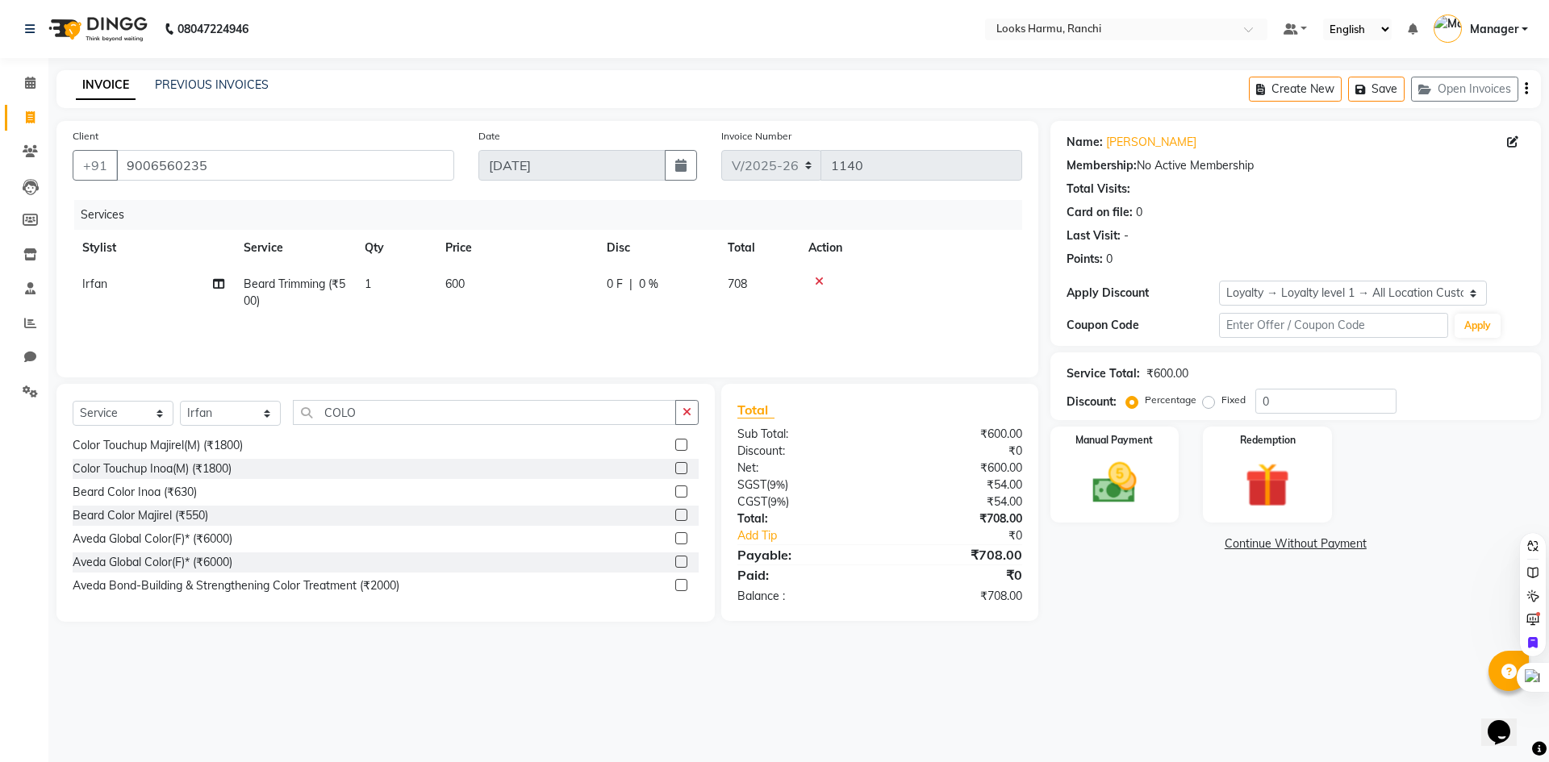
click at [667, 264] on th "Disc" at bounding box center [657, 248] width 121 height 36
click at [632, 288] on div "0 F | 0 %" at bounding box center [658, 284] width 102 height 17
select select "47147"
drag, startPoint x: 722, startPoint y: 284, endPoint x: 703, endPoint y: 281, distance: 19.6
click at [703, 281] on input "0" at bounding box center [707, 288] width 48 height 25
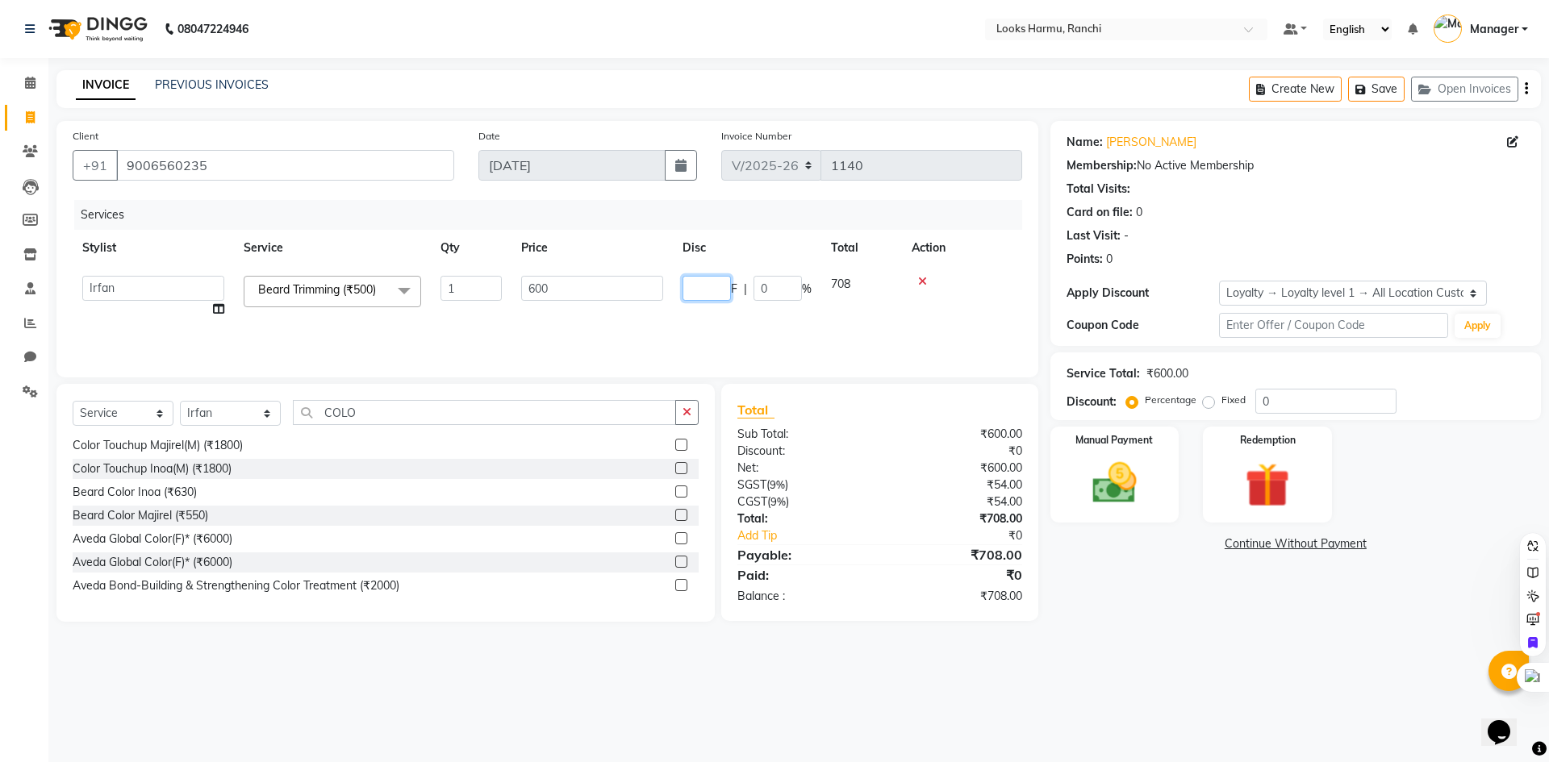
type input "0"
type input "5"
click at [782, 111] on main "INVOICE PREVIOUS INVOICES Create New Save Open Invoices Client +91 9006560235 D…" at bounding box center [798, 358] width 1501 height 576
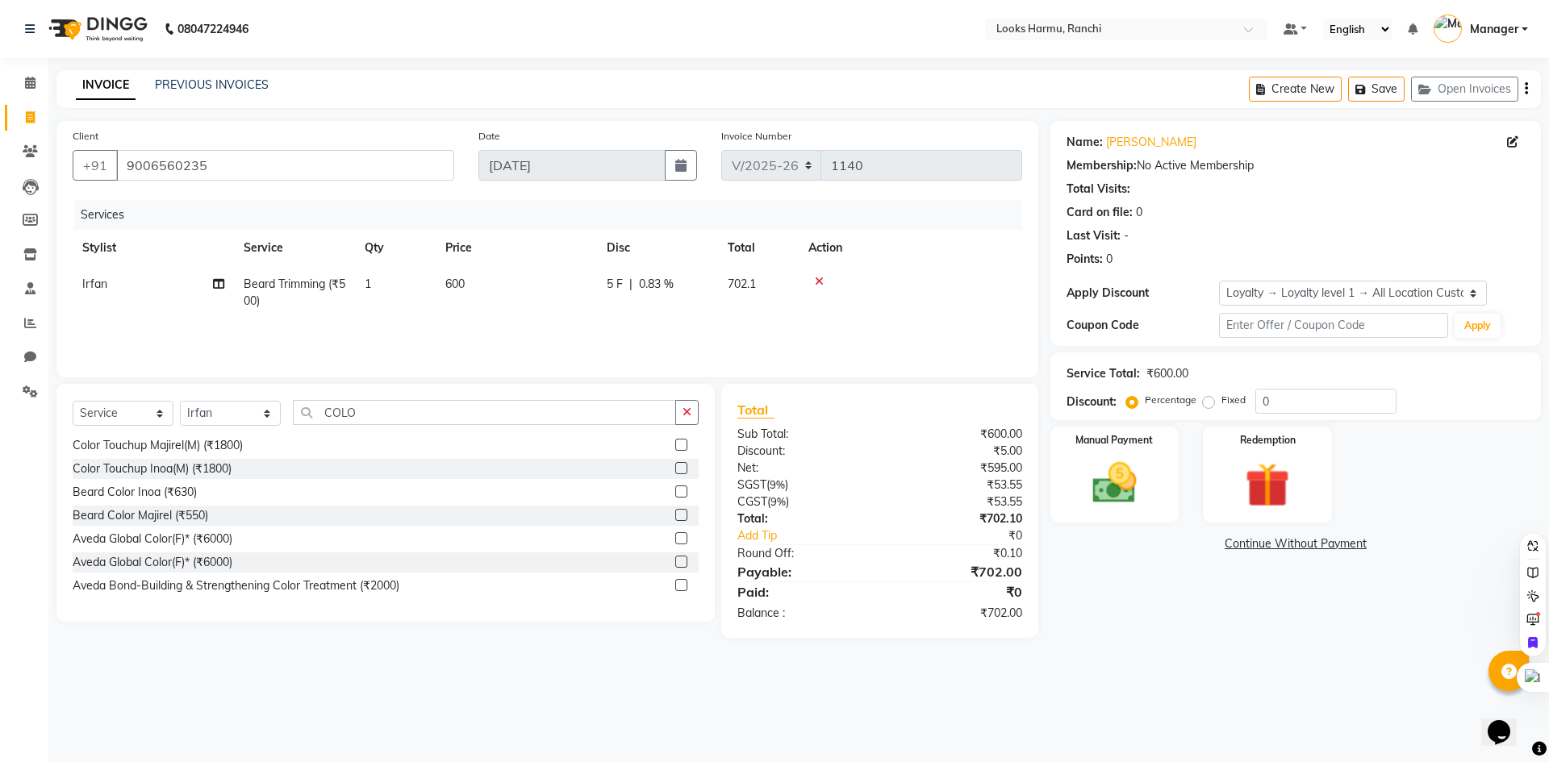
click at [641, 303] on td "5 F | 0.83 %" at bounding box center [657, 292] width 121 height 53
select select "47147"
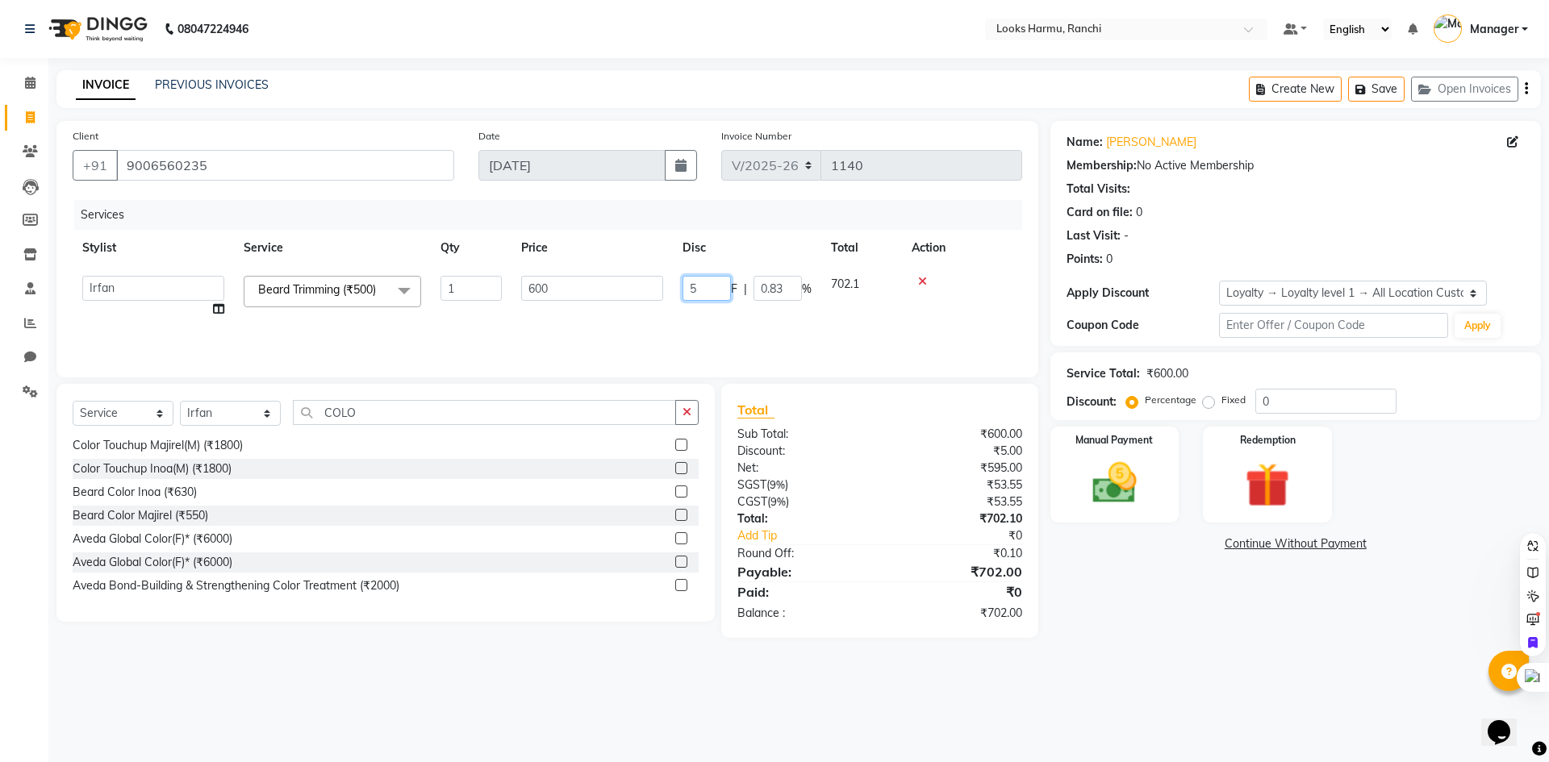
drag, startPoint x: 711, startPoint y: 299, endPoint x: 666, endPoint y: 298, distance: 44.4
click at [666, 298] on tr "Aditya_Singh Aishwarya Gautam Anny Arjun_Mgr Arman_Noor Counter_Sales Farhana I…" at bounding box center [548, 296] width 950 height 61
type input "7"
click at [753, 77] on div "INVOICE PREVIOUS INVOICES Create New Save Open Invoices" at bounding box center [798, 89] width 1484 height 38
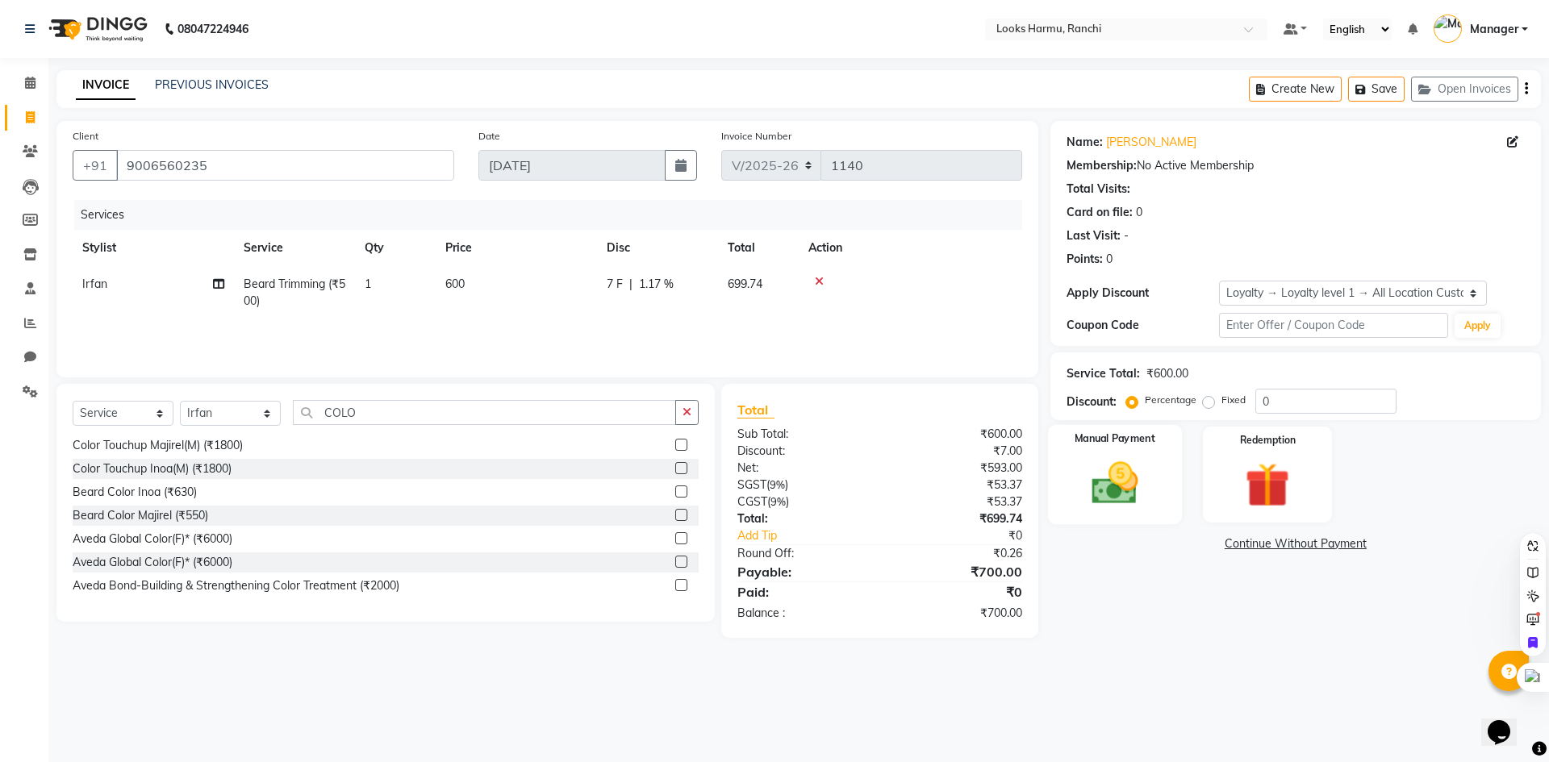
click at [1129, 487] on img at bounding box center [1114, 483] width 75 height 53
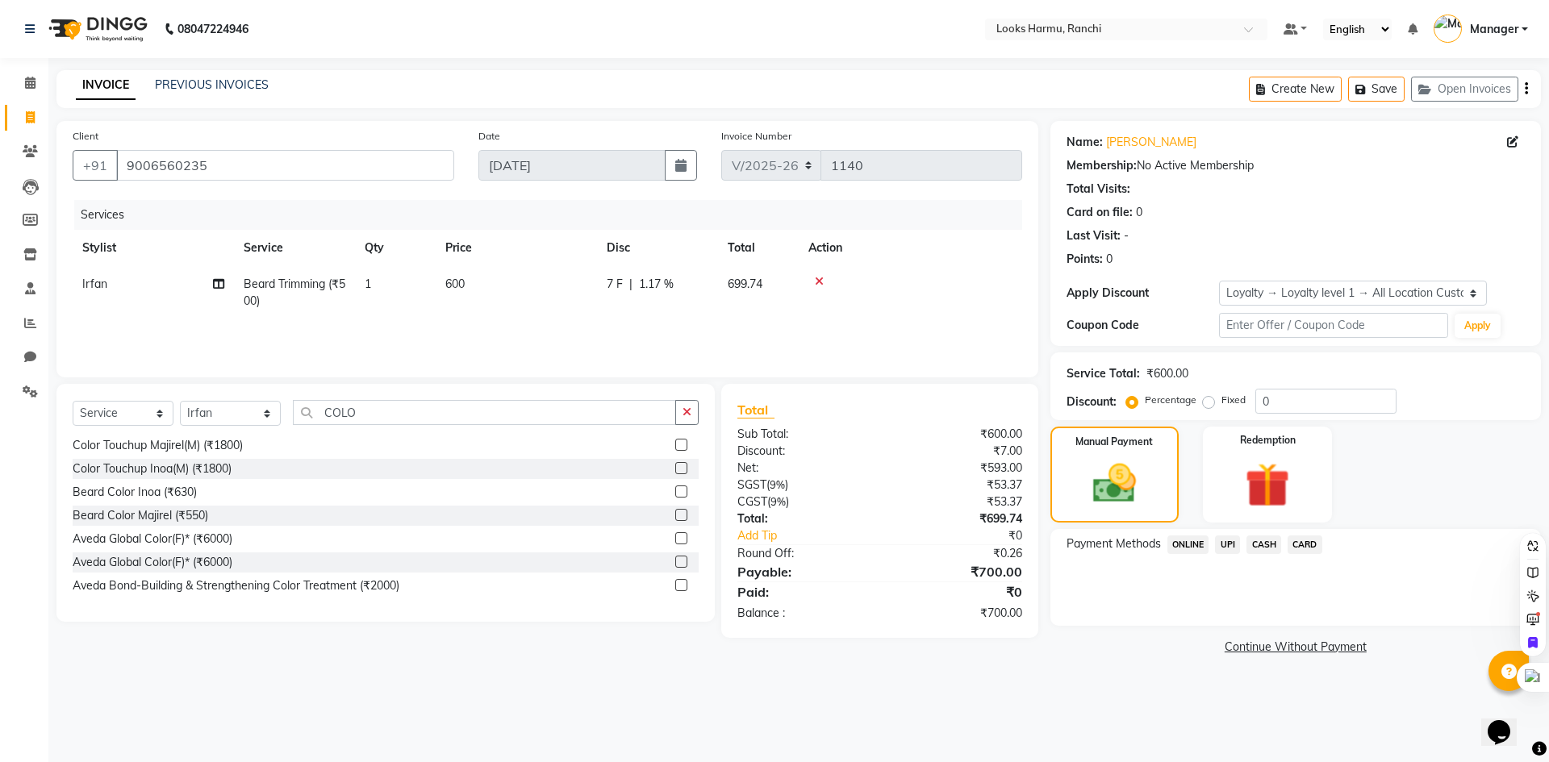
click at [1275, 545] on span "CASH" at bounding box center [1263, 545] width 35 height 19
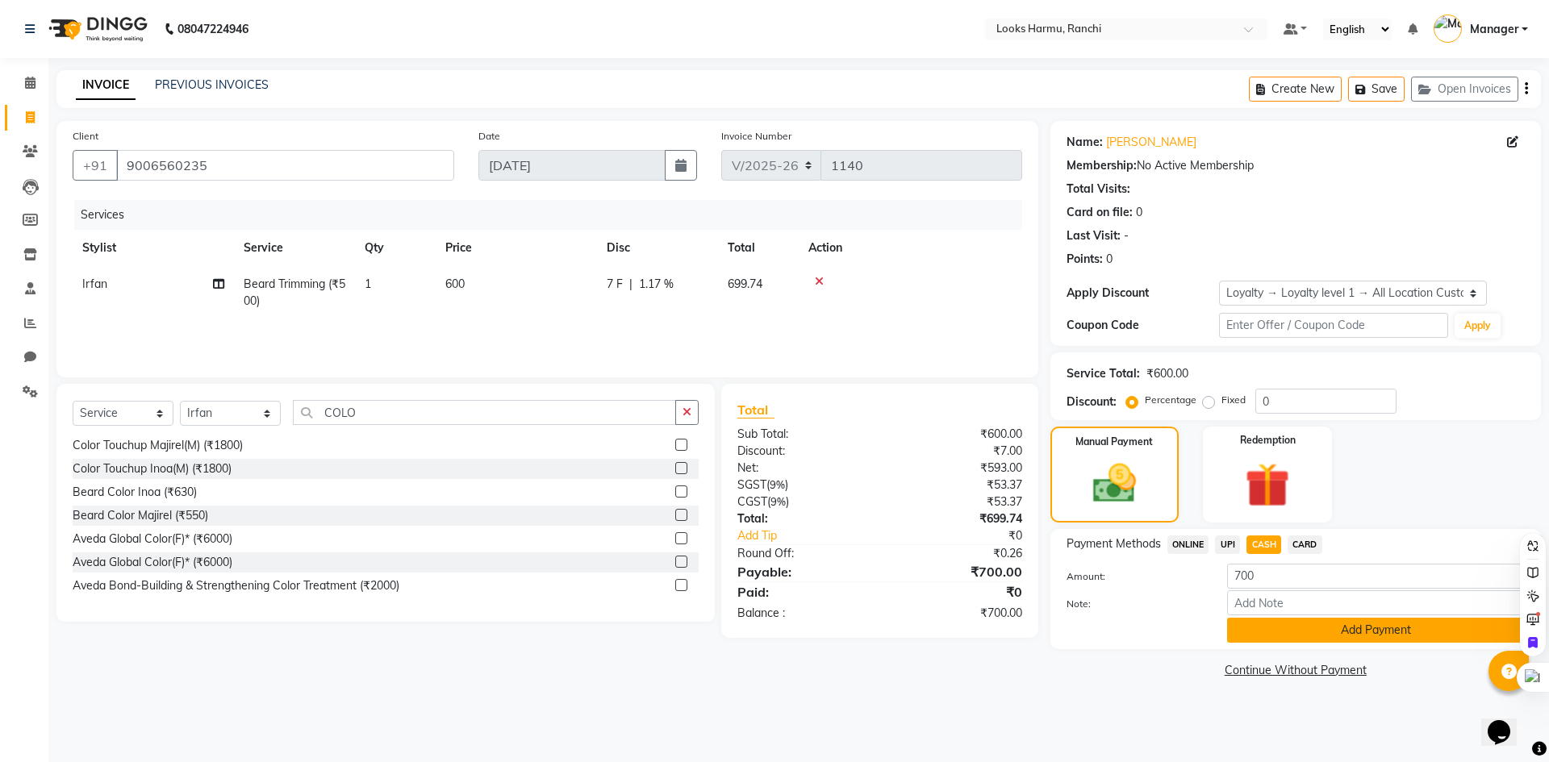
click at [1287, 629] on button "Add Payment" at bounding box center [1376, 630] width 298 height 25
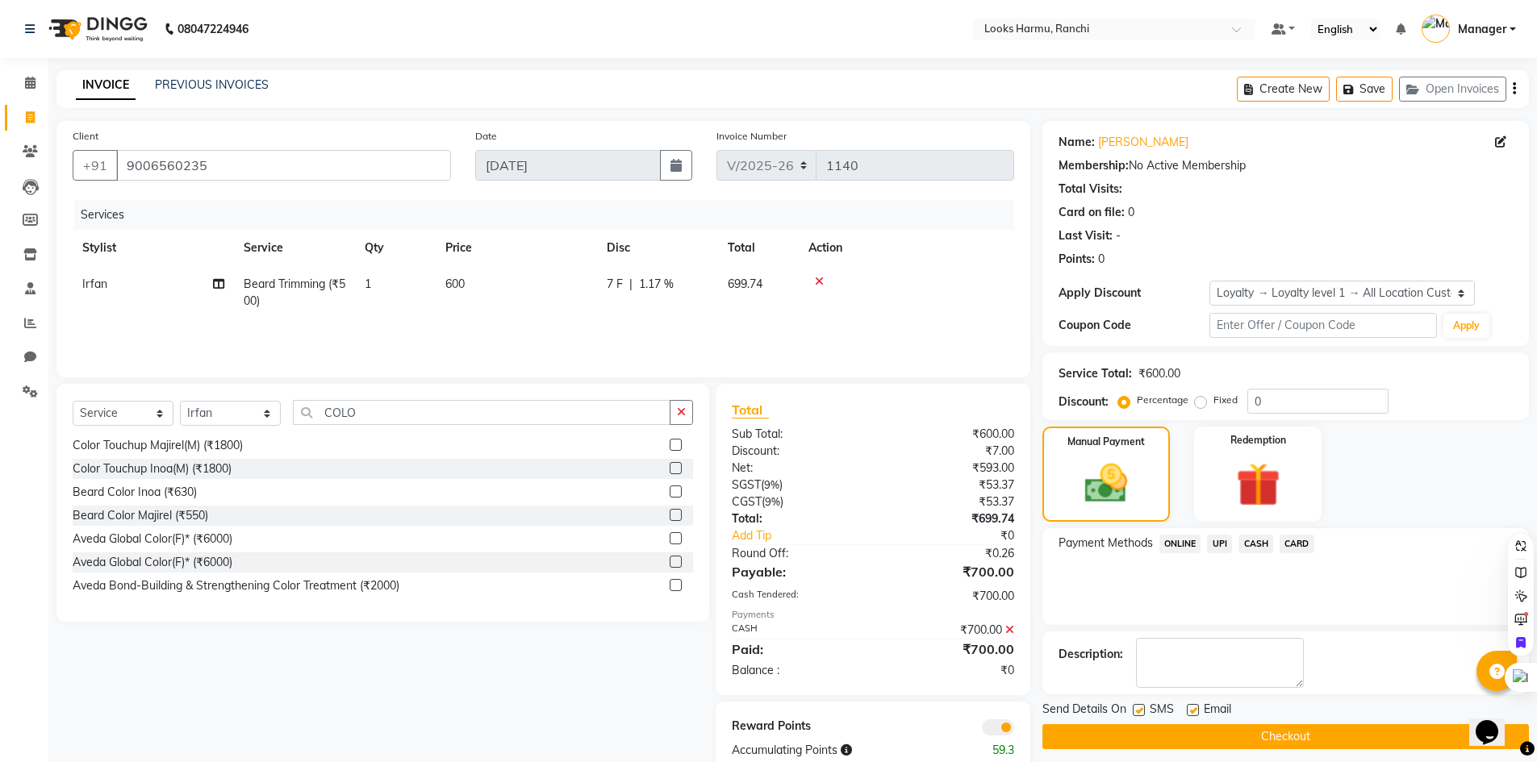
click at [1306, 724] on button "Checkout" at bounding box center [1285, 736] width 486 height 25
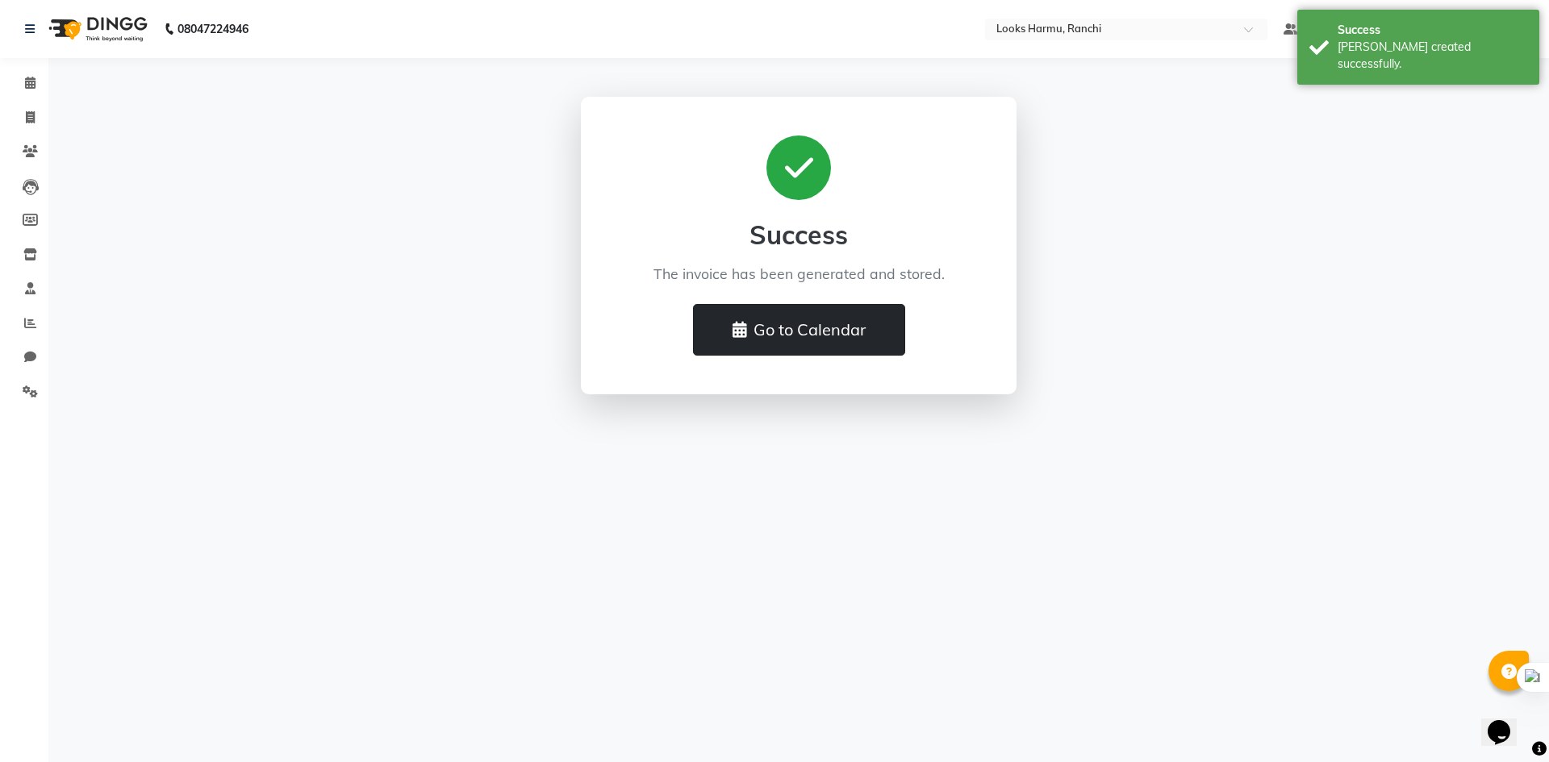
click at [805, 314] on button "Go to Calendar" at bounding box center [799, 330] width 212 height 52
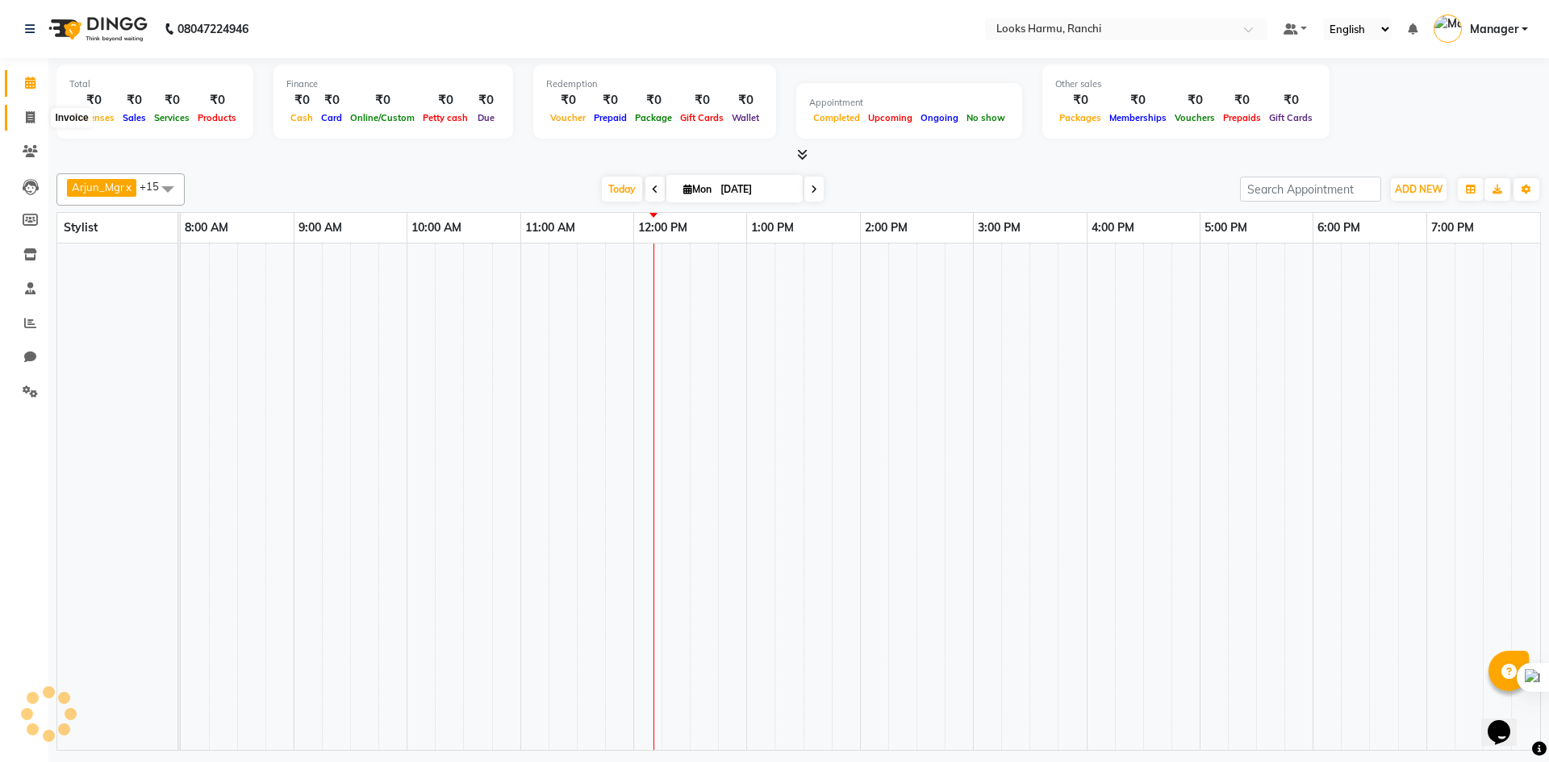
click at [22, 119] on span at bounding box center [30, 118] width 28 height 19
select select "service"
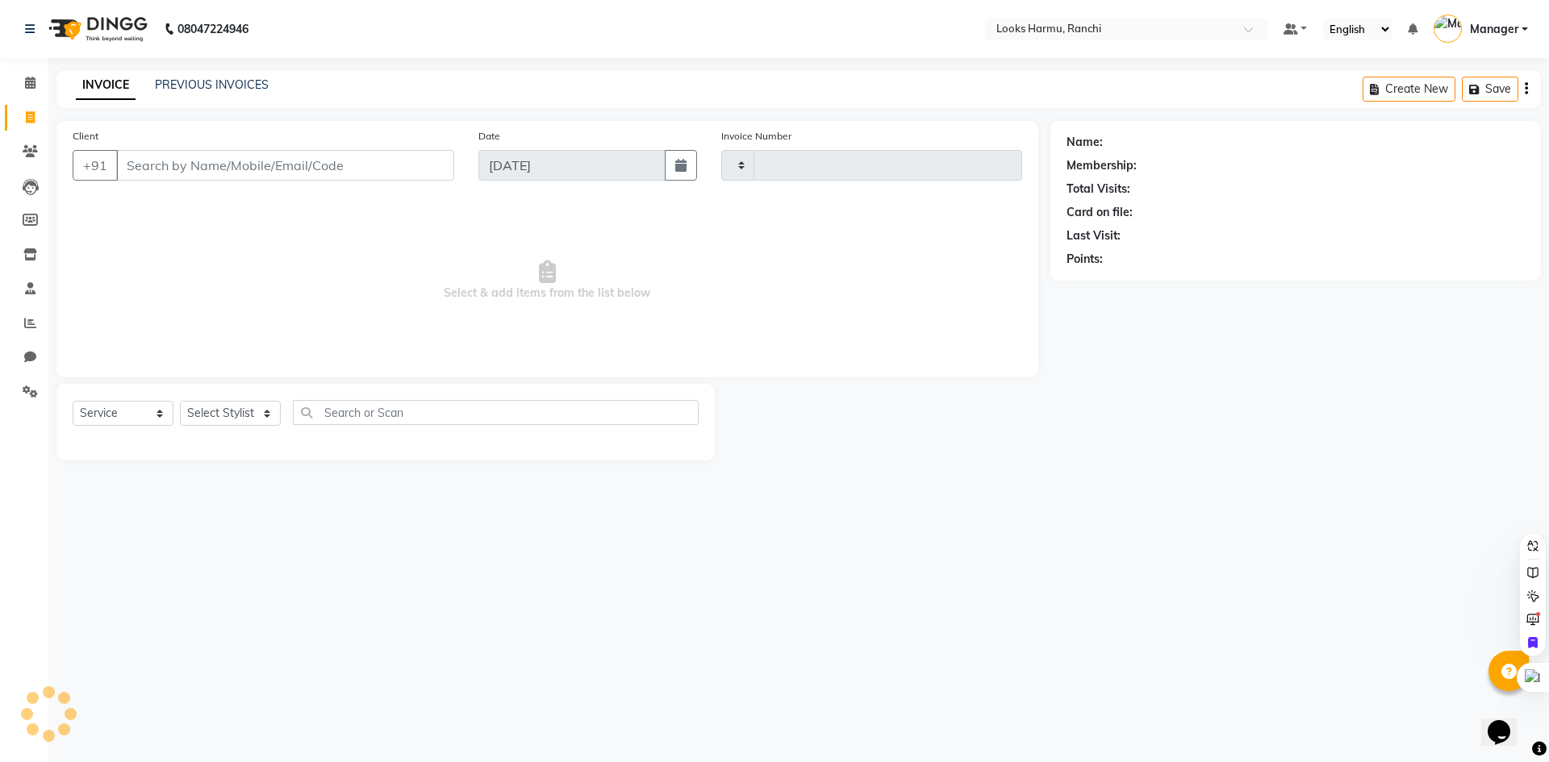
type input "1141"
select select "6247"
select select "V"
select select "47538"
